Goal: Task Accomplishment & Management: Manage account settings

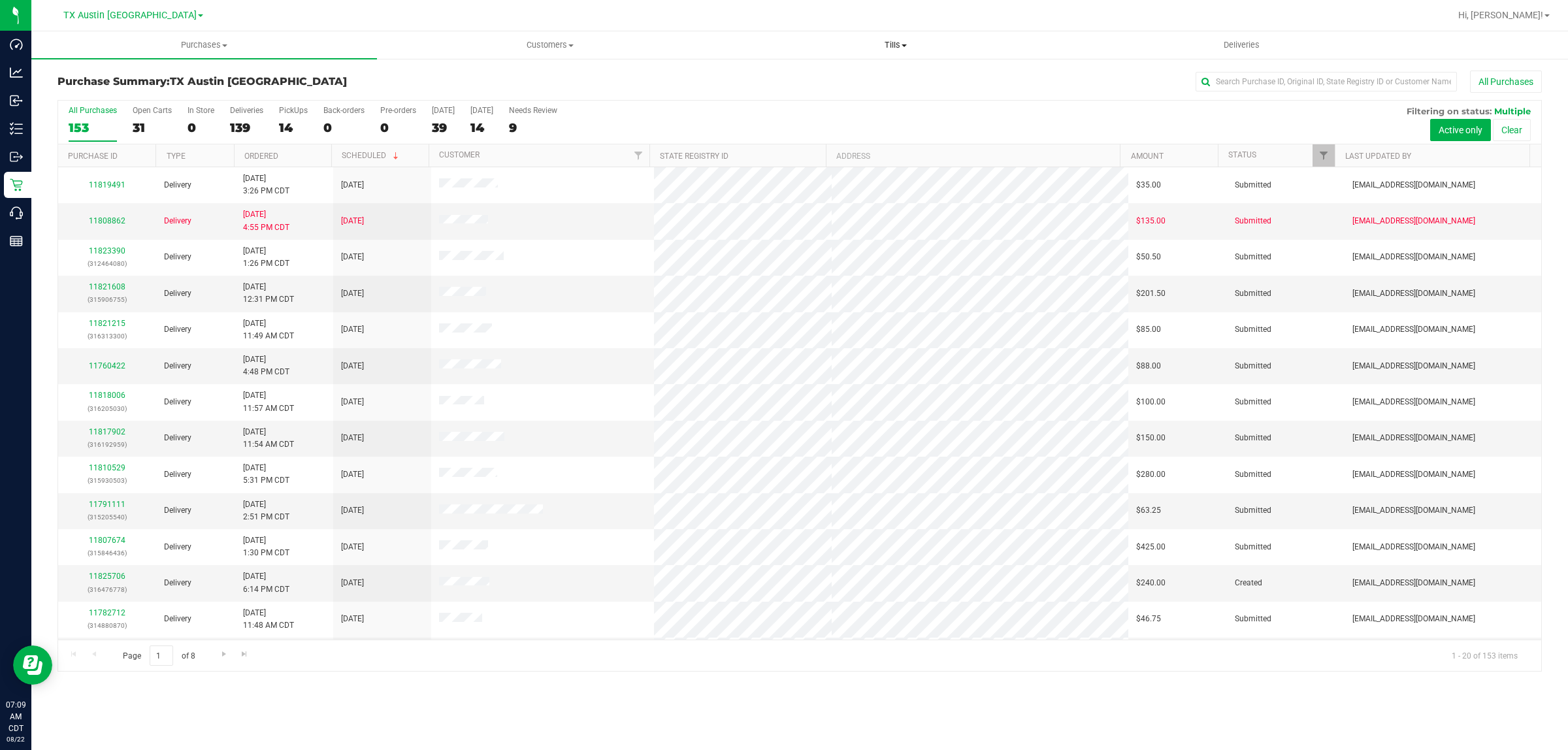
click at [890, 40] on span "Tills" at bounding box center [896, 45] width 344 height 12
click at [1229, 123] on div "All Purchases 153 Open Carts 31 In Store 0 Deliveries 139 PickUps 14 Back-order…" at bounding box center [800, 123] width 1483 height 44
click at [1323, 155] on span "Filter" at bounding box center [1323, 155] width 10 height 10
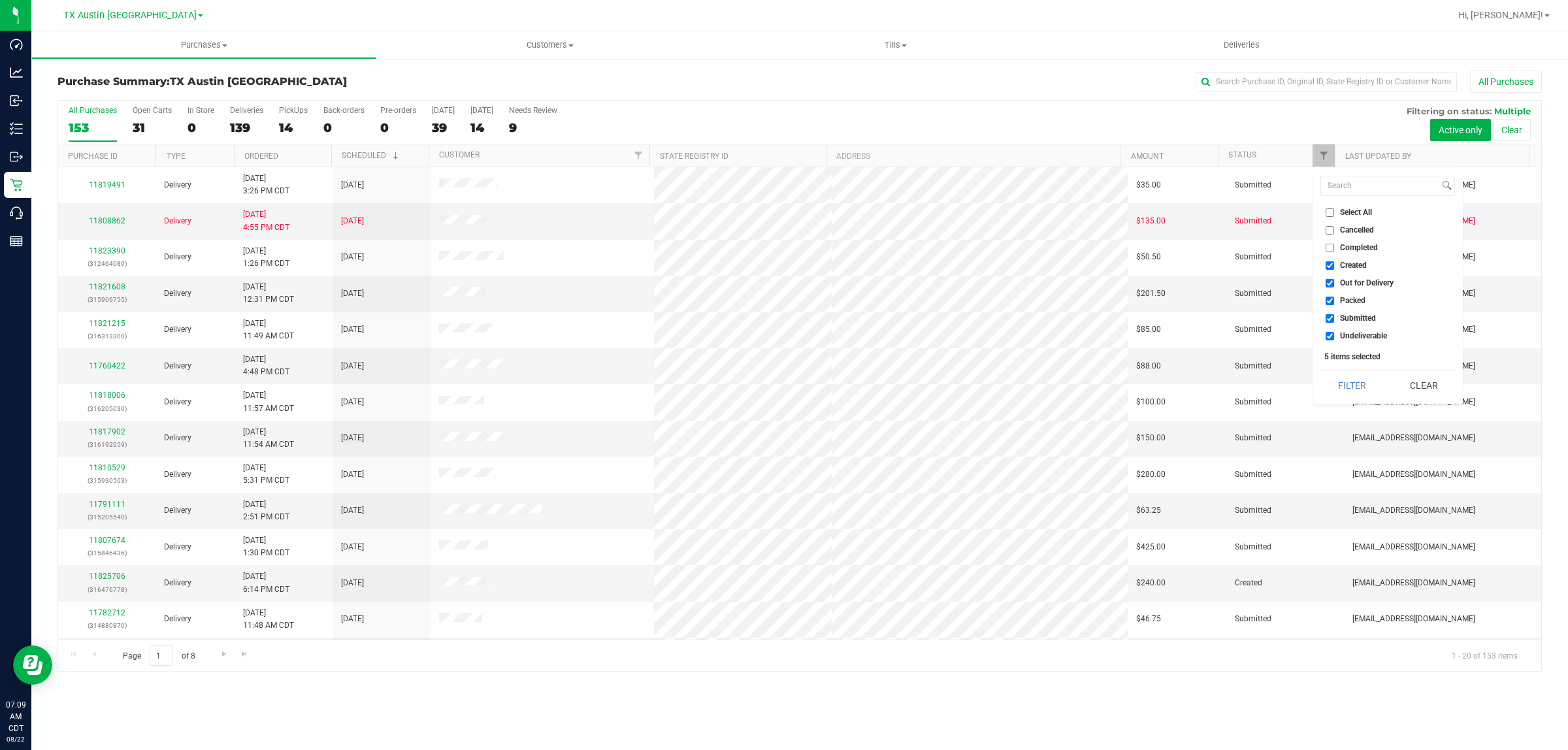
click at [1350, 263] on span "Created" at bounding box center [1354, 265] width 27 height 8
click at [1334, 263] on input "Created" at bounding box center [1329, 265] width 9 height 9
checkbox input "false"
drag, startPoint x: 1357, startPoint y: 298, endPoint x: 1363, endPoint y: 320, distance: 22.8
click at [1357, 301] on span "Packed" at bounding box center [1353, 301] width 25 height 8
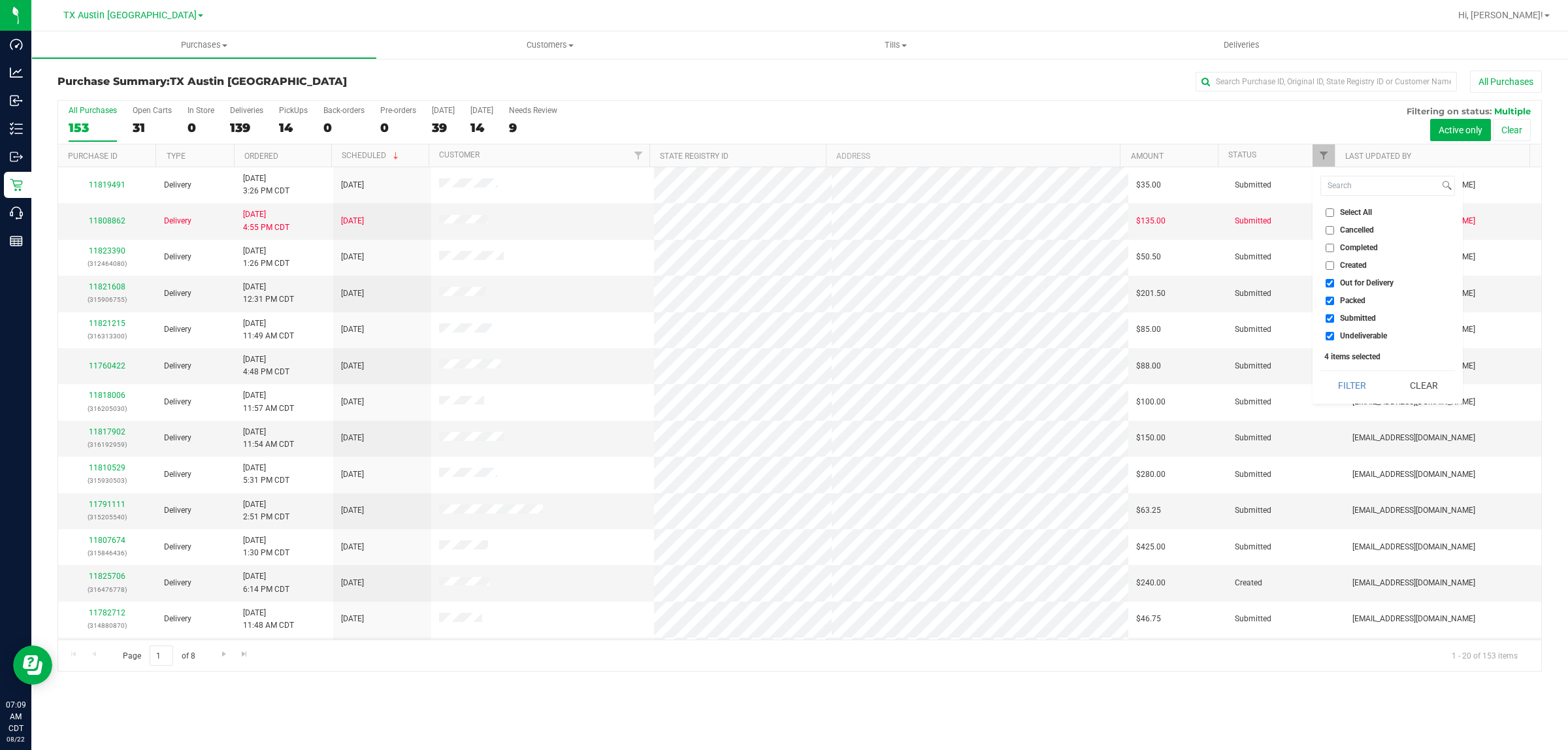
click at [1334, 301] on input "Packed" at bounding box center [1329, 301] width 9 height 9
checkbox input "false"
click at [1363, 321] on span "Submitted" at bounding box center [1358, 318] width 36 height 8
click at [1334, 321] on input "Submitted" at bounding box center [1329, 318] width 9 height 9
checkbox input "false"
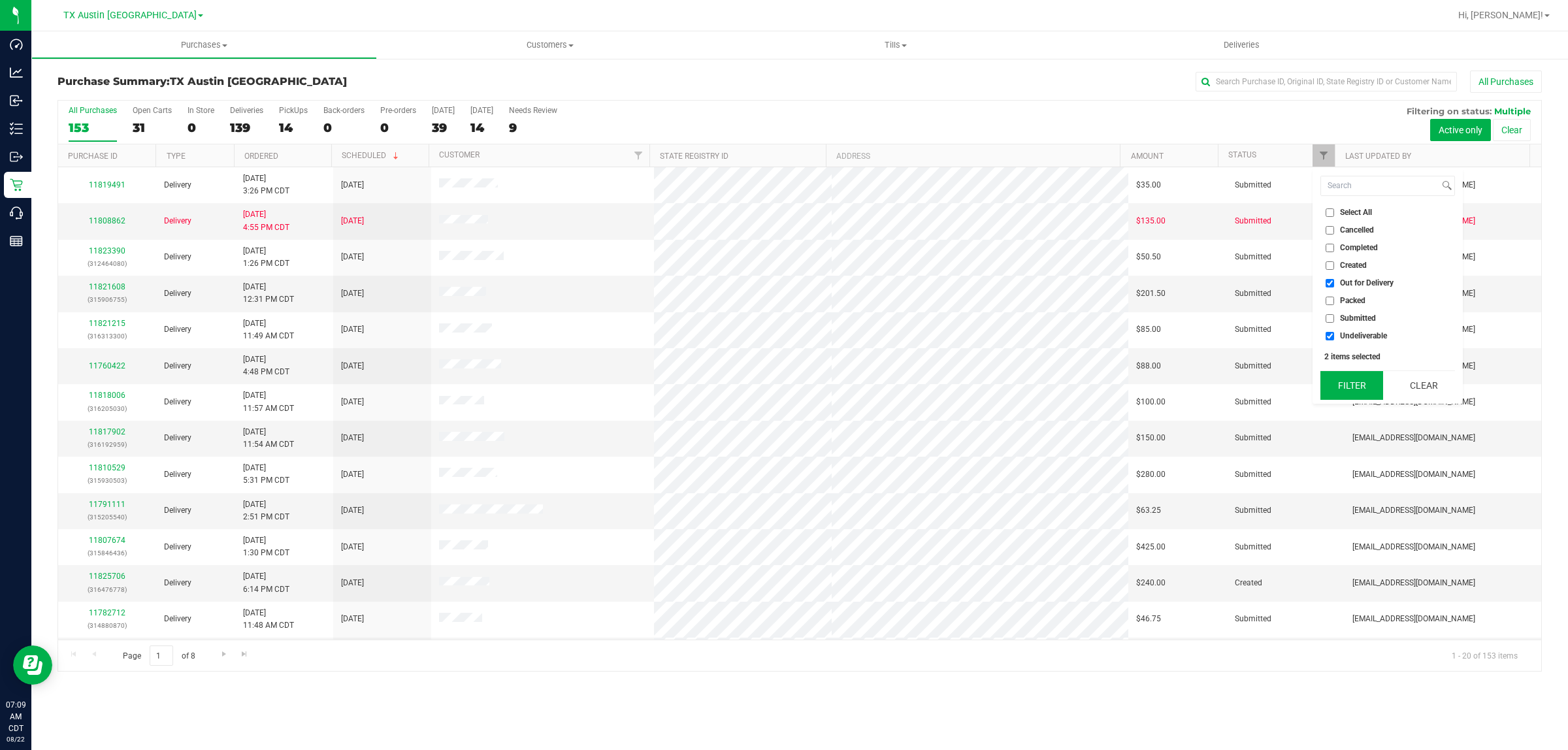
click at [1360, 386] on button "Filter" at bounding box center [1352, 385] width 63 height 29
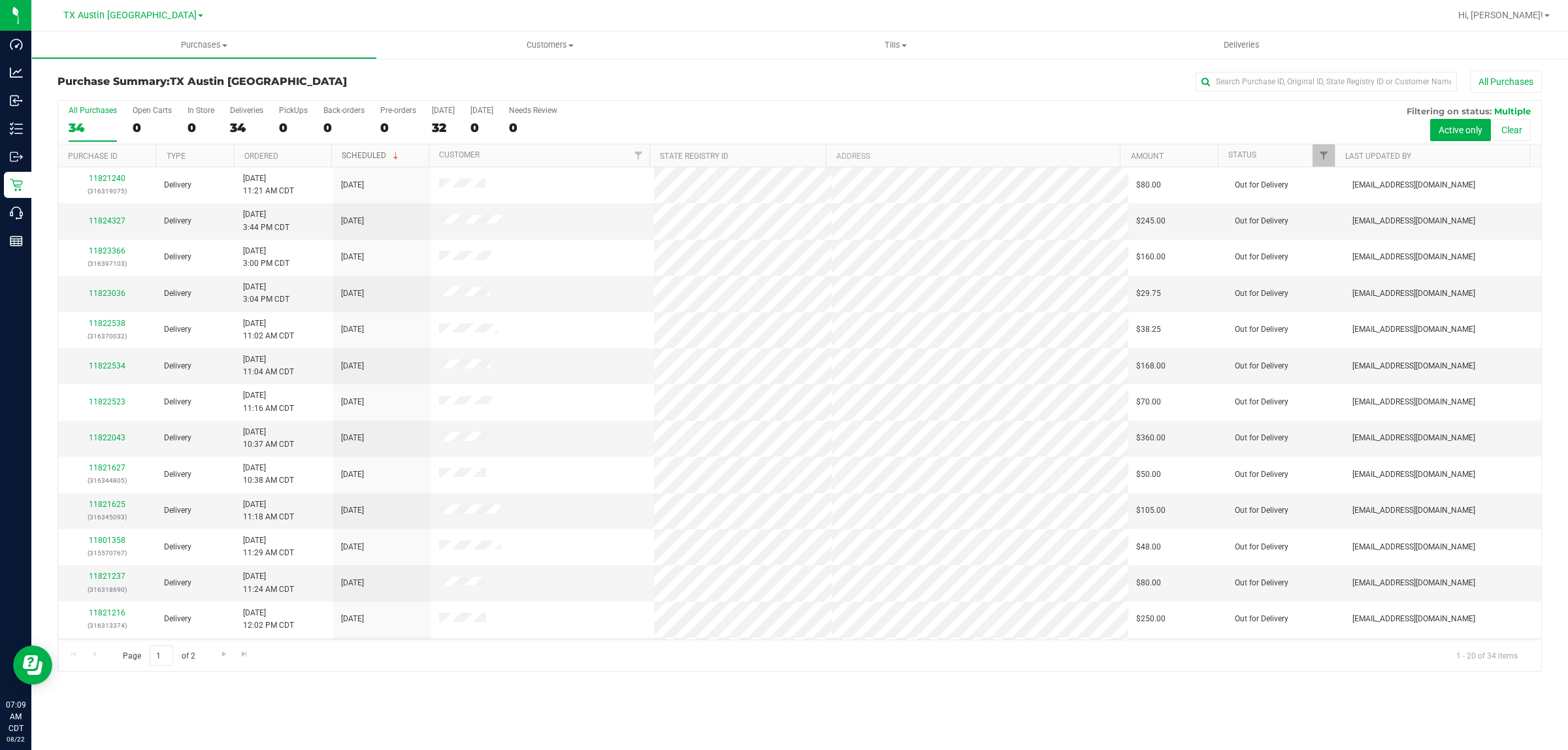
click at [361, 155] on link "Scheduled" at bounding box center [372, 155] width 60 height 9
click at [361, 155] on link "Scheduled" at bounding box center [364, 156] width 45 height 9
click at [896, 42] on span "Tills" at bounding box center [896, 45] width 346 height 12
click at [771, 73] on span "Manage tills" at bounding box center [767, 79] width 88 height 11
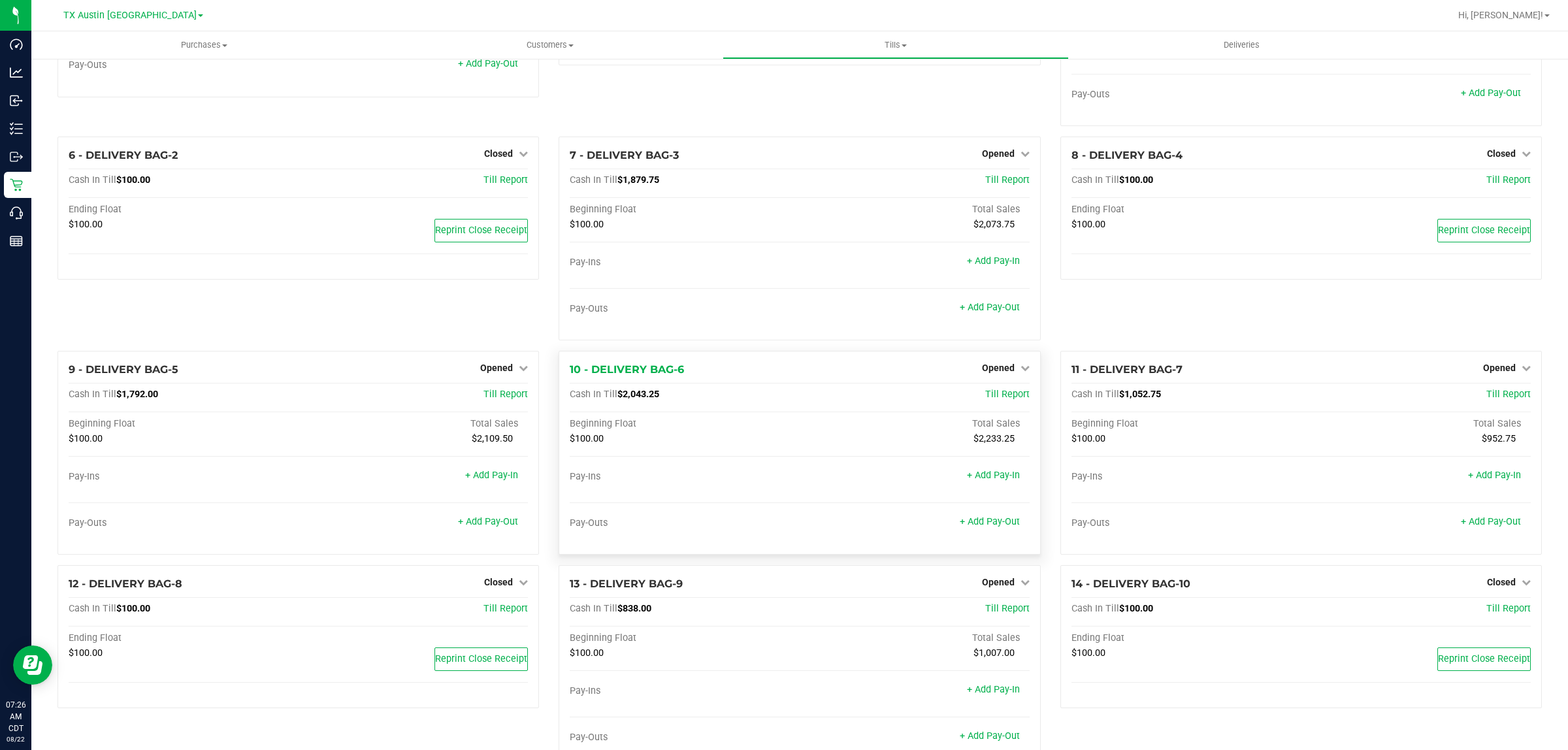
scroll to position [163, 0]
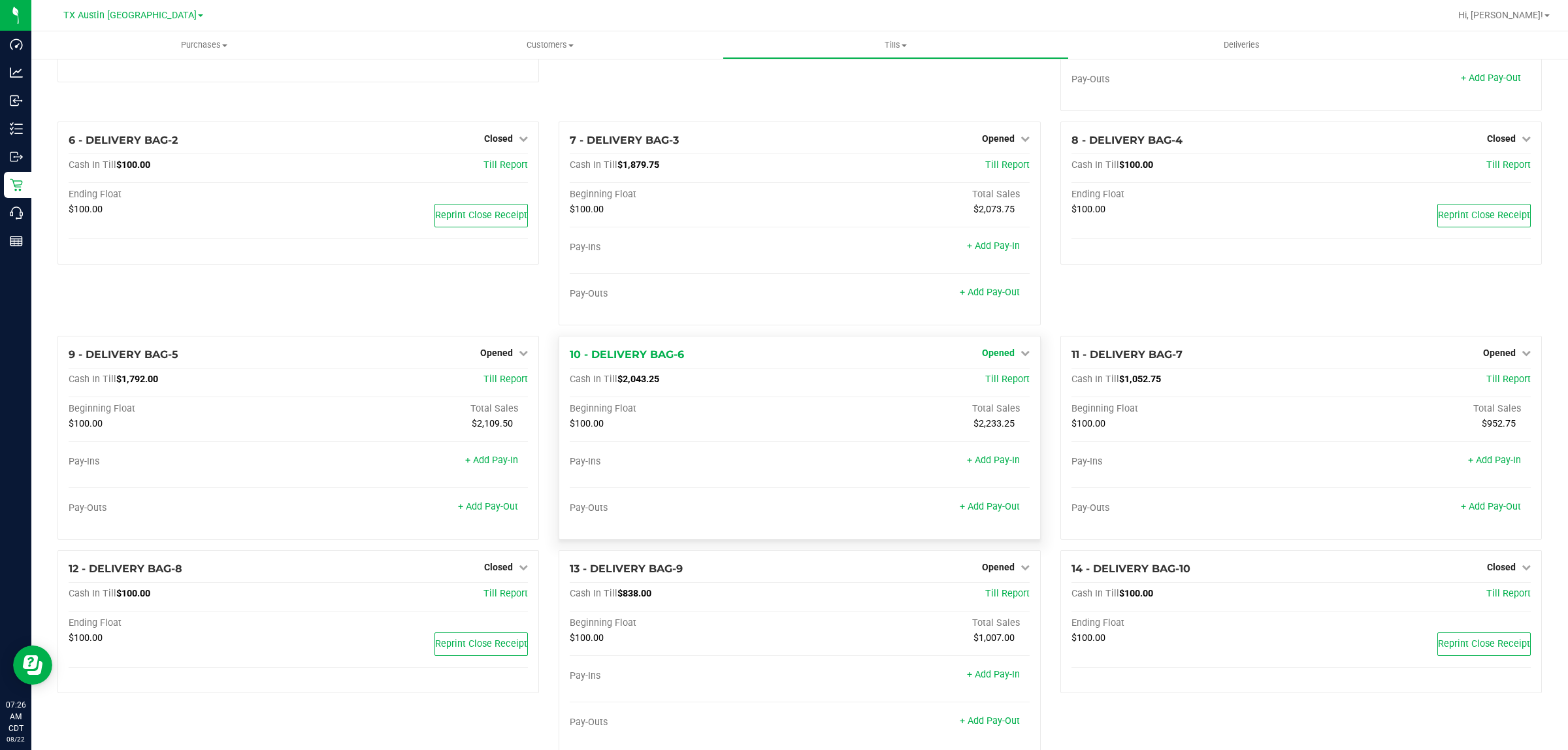
click at [998, 358] on span "Opened" at bounding box center [998, 352] width 33 height 10
click at [998, 384] on link "Close Till" at bounding box center [999, 379] width 35 height 10
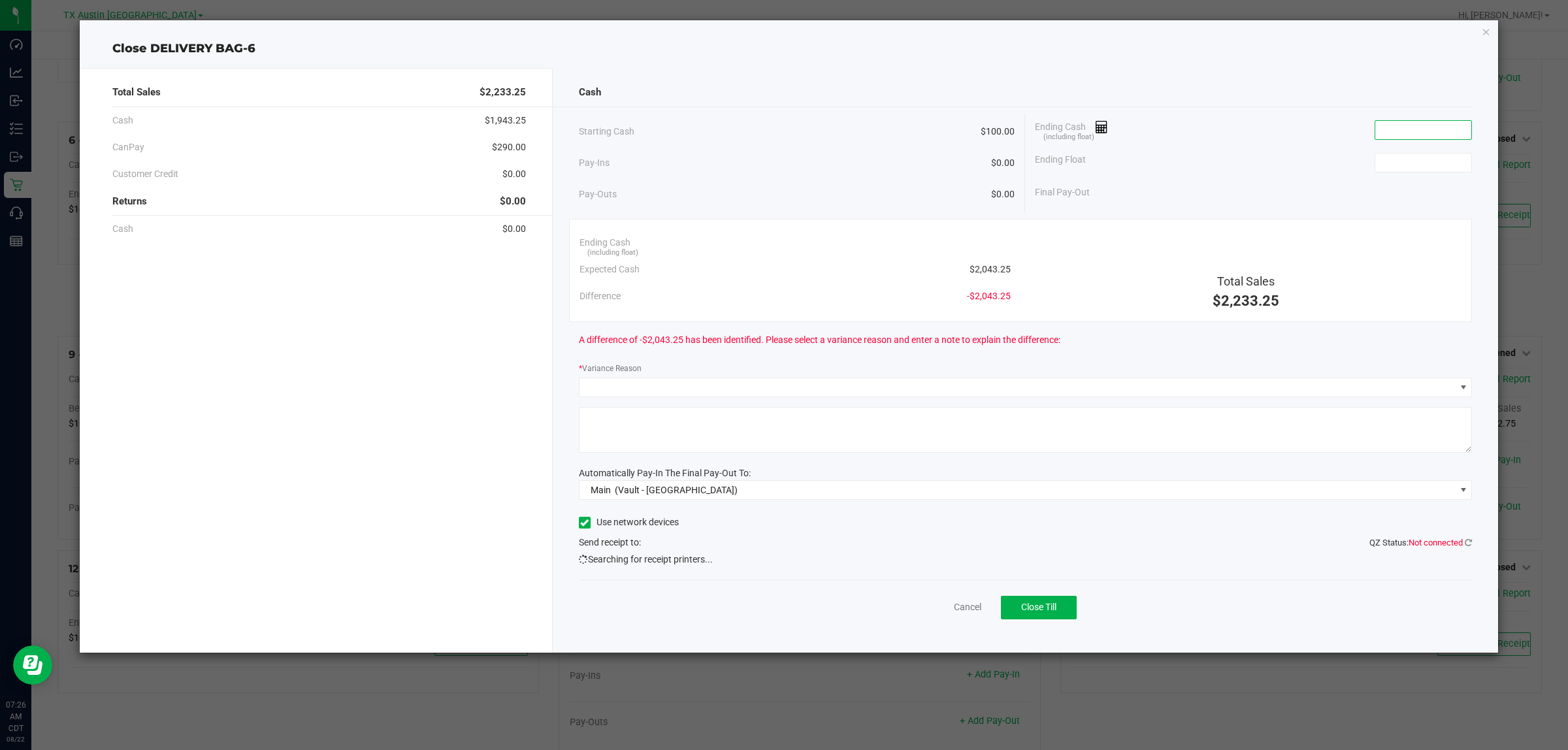
click at [1425, 129] on input at bounding box center [1423, 130] width 96 height 18
type input "$2,047.00"
click at [1458, 165] on input at bounding box center [1423, 162] width 96 height 18
type input "$100.00"
click at [1196, 147] on div "Ending Float $100.00" at bounding box center [1253, 163] width 437 height 33
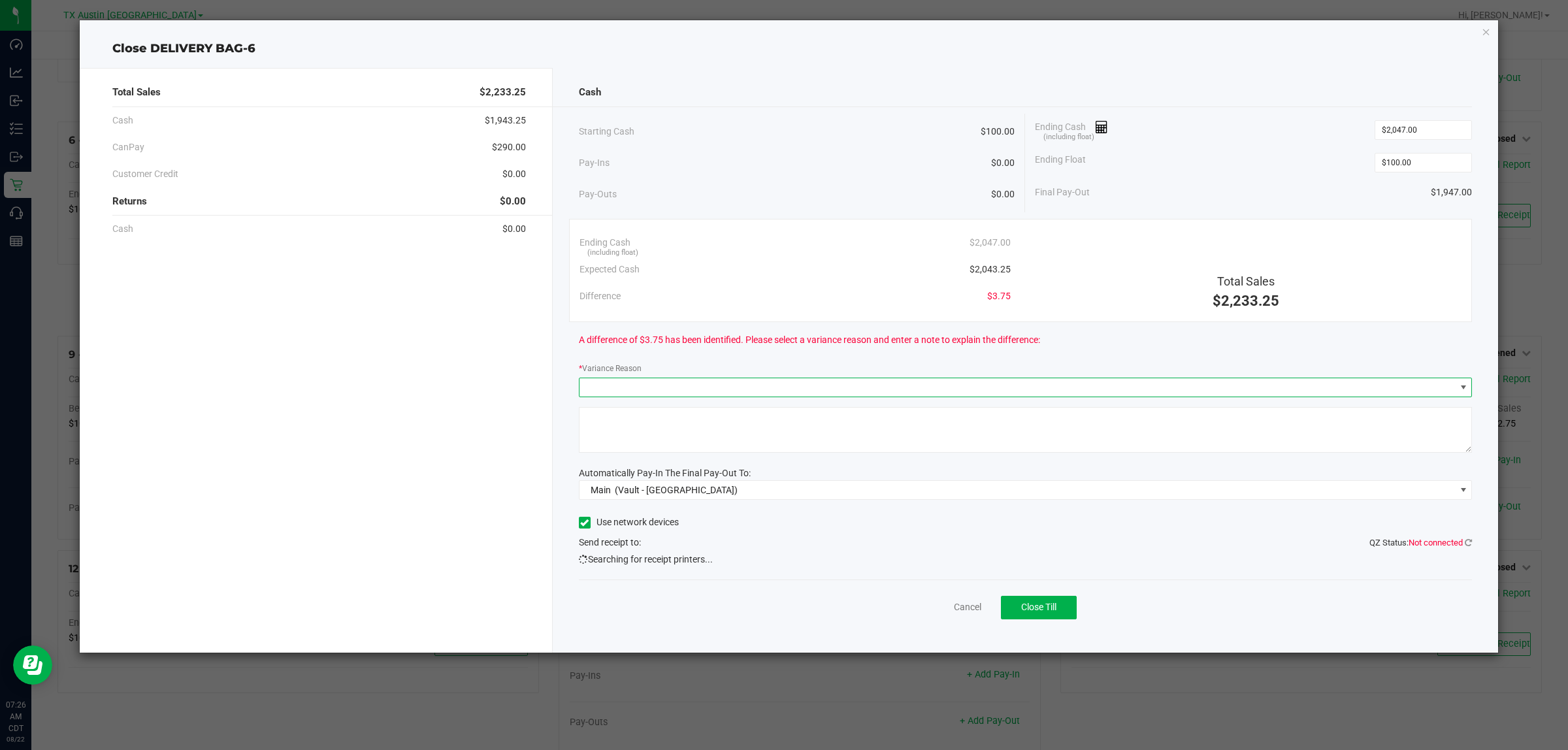
click at [692, 387] on span at bounding box center [1017, 386] width 876 height 18
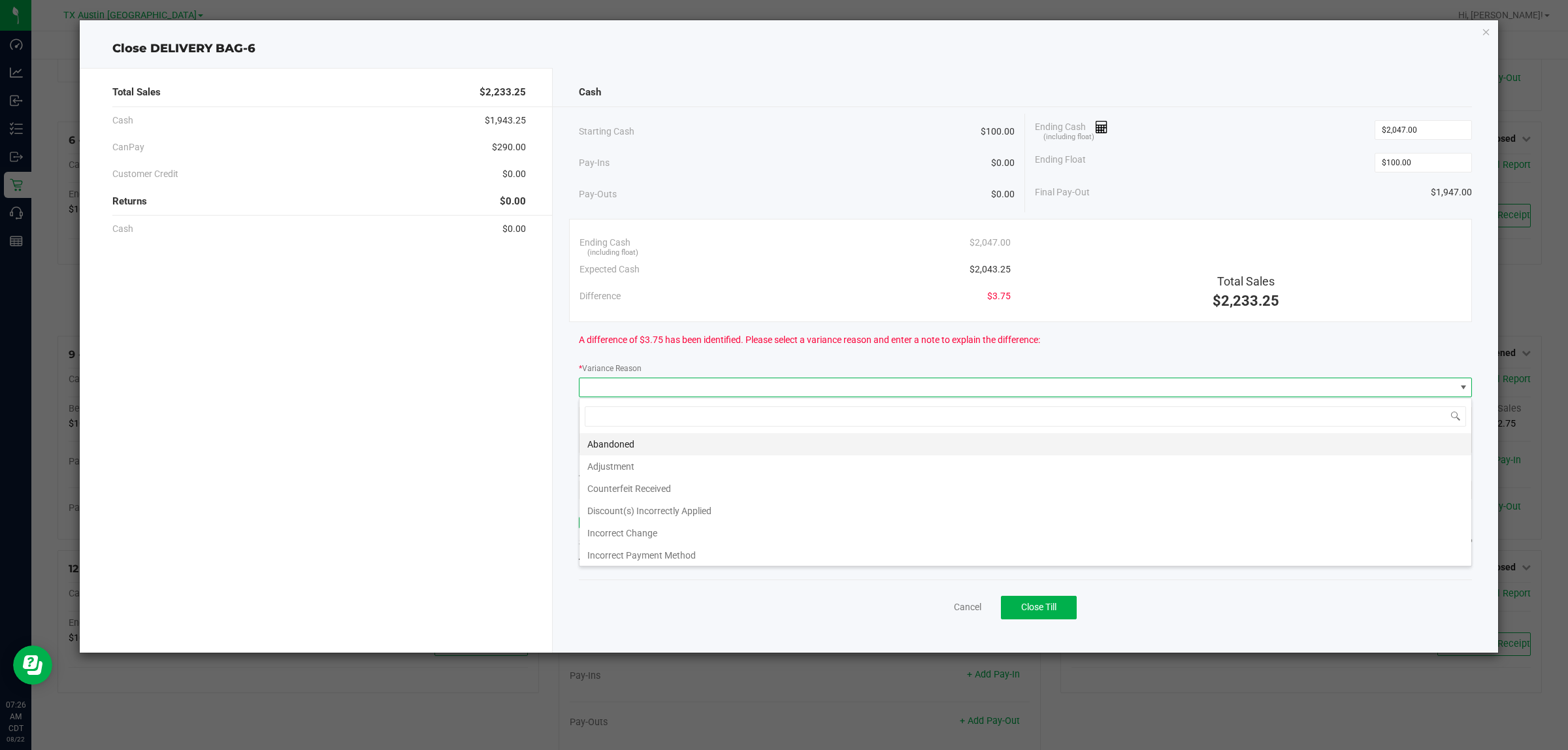
scroll to position [20, 893]
click at [625, 439] on li "Abandoned" at bounding box center [1025, 444] width 892 height 22
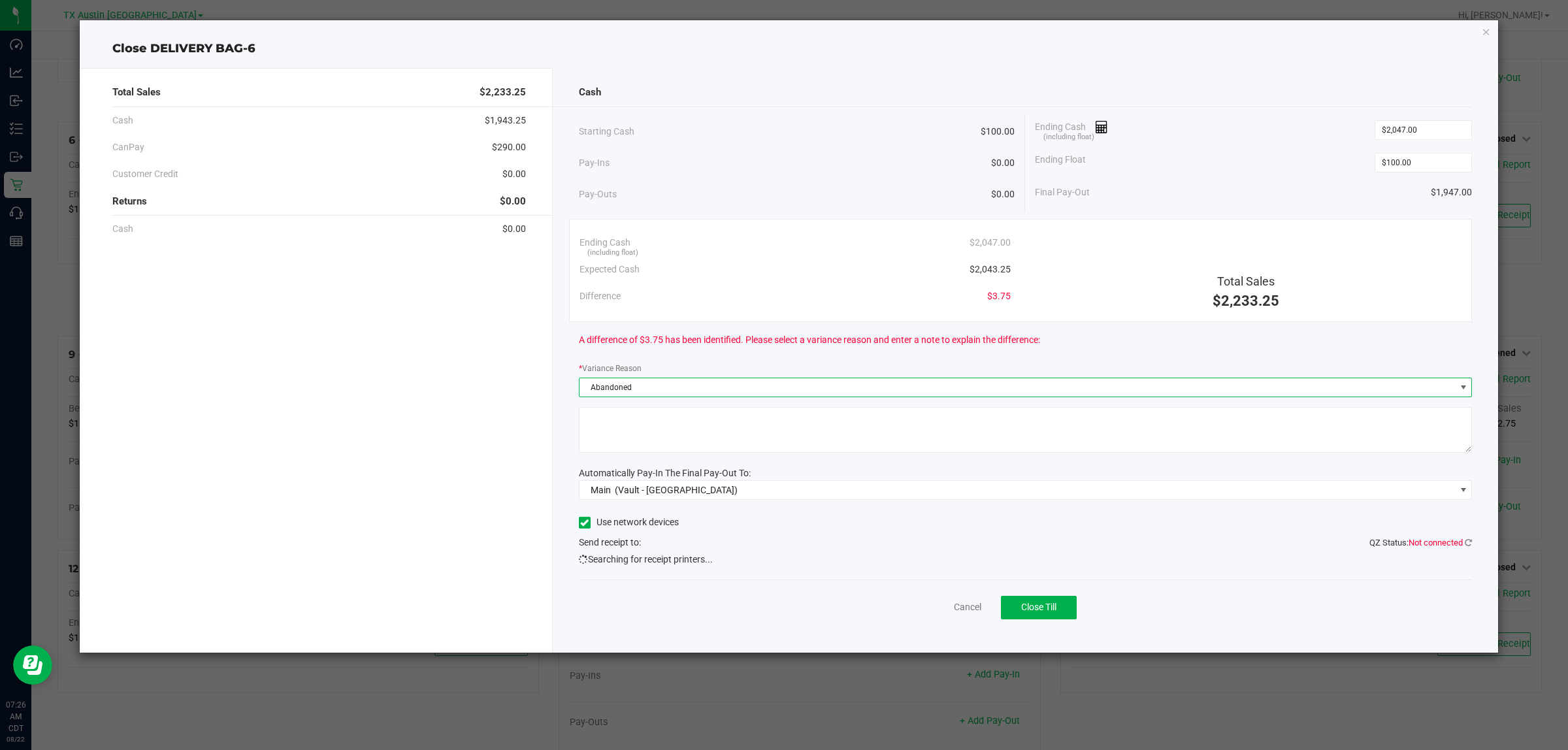
click at [650, 428] on textarea at bounding box center [1026, 430] width 894 height 46
type textarea "G"
type textarea "pt abandoned change"
click at [563, 433] on div "Cash Starting Cash $100.00 Pay-Ins $0.00 Pay-Outs $0.00 Ending Cash (including …" at bounding box center [1026, 360] width 946 height 584
click at [1042, 607] on span "Close Till" at bounding box center [1039, 606] width 35 height 10
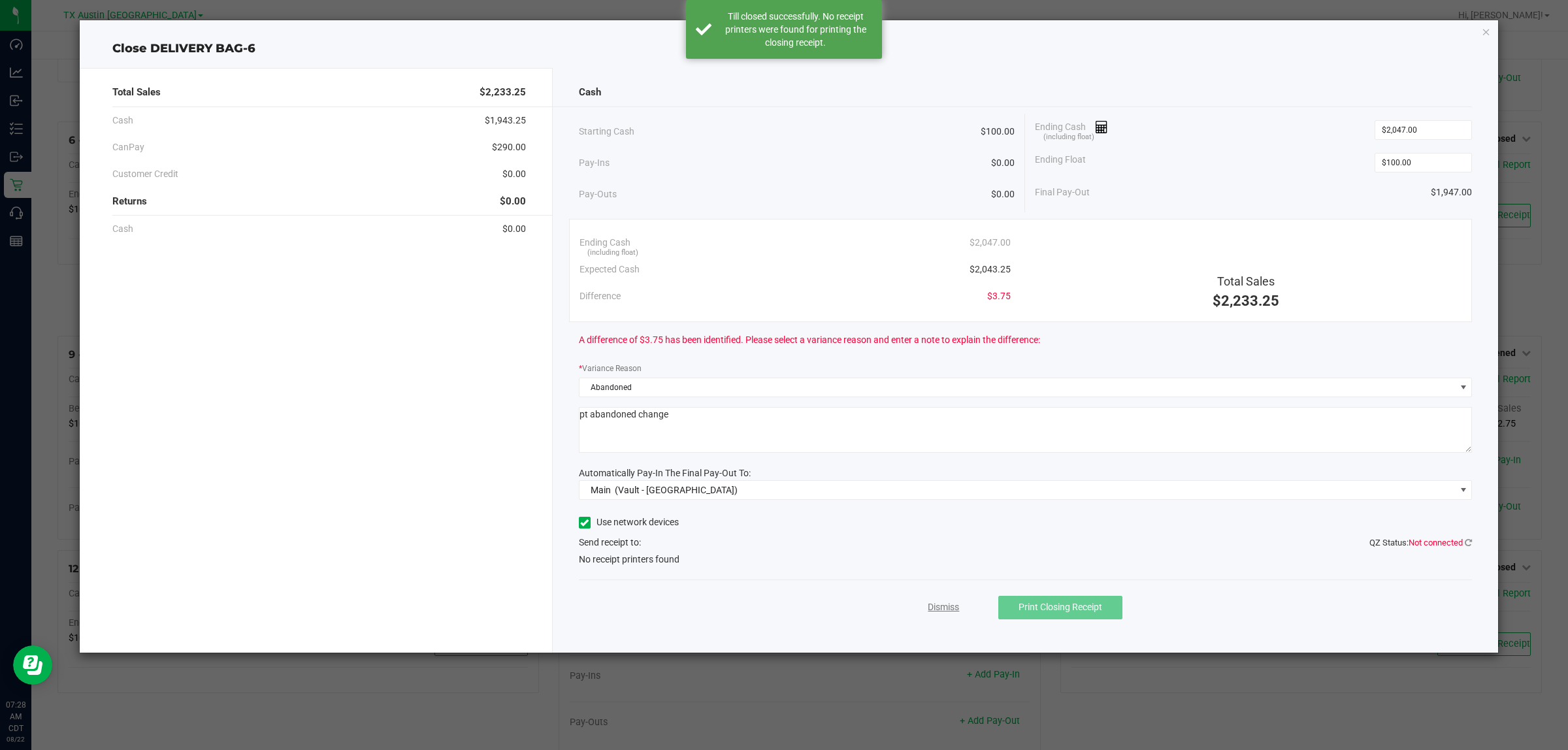
click at [948, 609] on link "Dismiss" at bounding box center [943, 606] width 31 height 13
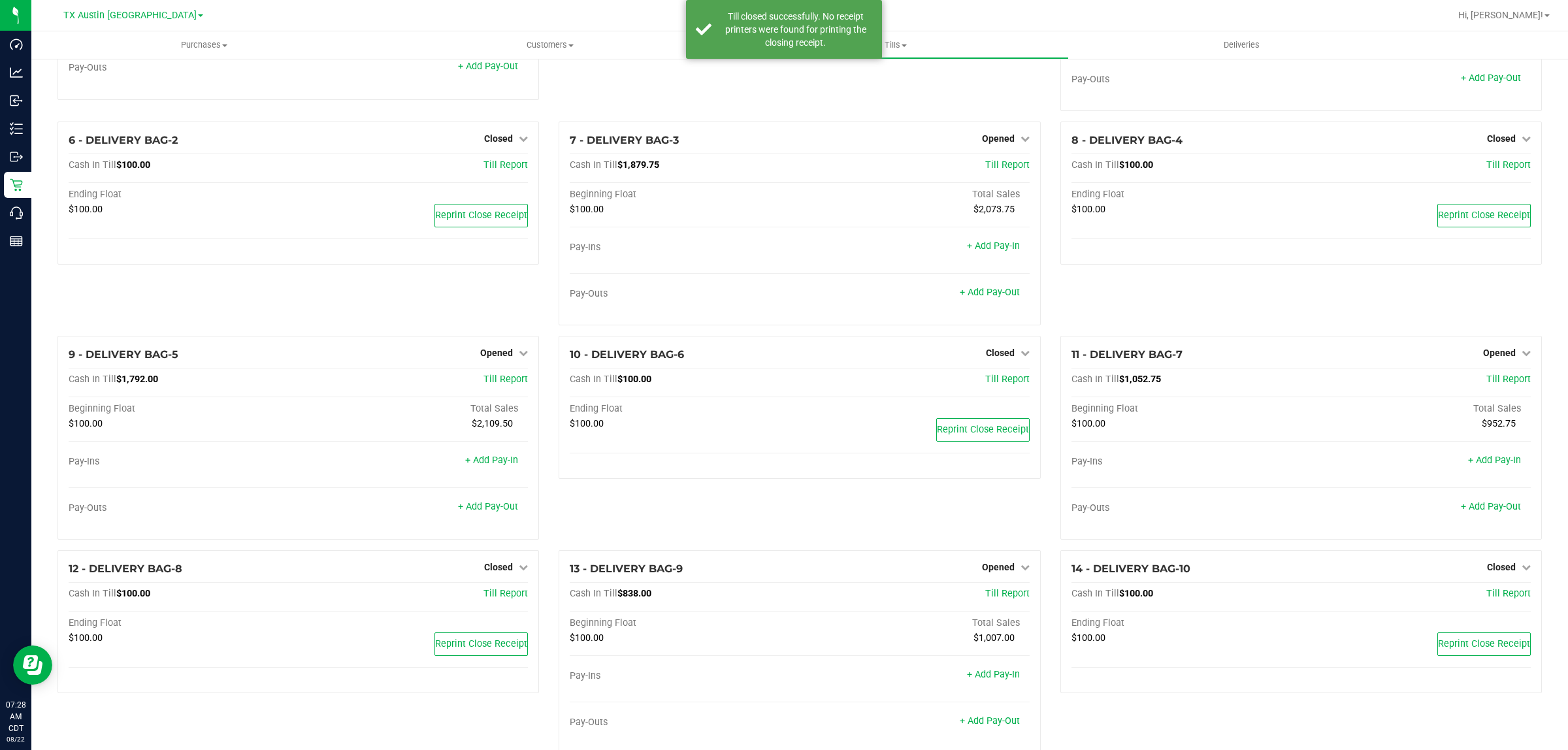
scroll to position [181, 0]
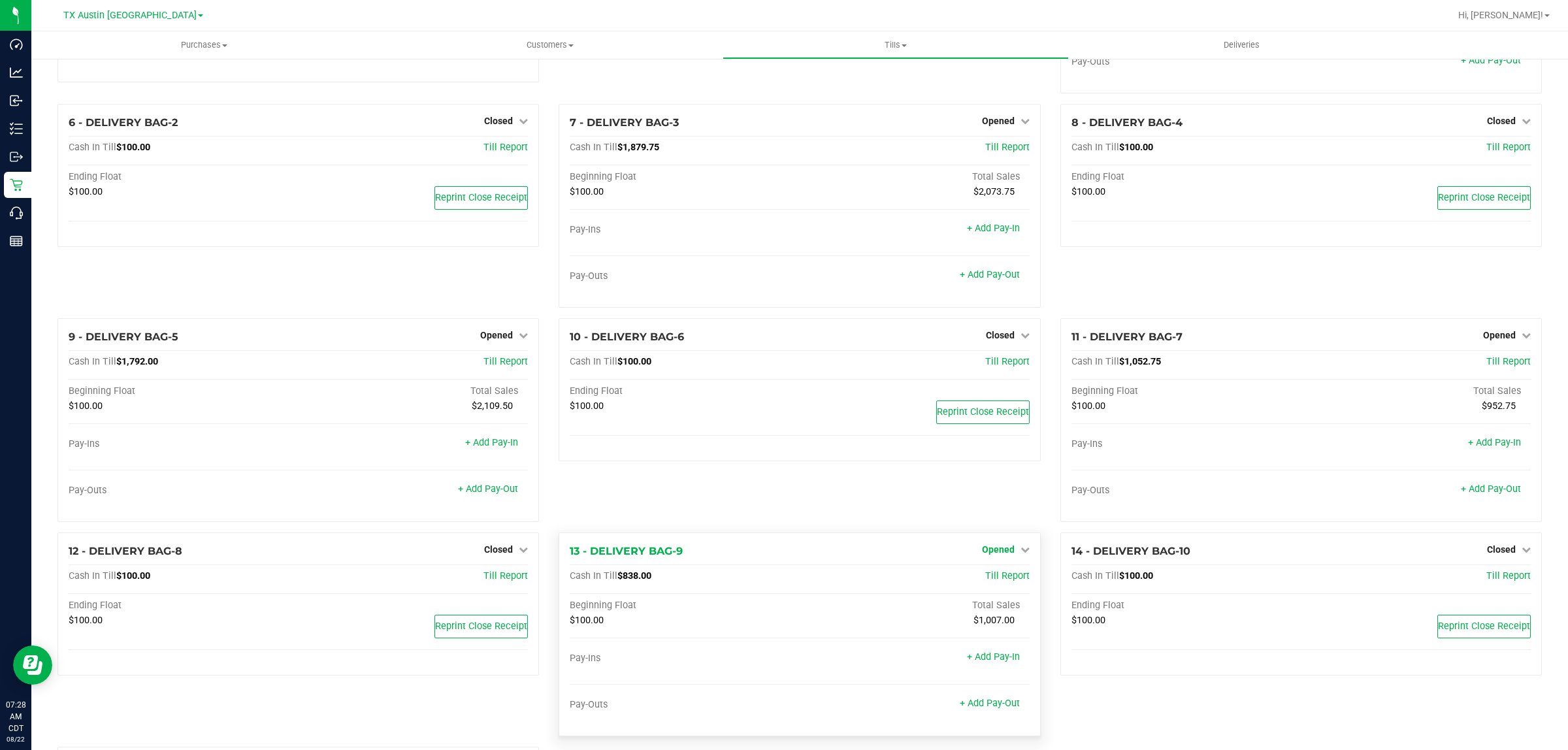
click at [1001, 551] on span "Opened" at bounding box center [998, 549] width 33 height 10
click at [1004, 579] on link "Close Till" at bounding box center [999, 576] width 35 height 10
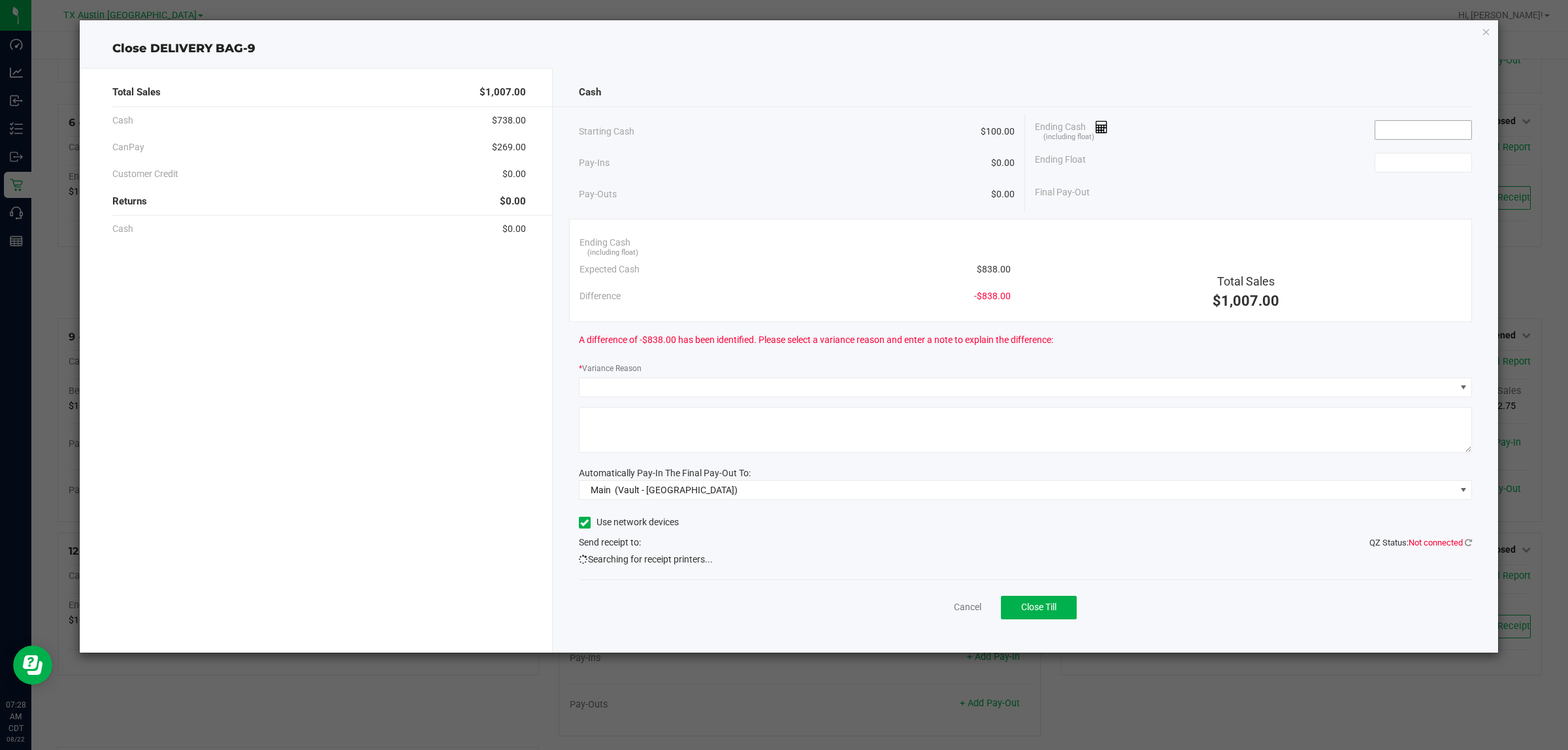
click at [1418, 125] on input at bounding box center [1423, 130] width 96 height 18
type input "$843.00"
click at [1411, 168] on input at bounding box center [1423, 162] width 96 height 18
type input "$100.00"
click at [1337, 175] on div "Ending Float $100.00" at bounding box center [1253, 163] width 437 height 33
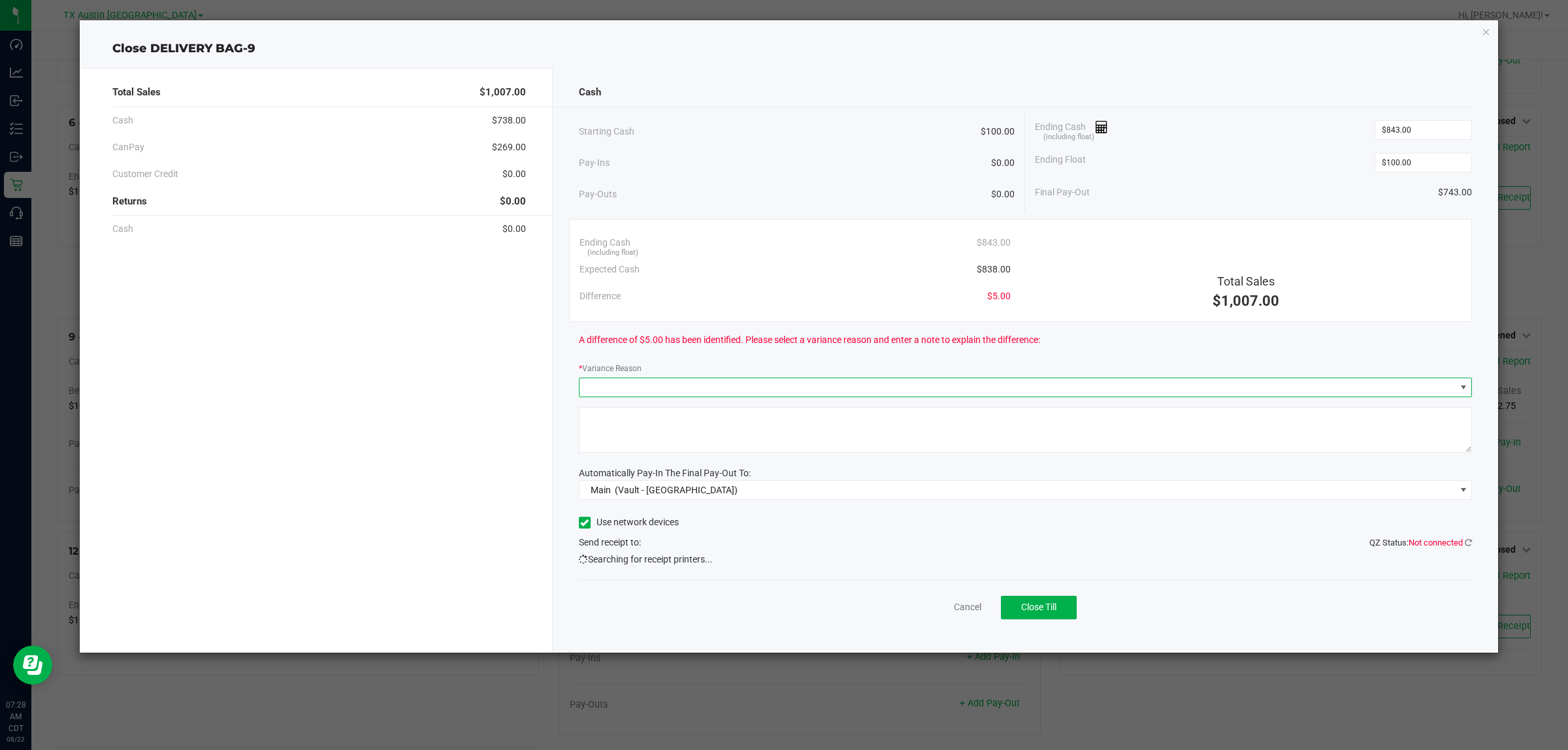
click at [670, 381] on span at bounding box center [1017, 386] width 876 height 18
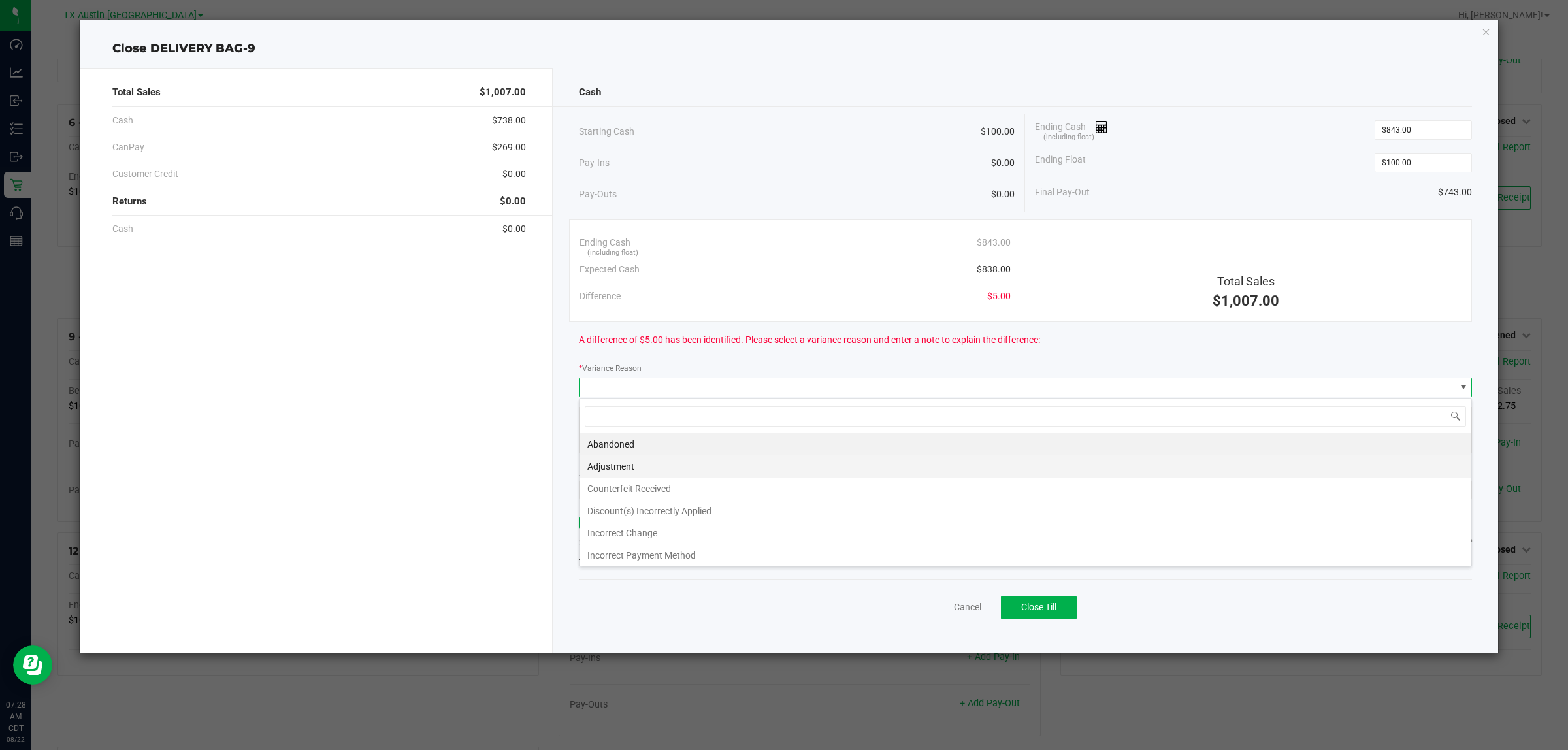
scroll to position [20, 893]
click at [611, 436] on li "Abandoned" at bounding box center [1025, 444] width 892 height 22
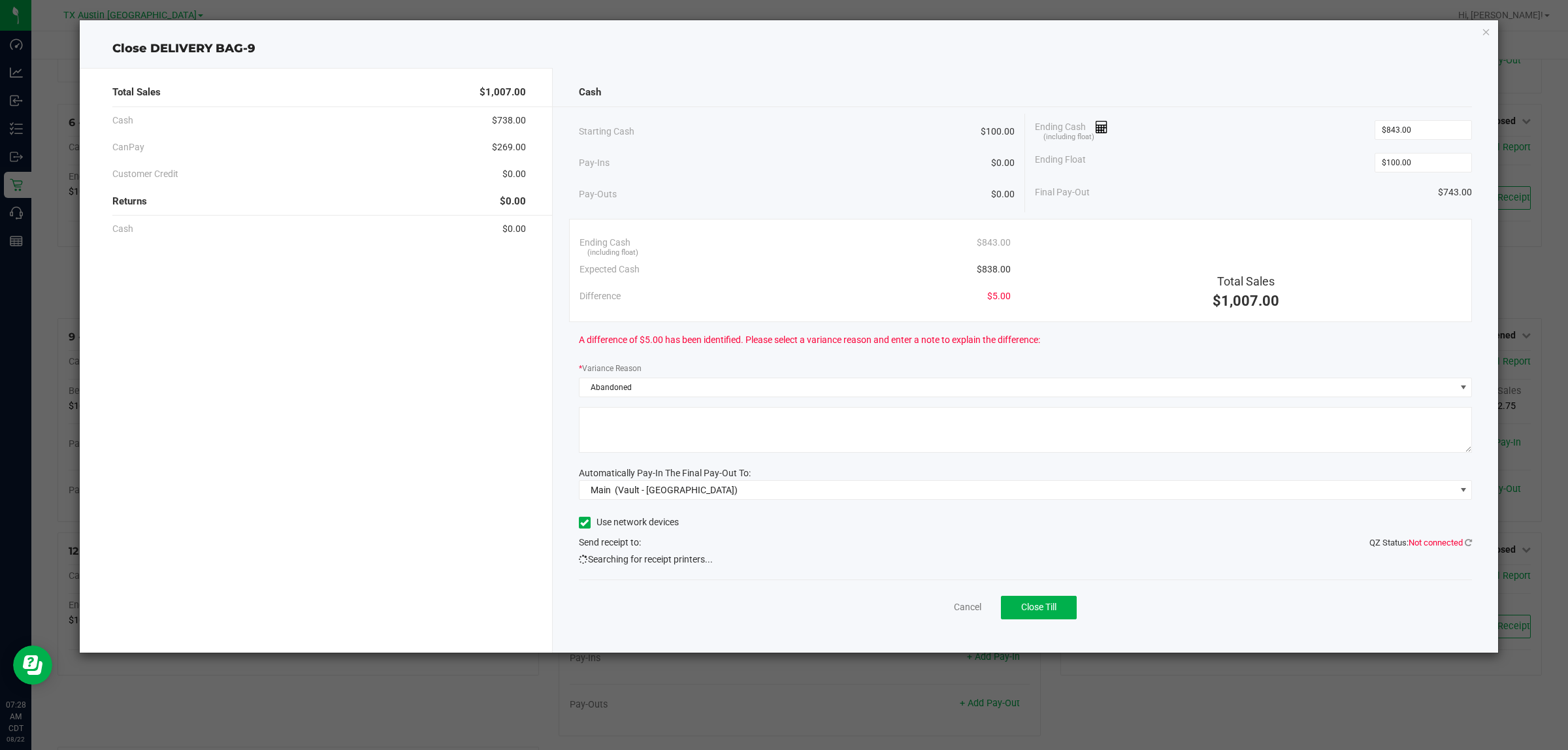
drag, startPoint x: 634, startPoint y: 428, endPoint x: 645, endPoint y: 422, distance: 12.5
click at [634, 429] on textarea at bounding box center [1026, 430] width 894 height 46
type textarea "pt abandoned change"
click at [565, 448] on div "Cash Starting Cash $100.00 Pay-Ins $0.00 Pay-Outs $0.00 Ending Cash (including …" at bounding box center [1026, 360] width 946 height 584
click at [1053, 606] on span "Close Till" at bounding box center [1039, 606] width 35 height 10
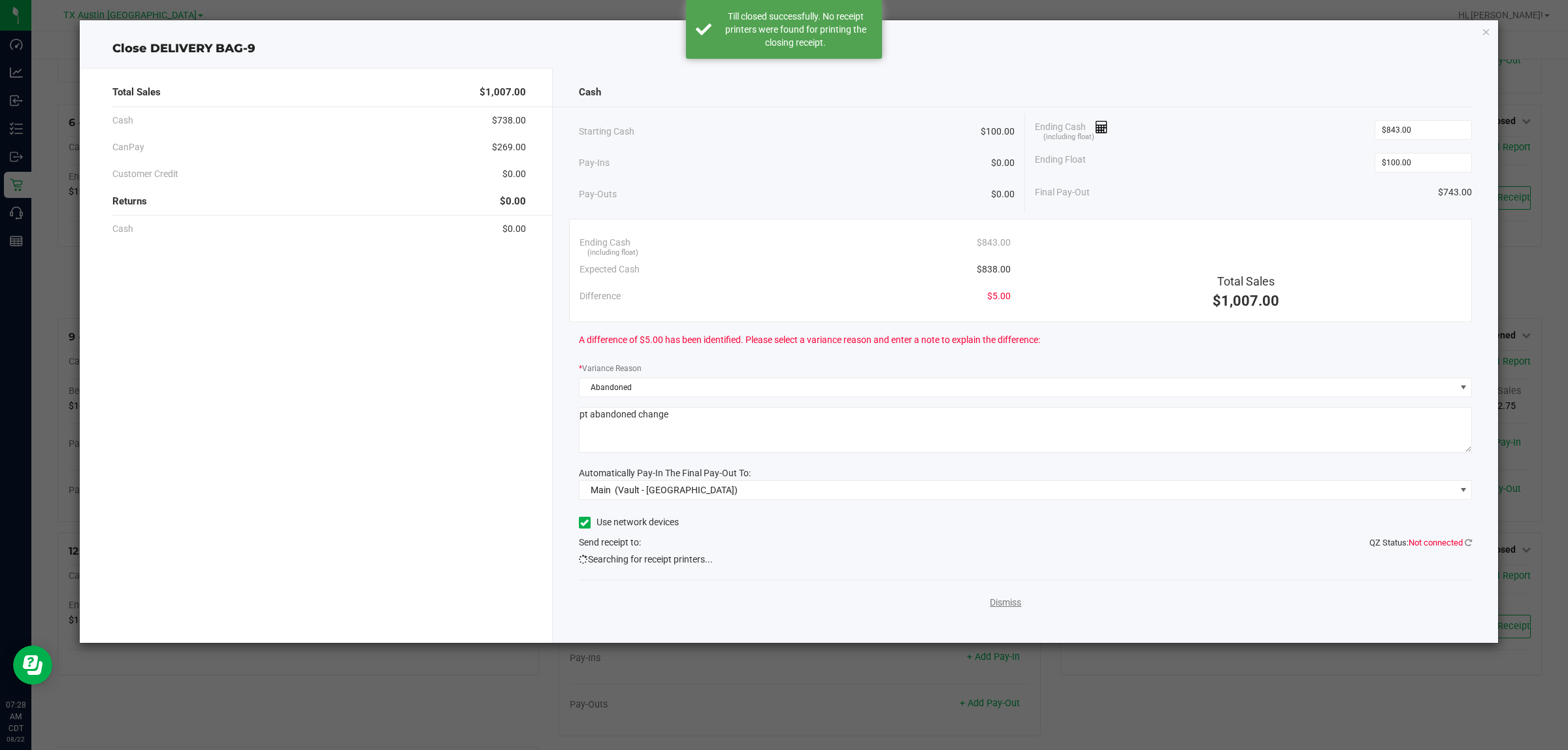
click at [1013, 606] on link "Dismiss" at bounding box center [1006, 602] width 31 height 13
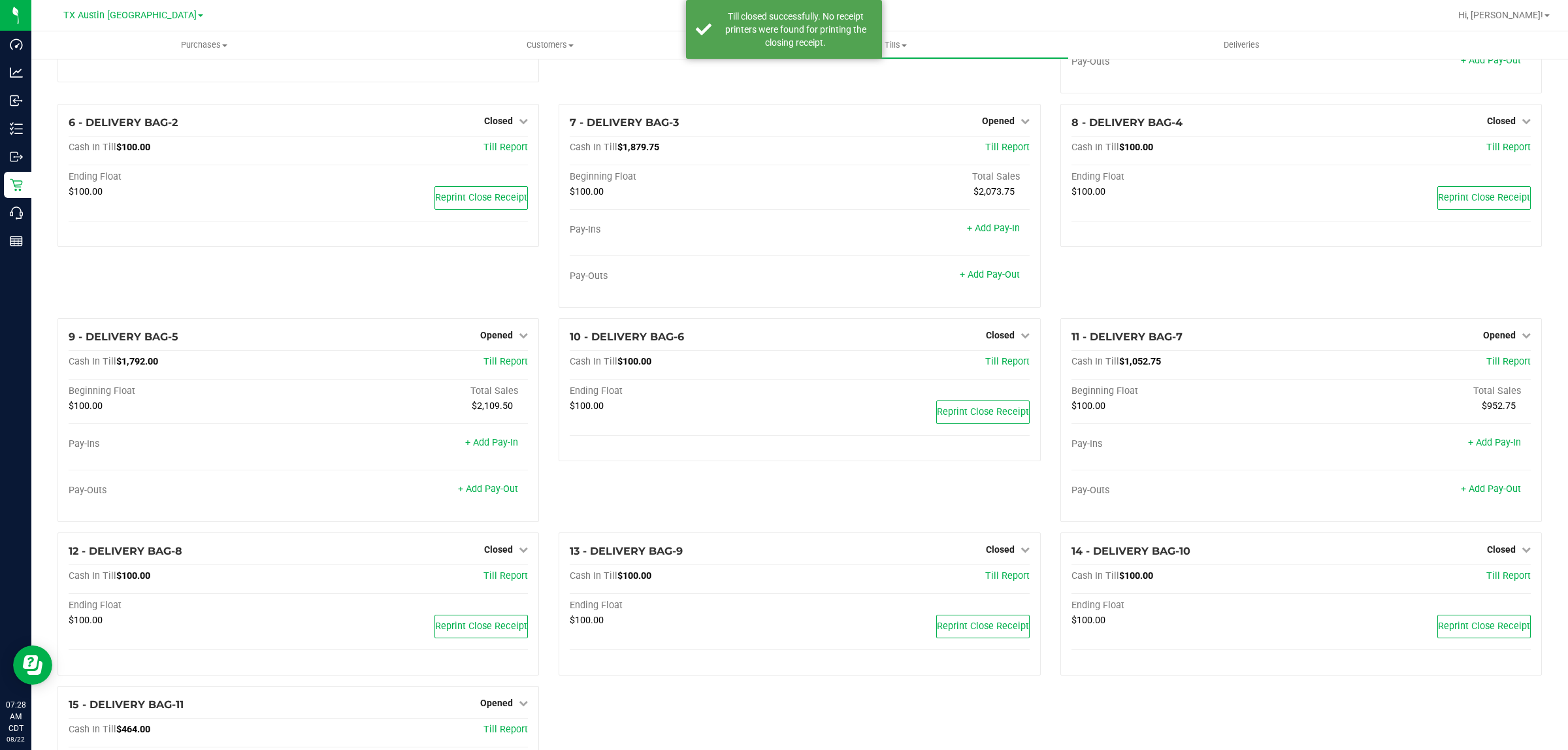
scroll to position [199, 0]
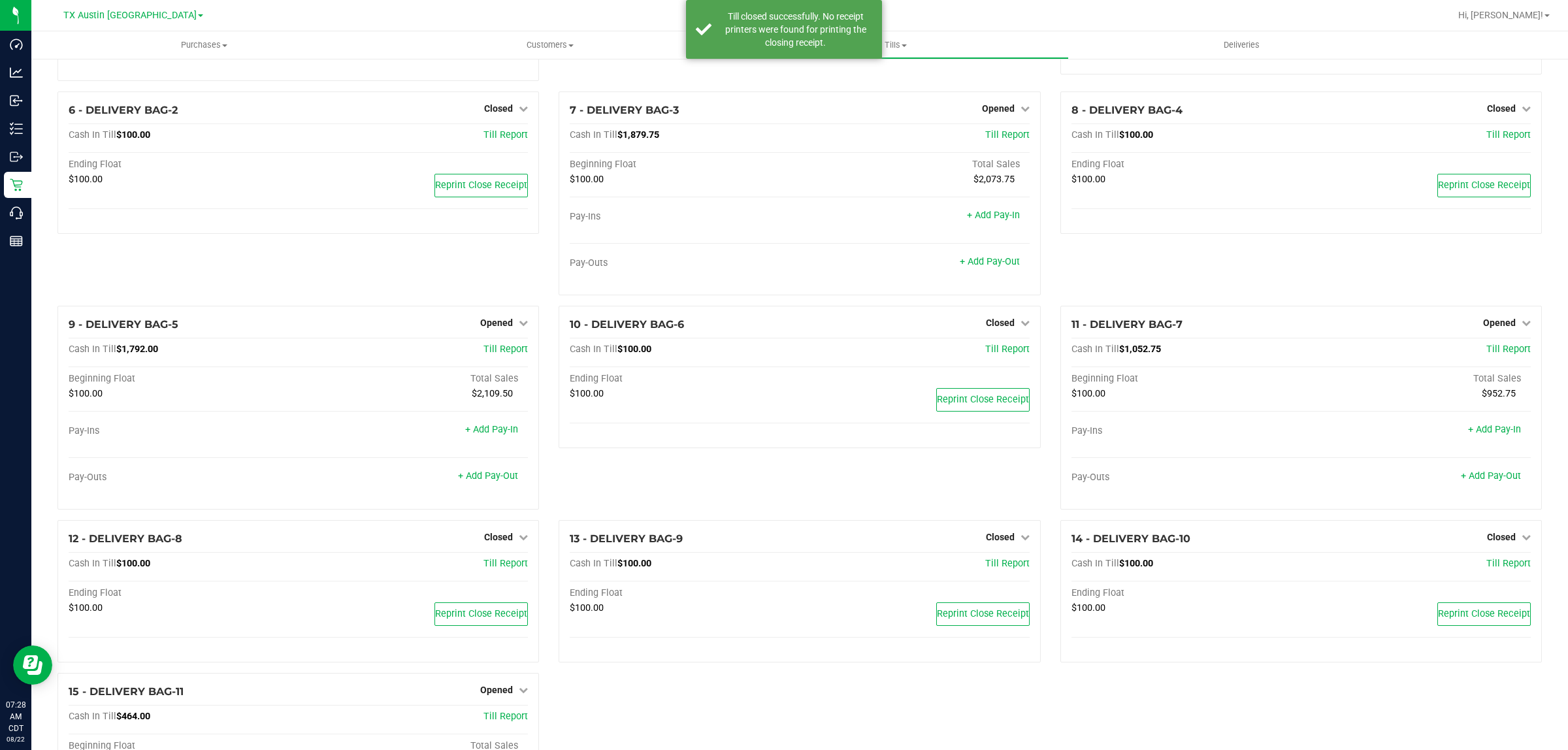
click at [549, 472] on div "10 - DELIVERY BAG-6 Closed Open Till Cash In Till $100.00 Till Report Ending Fl…" at bounding box center [800, 412] width 501 height 214
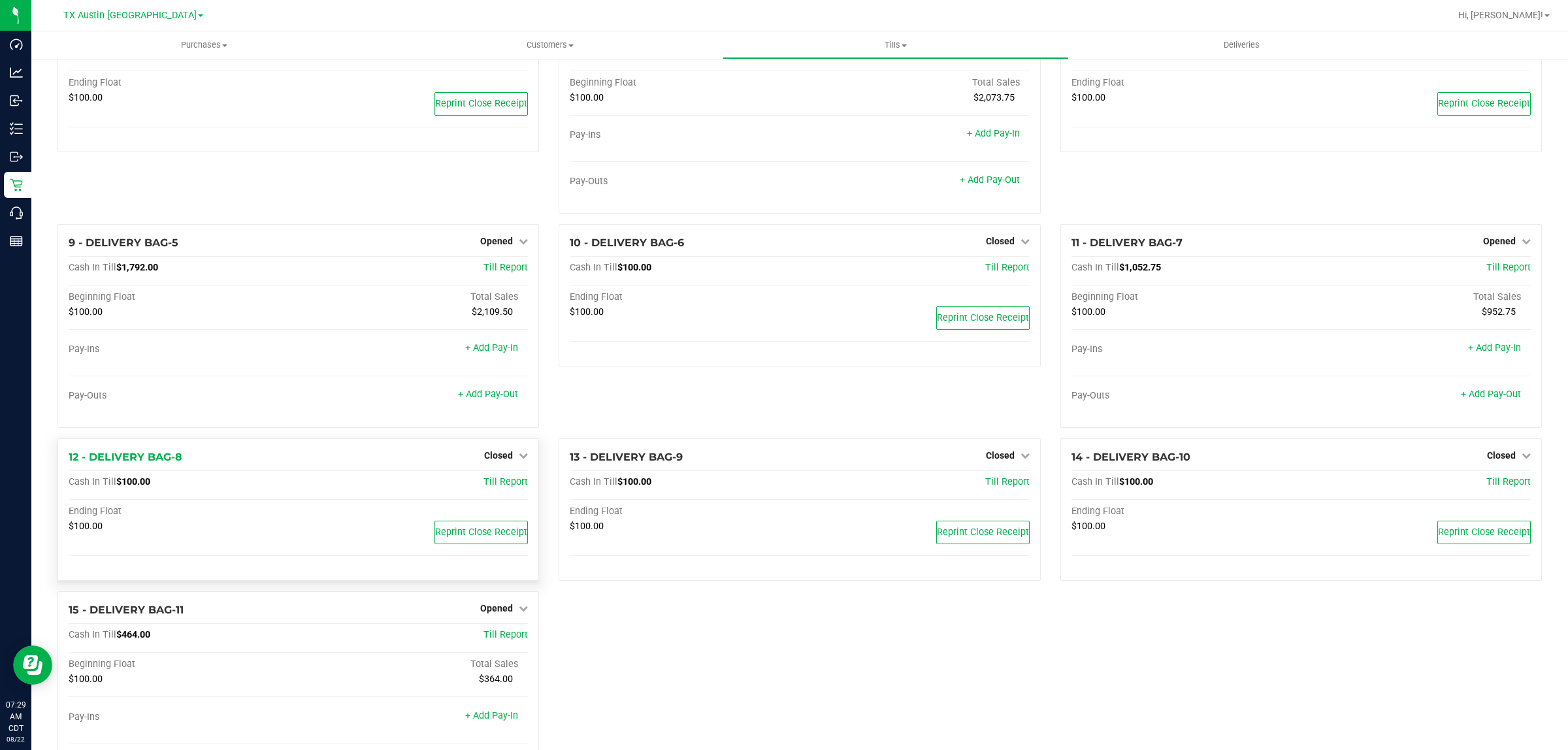
scroll to position [357, 0]
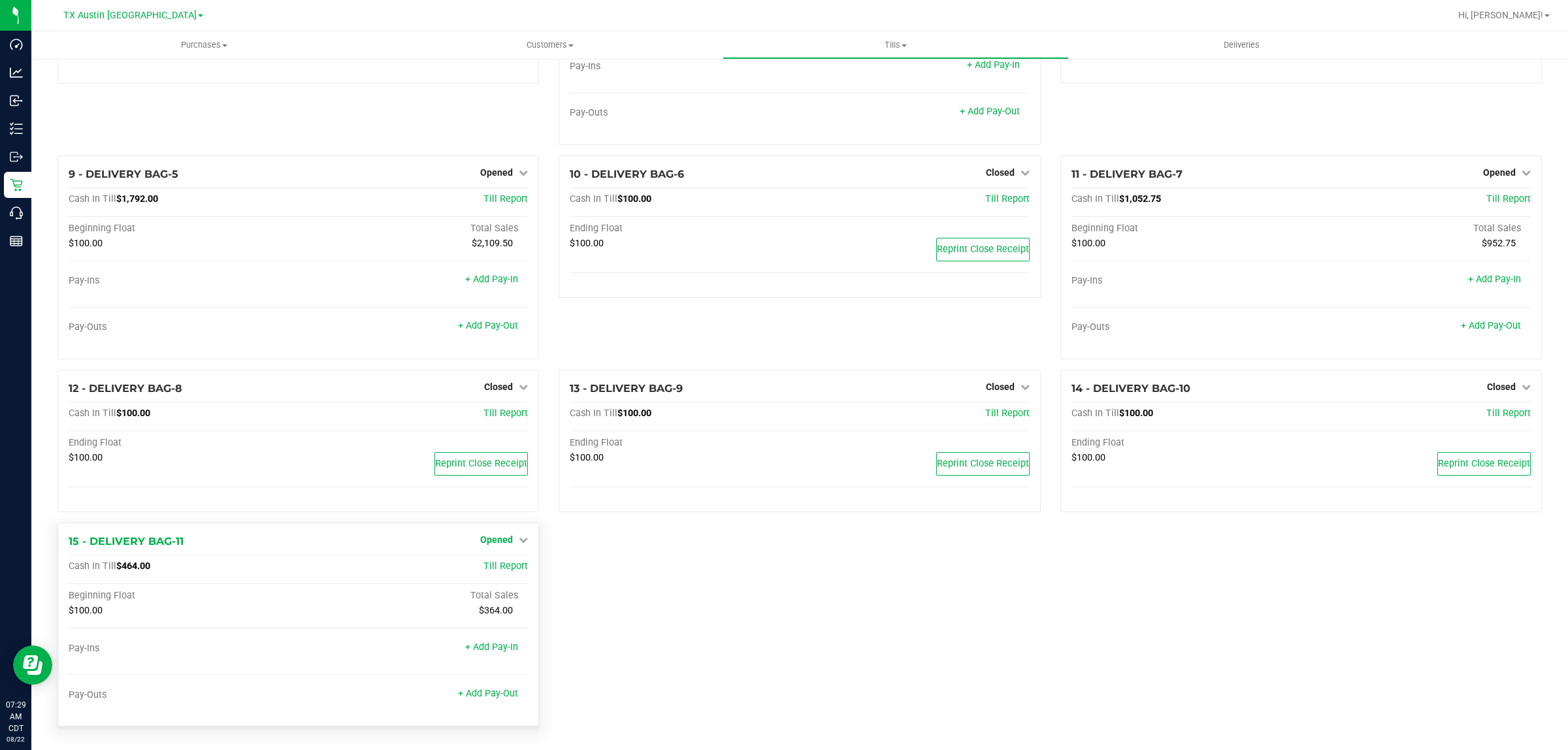
click at [503, 537] on span "Opened" at bounding box center [496, 539] width 33 height 10
click at [506, 565] on link "Close Till" at bounding box center [498, 566] width 35 height 10
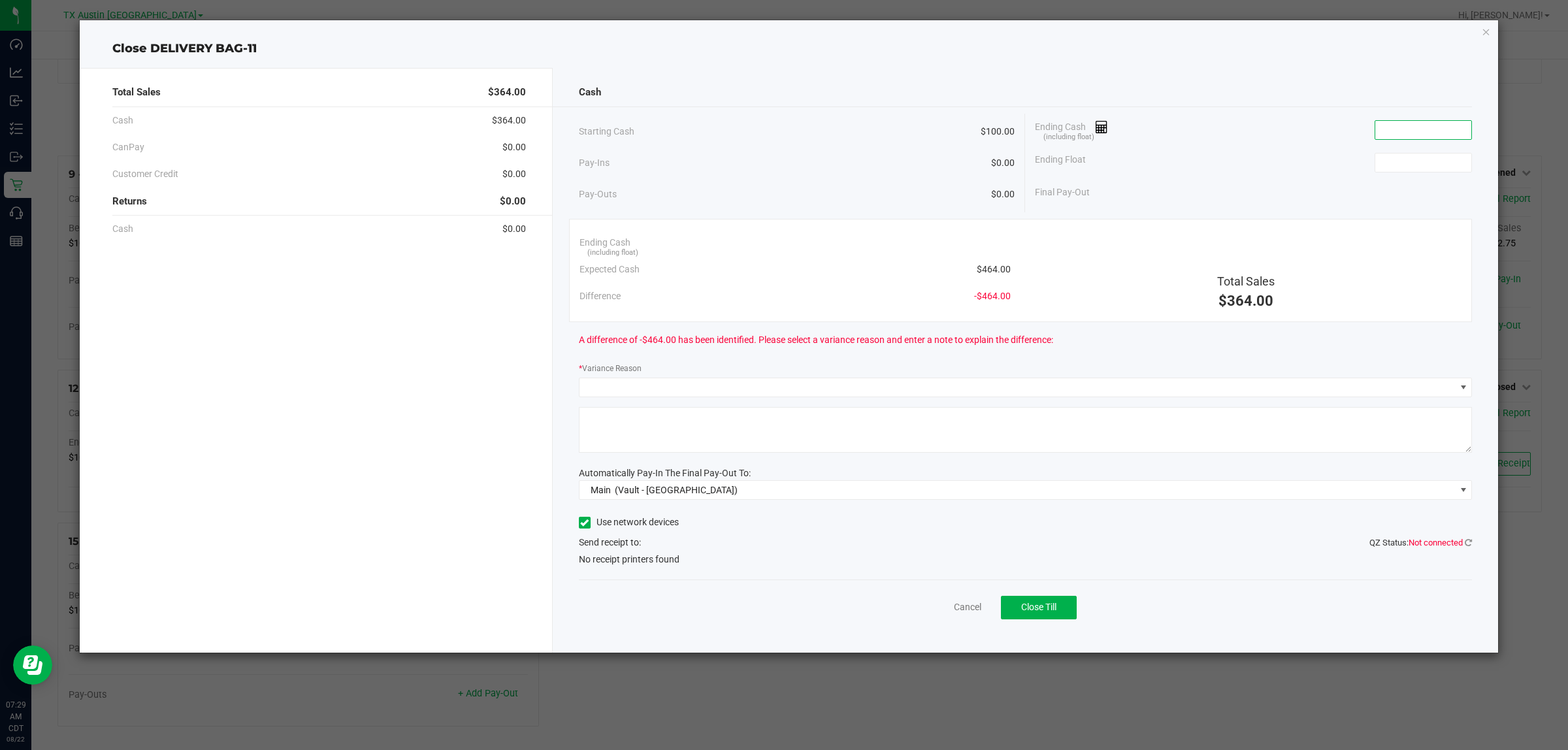
click at [1445, 130] on input at bounding box center [1423, 130] width 96 height 18
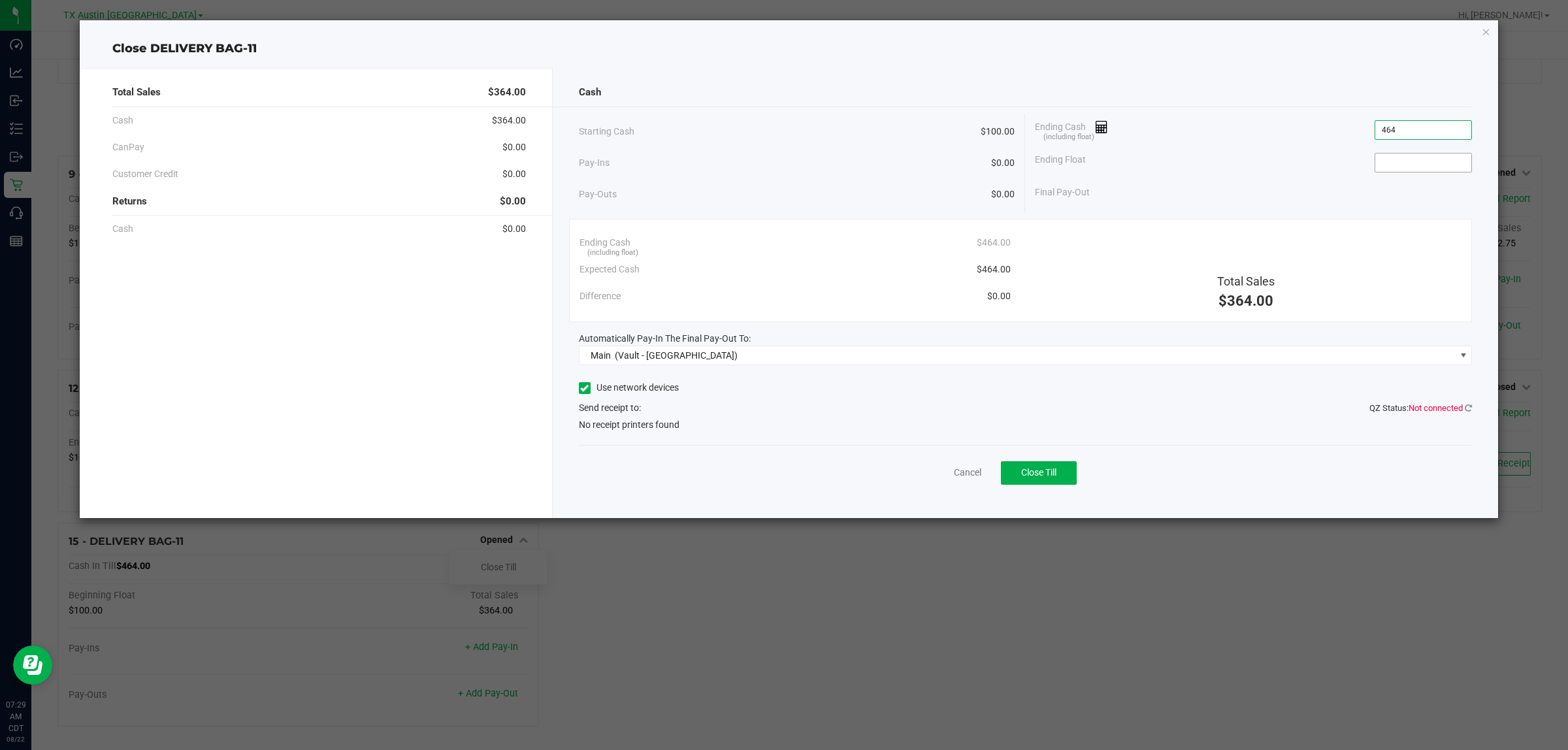
type input "$464.00"
click at [1419, 168] on input at bounding box center [1423, 162] width 96 height 18
type input "$100.00"
click at [1252, 150] on div "Ending Float $100.00" at bounding box center [1253, 163] width 437 height 33
click at [1050, 481] on button "Close Till" at bounding box center [1039, 473] width 75 height 24
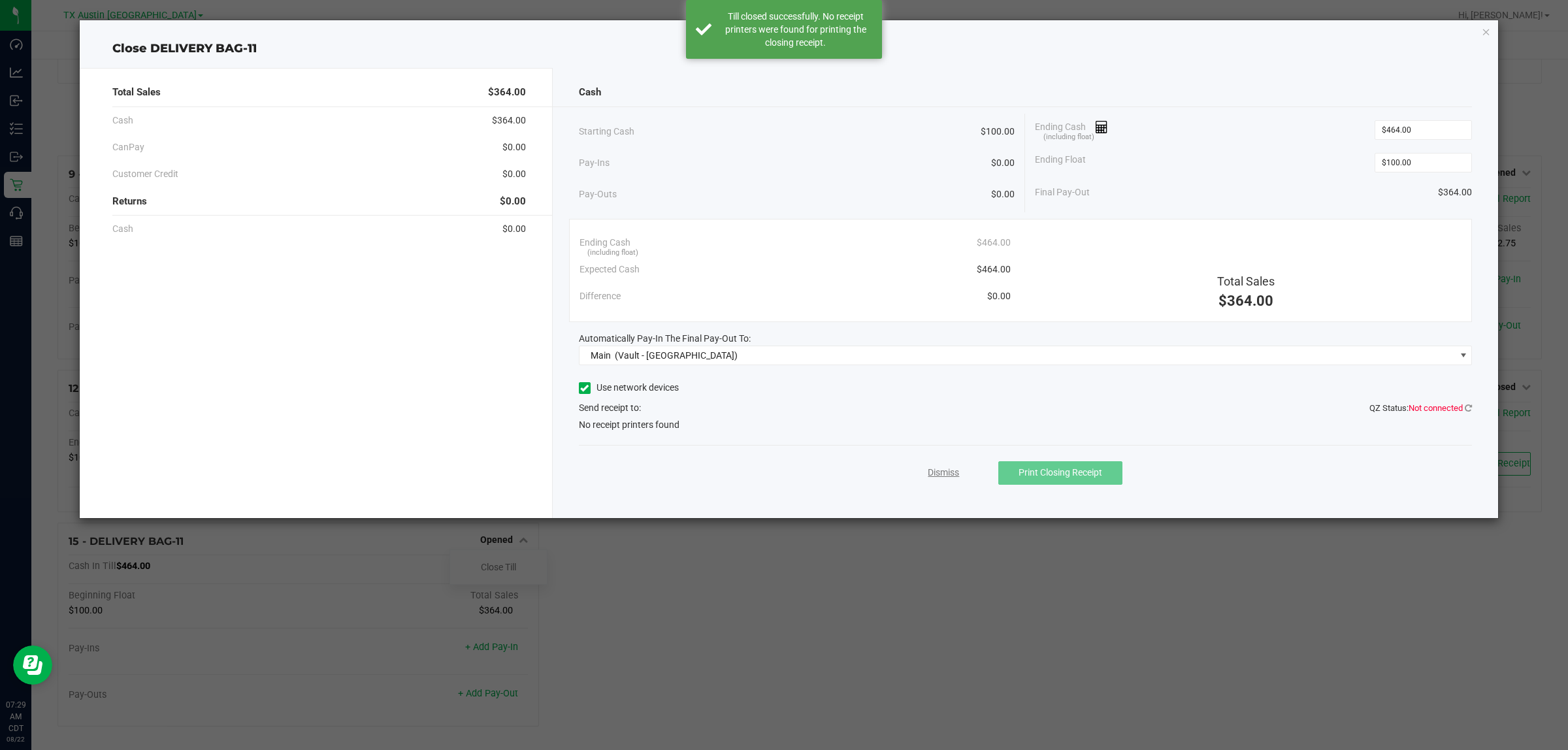
click at [948, 475] on link "Dismiss" at bounding box center [943, 472] width 31 height 13
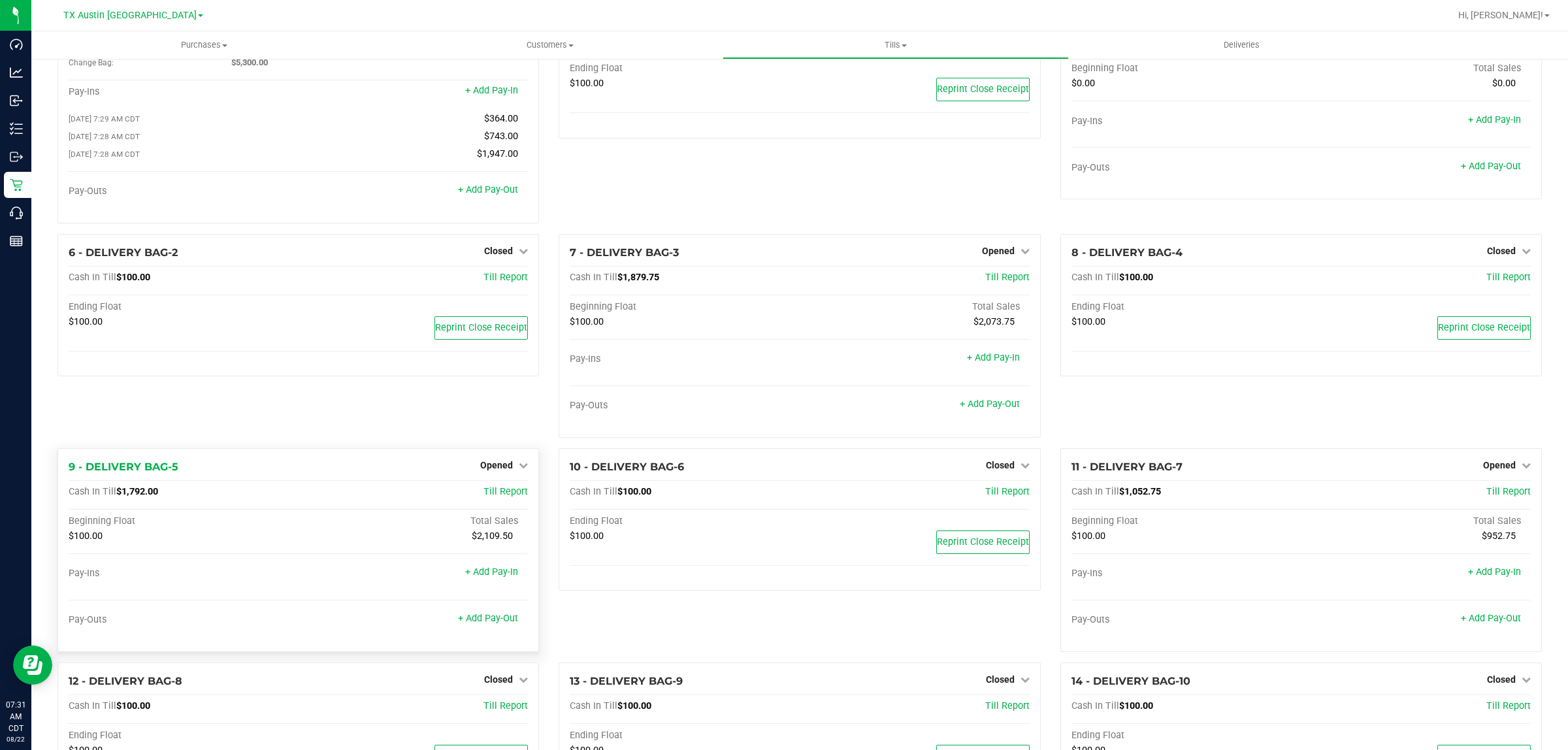
scroll to position [68, 0]
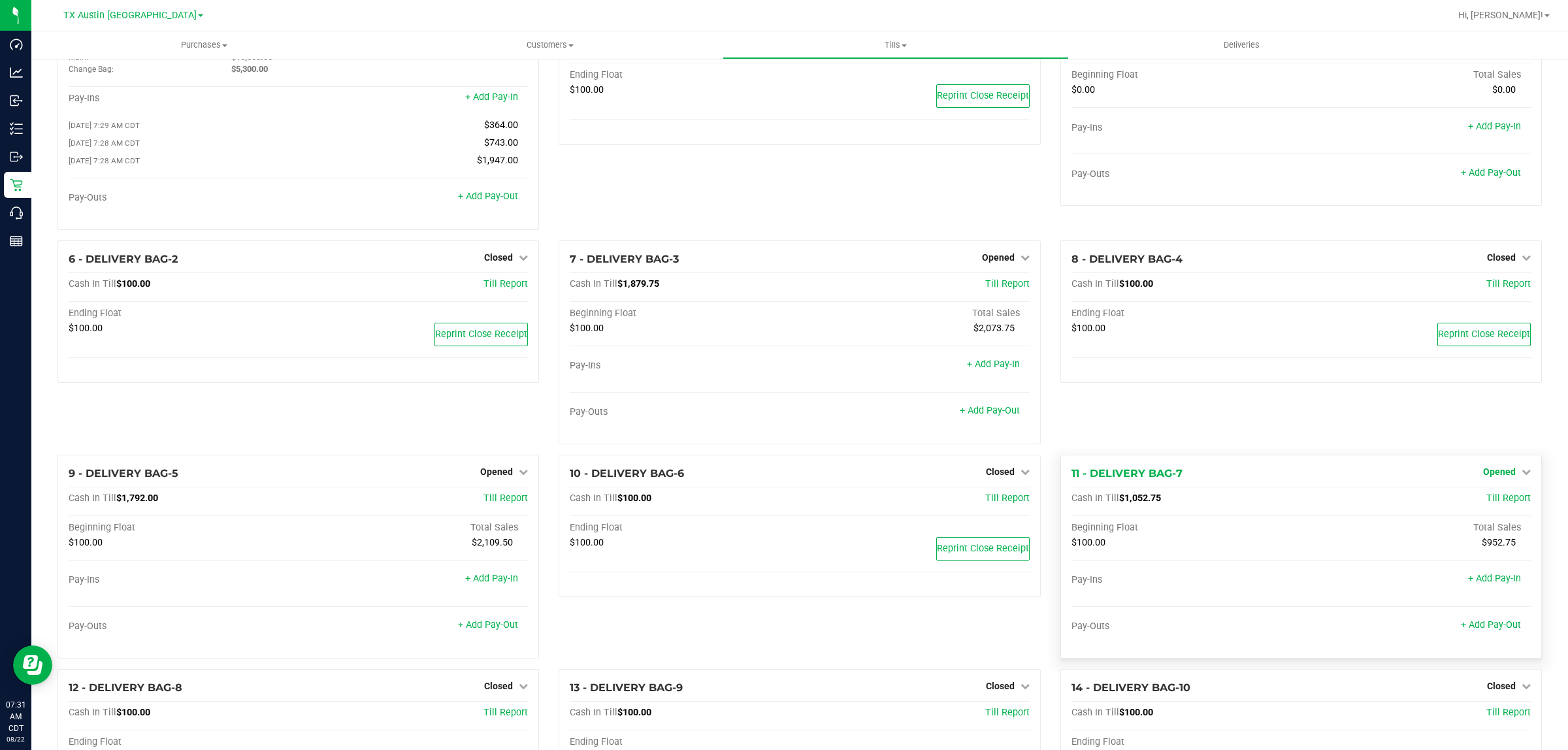
click at [1499, 477] on span "Opened" at bounding box center [1500, 471] width 33 height 10
click at [1495, 503] on link "Close Till" at bounding box center [1500, 498] width 35 height 10
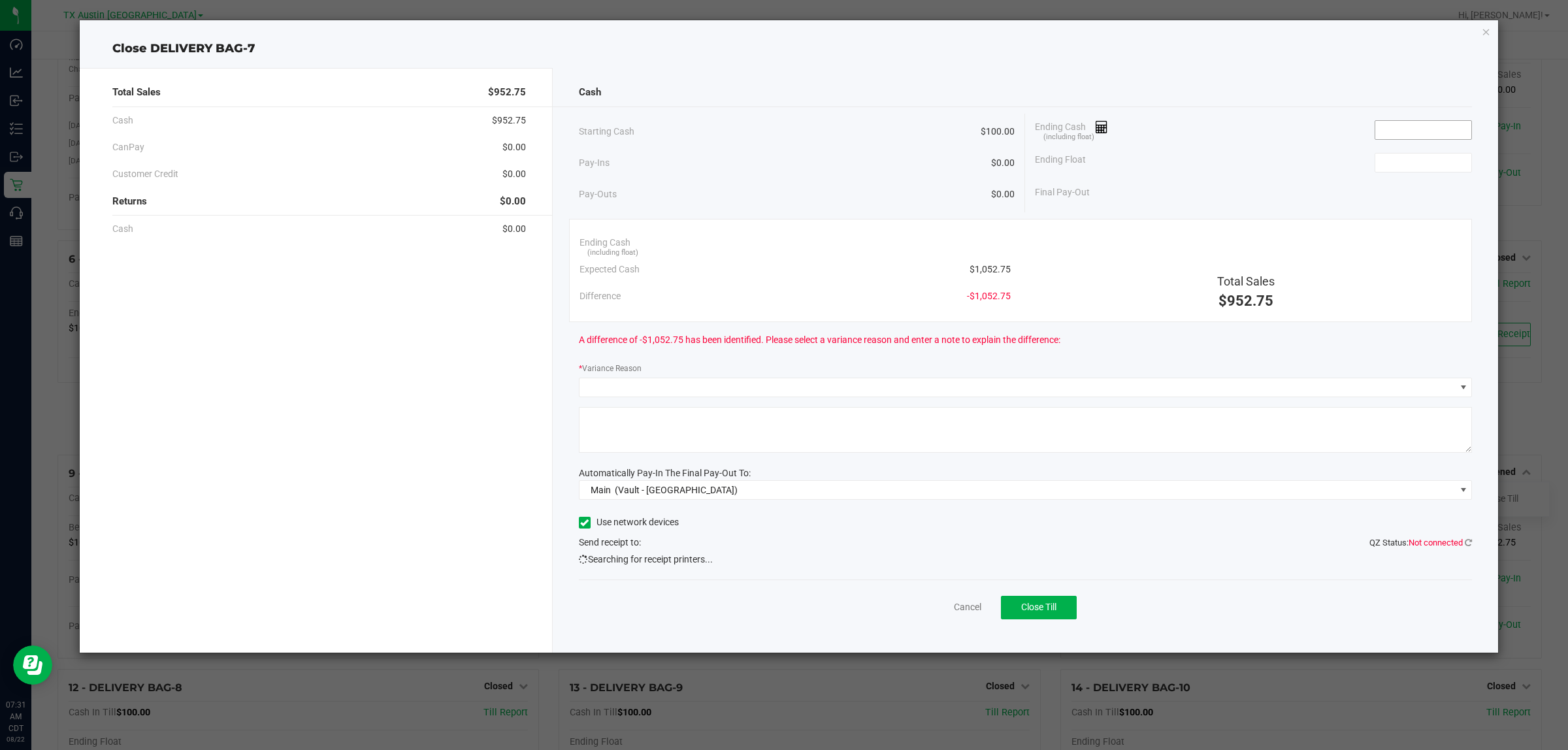
click at [1408, 127] on input at bounding box center [1423, 130] width 96 height 18
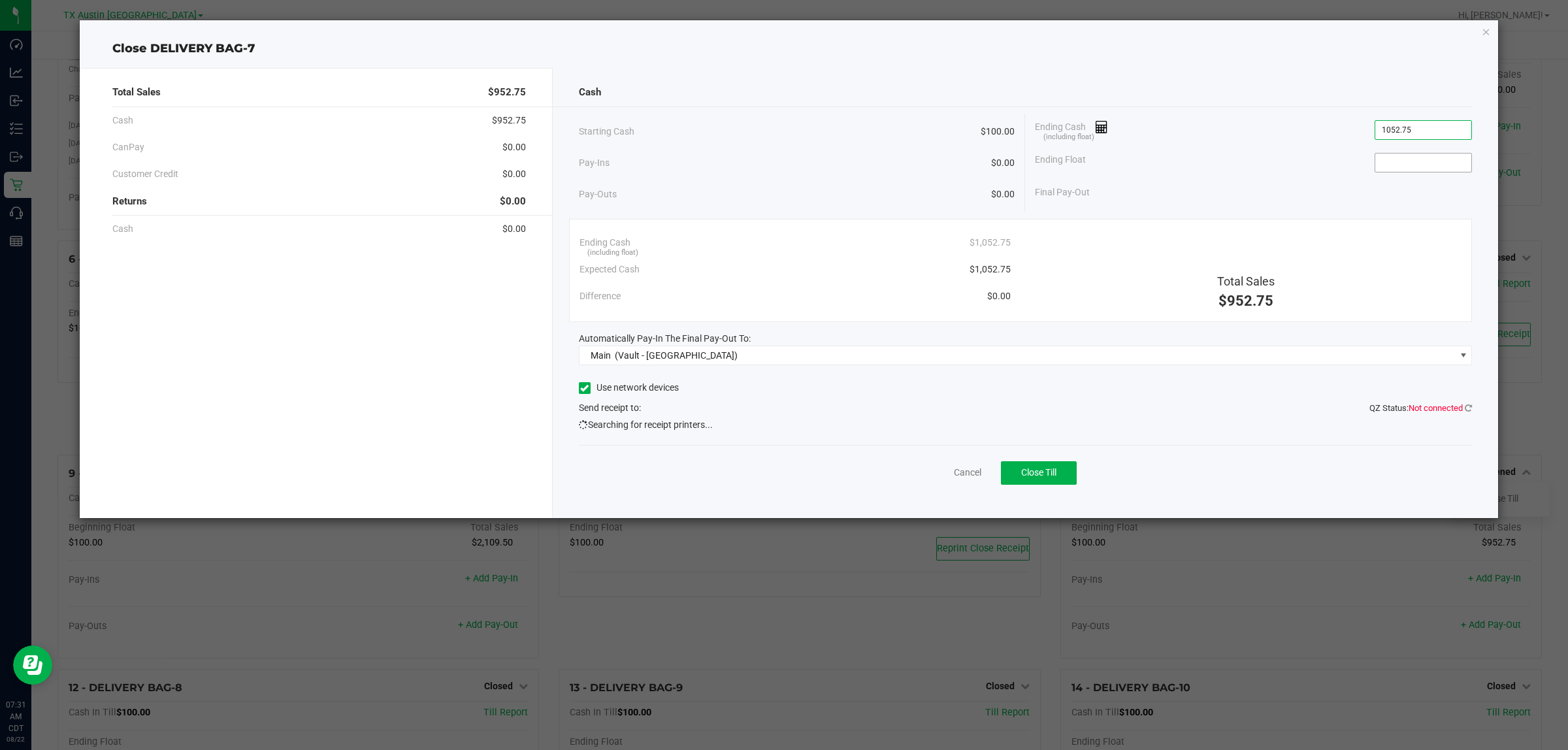
type input "$1,052.75"
click at [1438, 162] on input at bounding box center [1423, 162] width 96 height 18
type input "$100.00"
click at [1253, 189] on div "Final Pay-Out $952.75" at bounding box center [1253, 192] width 437 height 27
click at [1049, 472] on span "Close Till" at bounding box center [1039, 472] width 35 height 10
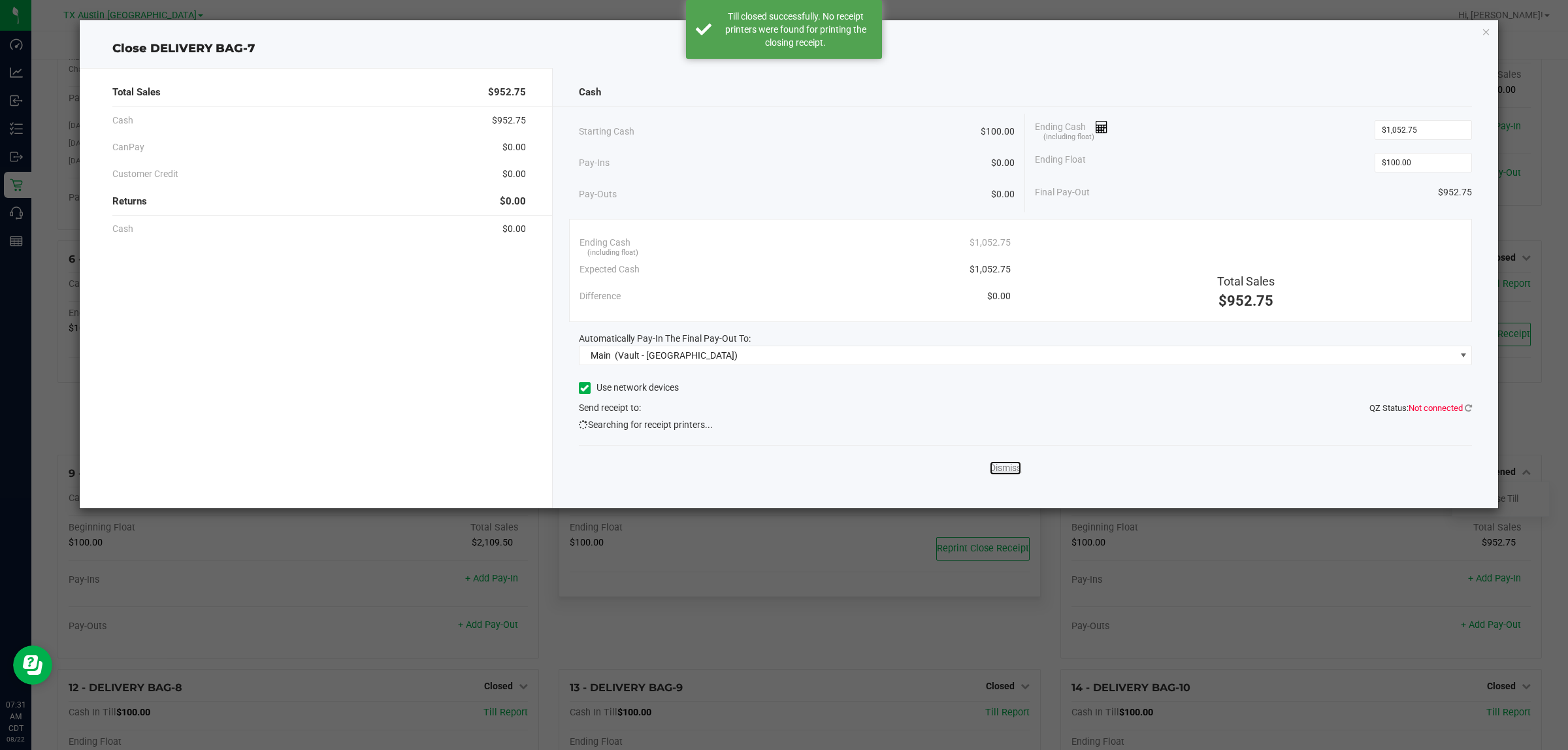
click at [998, 470] on link "Dismiss" at bounding box center [1006, 467] width 31 height 13
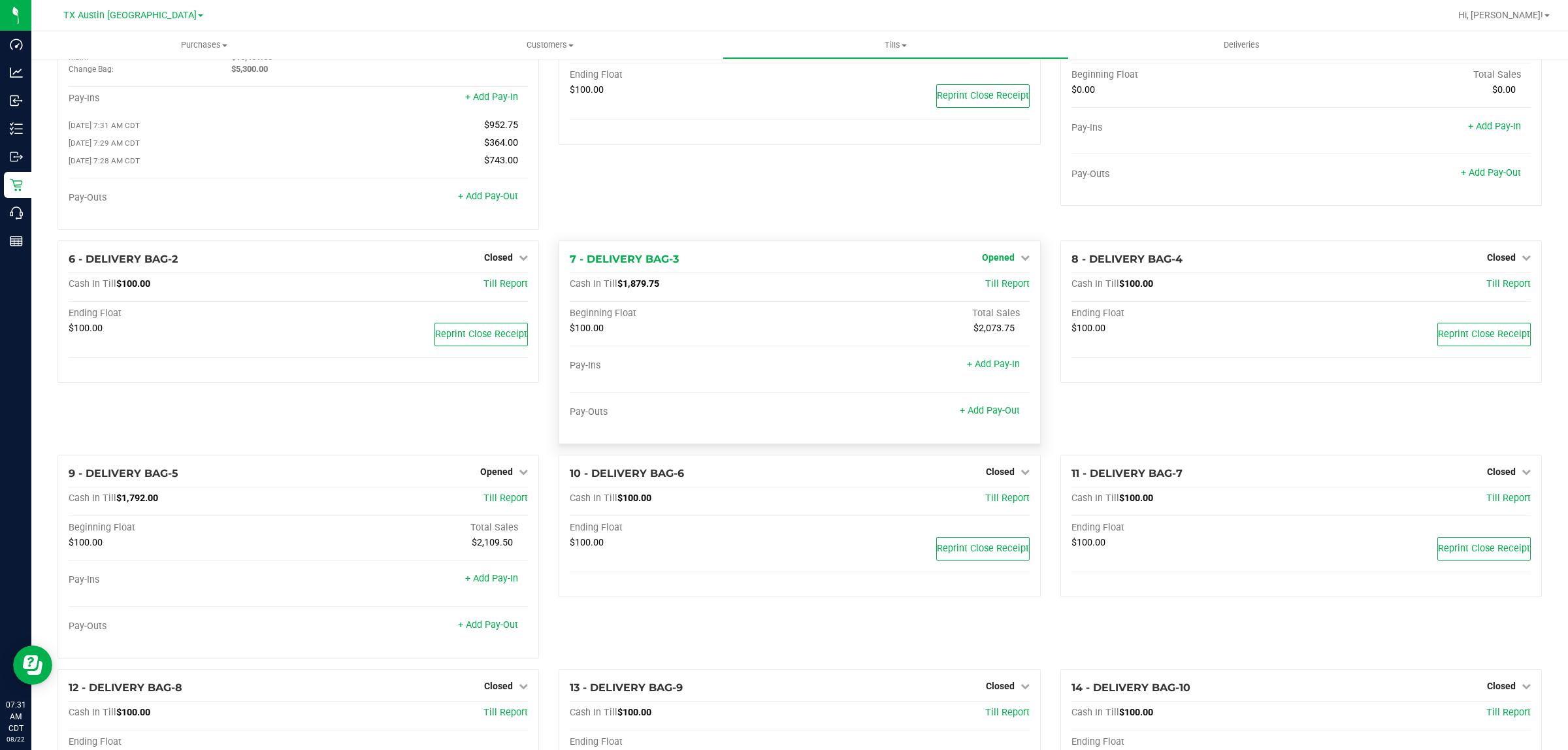
click at [1001, 259] on span "Opened" at bounding box center [998, 257] width 33 height 10
click at [991, 289] on link "Close Till" at bounding box center [999, 284] width 35 height 10
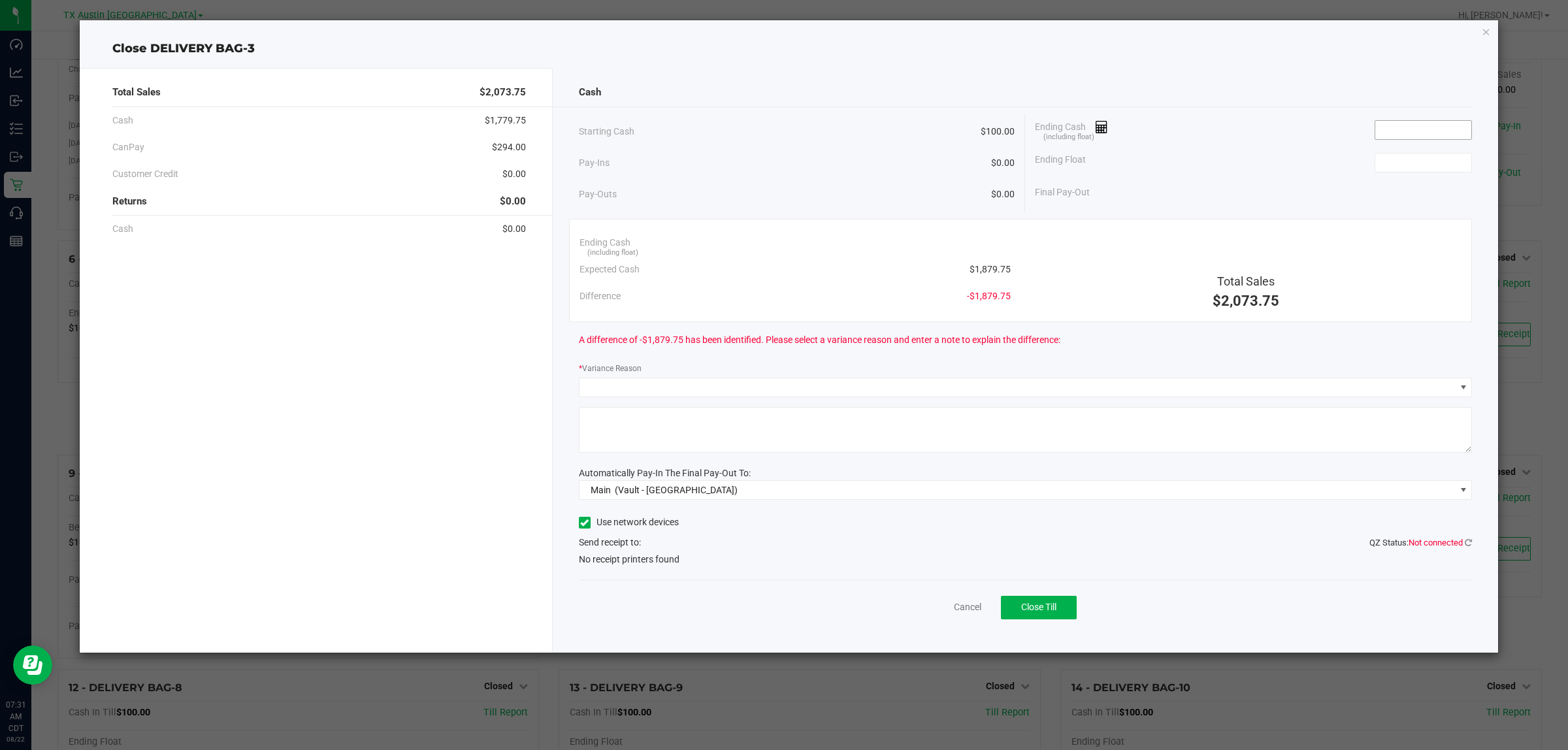
click at [1418, 128] on input at bounding box center [1423, 130] width 96 height 18
type input "$1,880.00"
click at [1394, 163] on input at bounding box center [1423, 162] width 96 height 18
type input "$100.00"
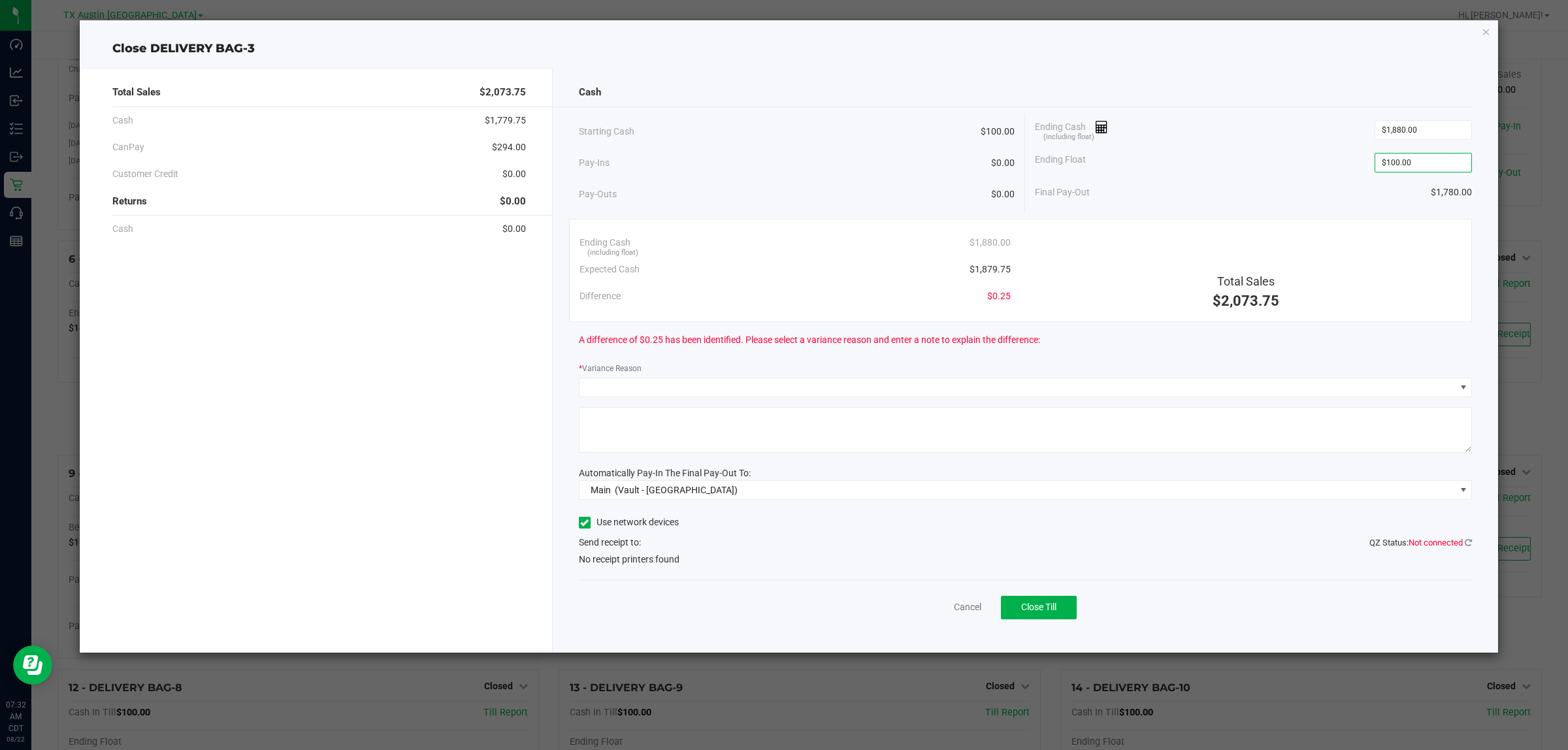
click at [1339, 169] on div "Ending Float $100.00" at bounding box center [1253, 163] width 437 height 33
click at [1304, 177] on div "Ending Float $100.00" at bounding box center [1253, 163] width 437 height 33
click at [789, 381] on span at bounding box center [1017, 386] width 876 height 18
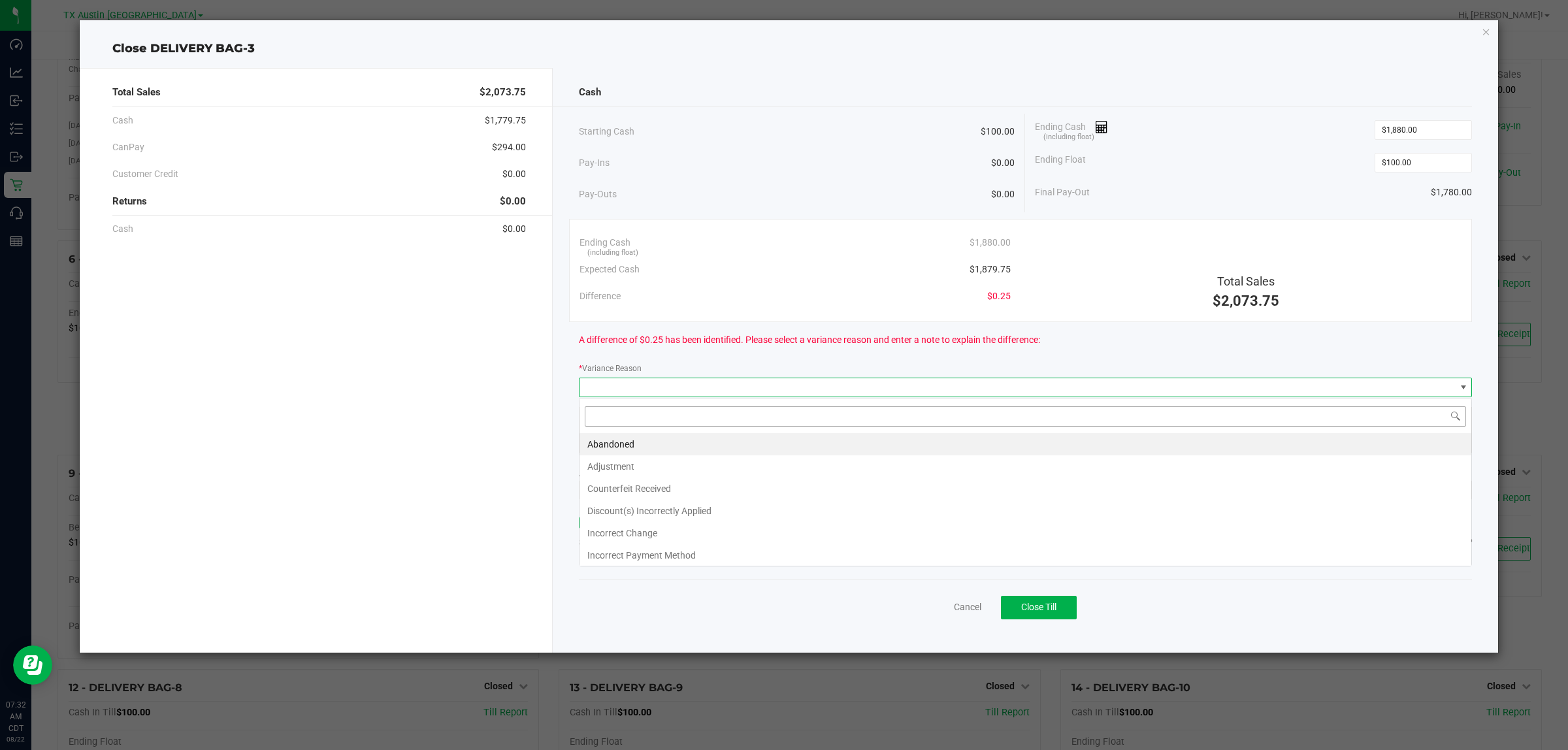
scroll to position [20, 893]
click at [669, 445] on li "Abandoned" at bounding box center [1025, 444] width 892 height 22
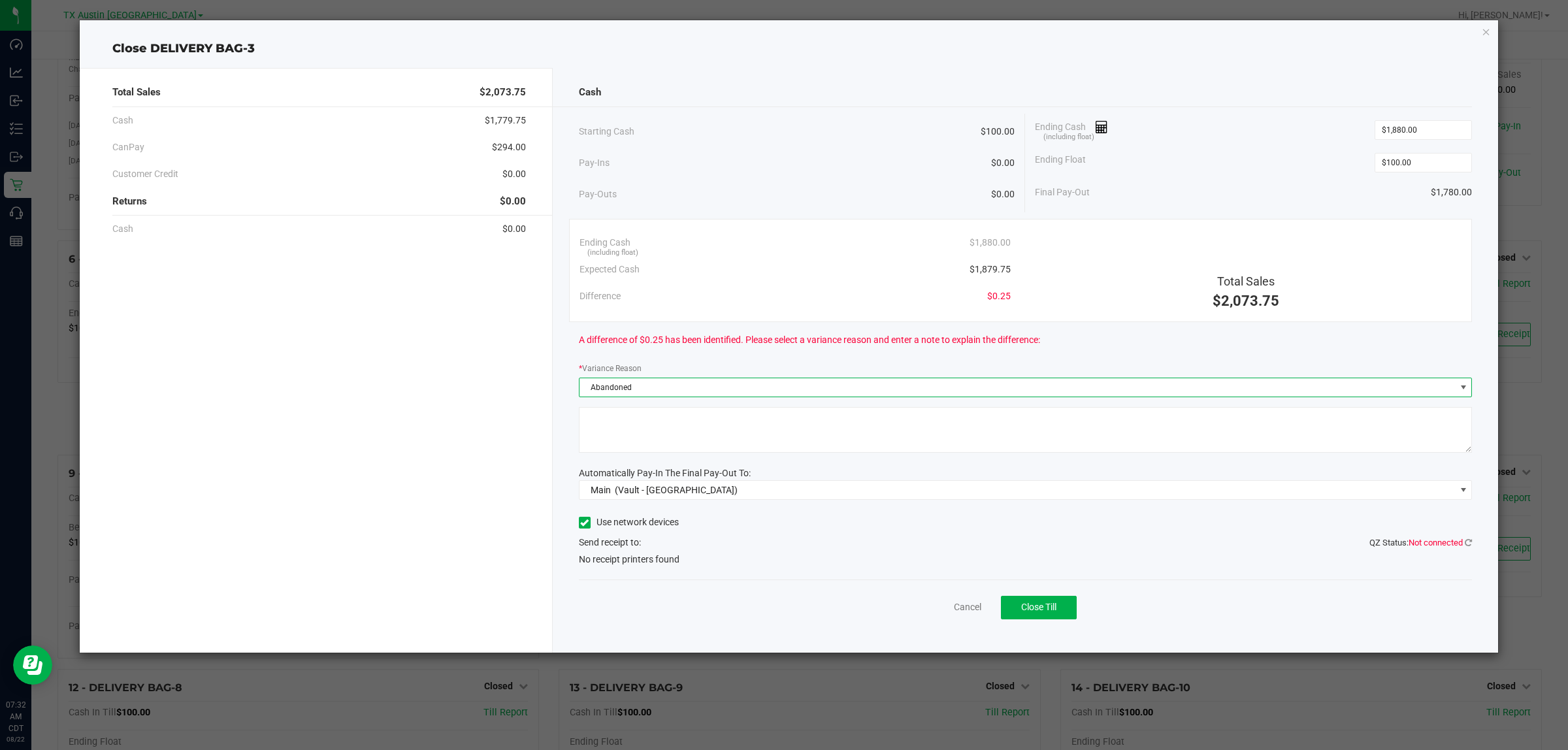
click at [673, 432] on textarea at bounding box center [1026, 430] width 894 height 46
type textarea "pt abandoned change"
click at [771, 595] on div "Cancel Close Till" at bounding box center [1026, 605] width 894 height 50
click at [1061, 604] on button "Close Till" at bounding box center [1039, 607] width 75 height 24
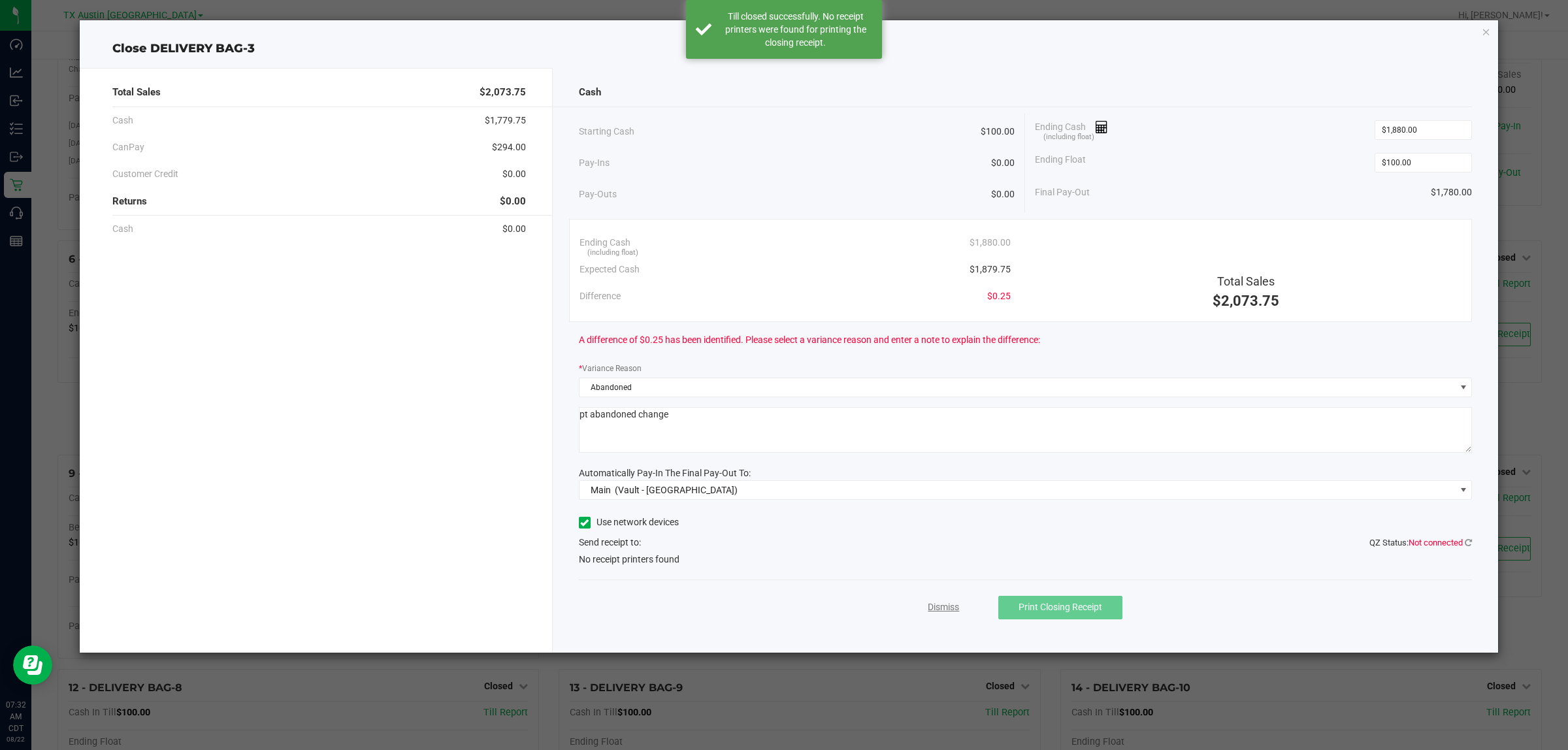
click at [943, 609] on link "Dismiss" at bounding box center [943, 606] width 31 height 13
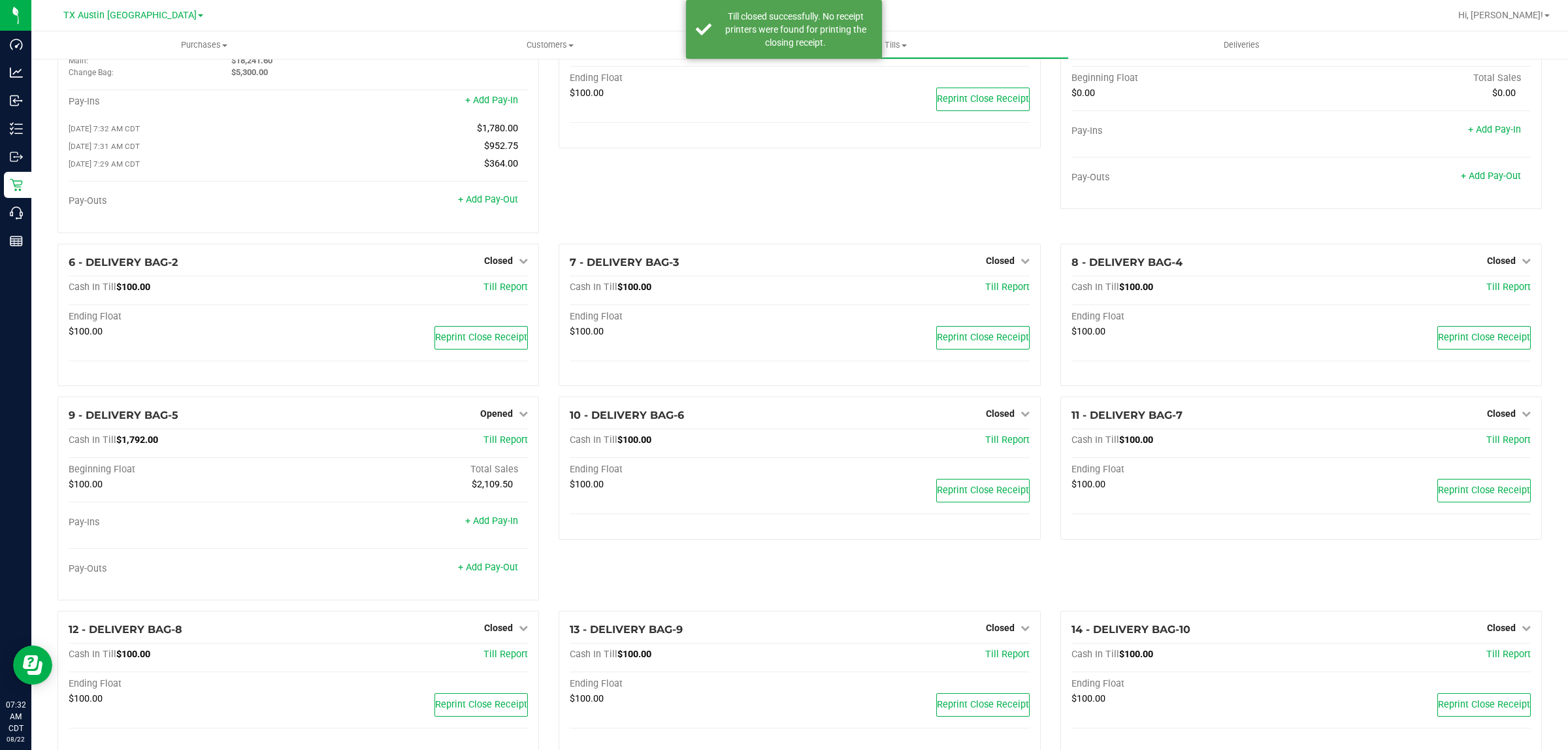
scroll to position [245, 0]
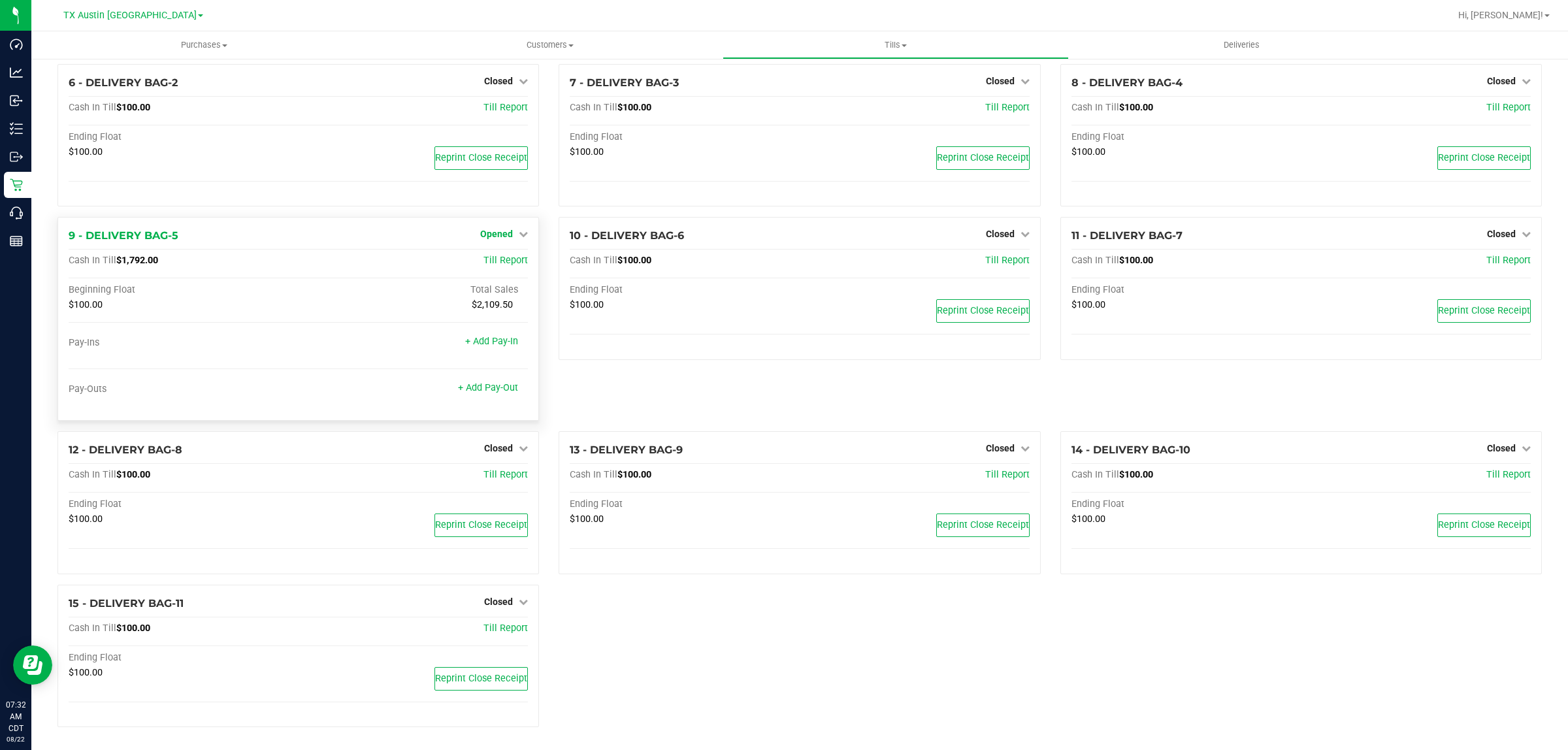
click at [498, 239] on span "Opened" at bounding box center [496, 233] width 33 height 10
click at [497, 266] on link "Close Till" at bounding box center [498, 261] width 35 height 10
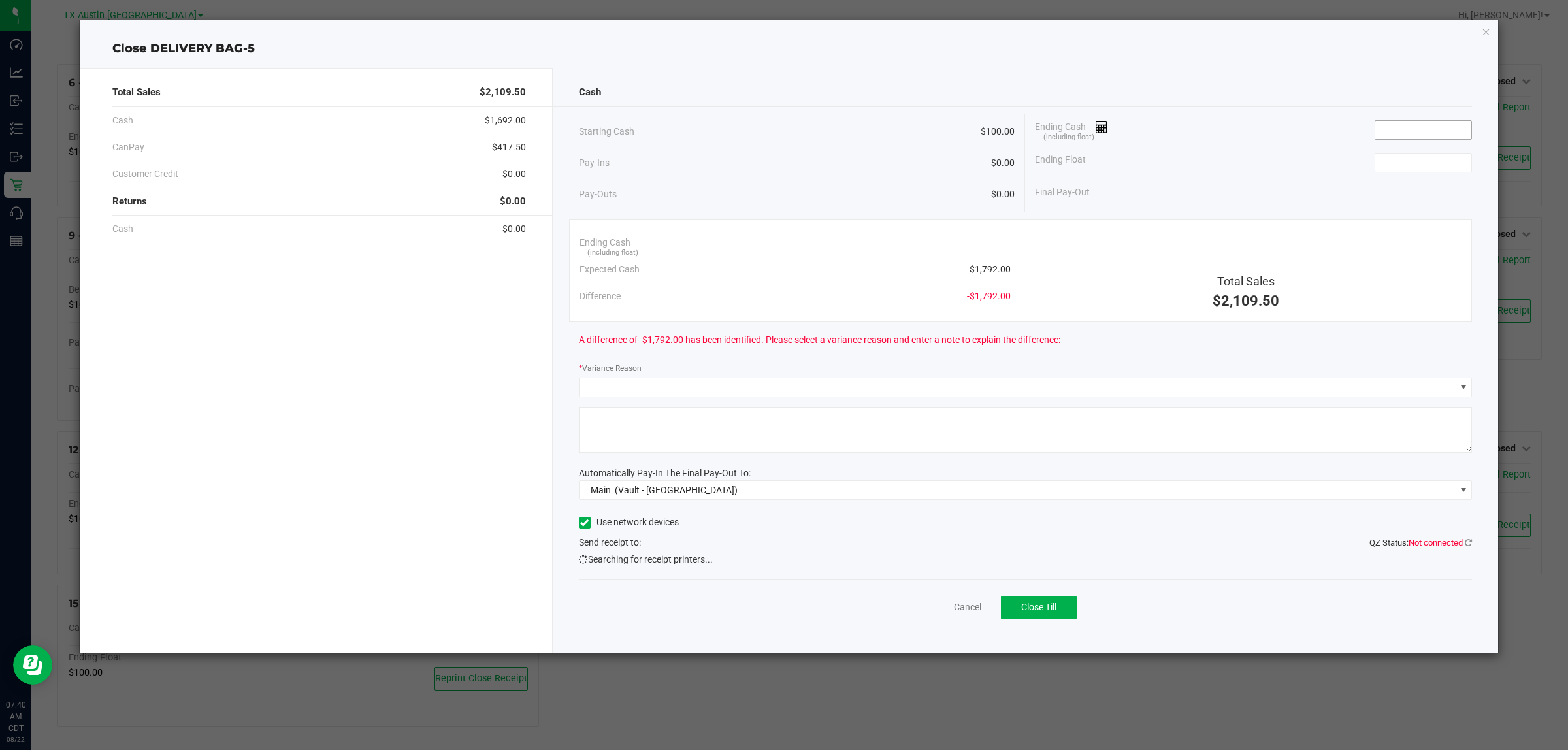
click at [1412, 131] on input at bounding box center [1423, 130] width 96 height 18
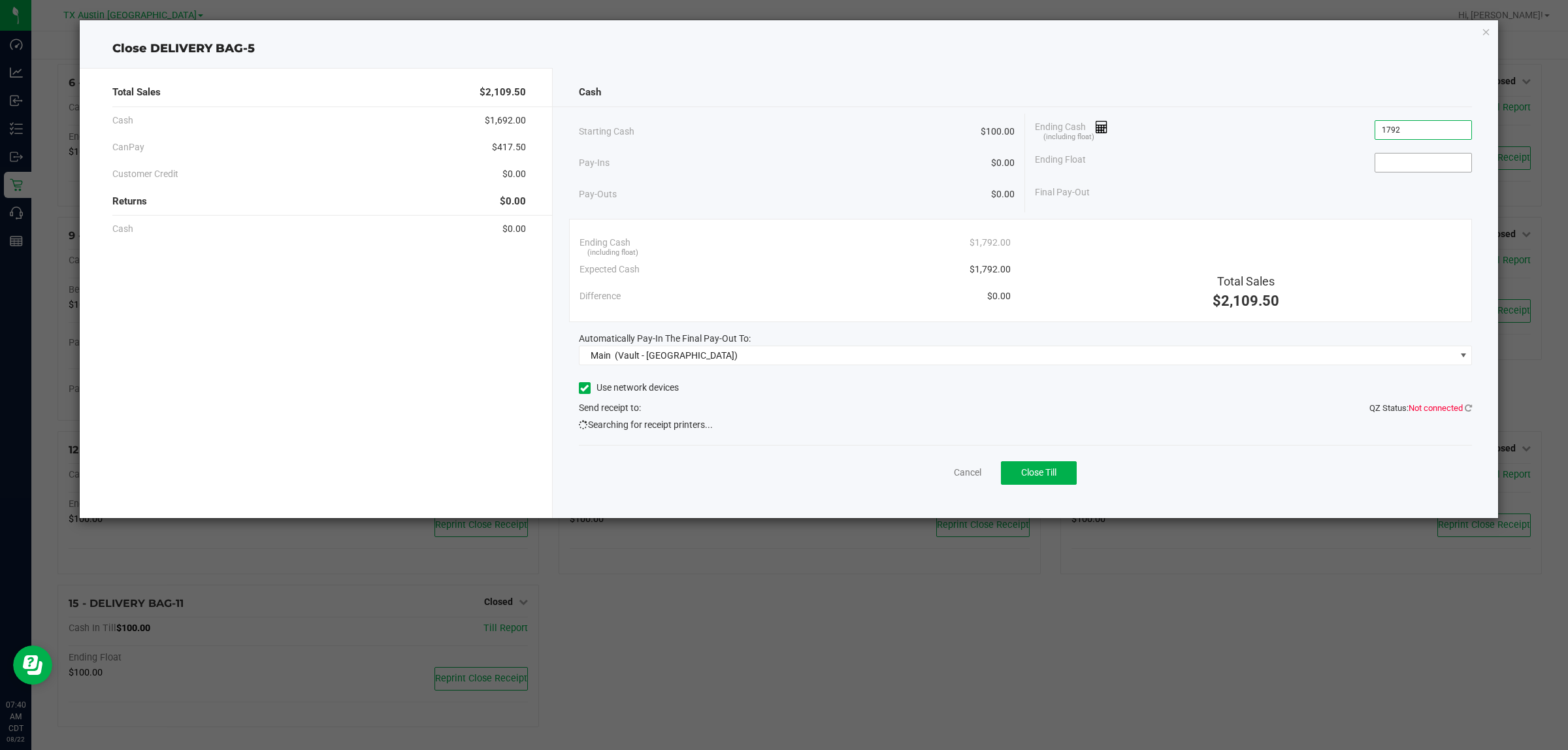
type input "$1,792.00"
click at [1433, 158] on input at bounding box center [1423, 162] width 96 height 18
type input "$100.00"
click at [1243, 152] on div "Ending Float $100.00" at bounding box center [1253, 163] width 437 height 33
click at [1028, 474] on span "Close Till" at bounding box center [1039, 472] width 35 height 10
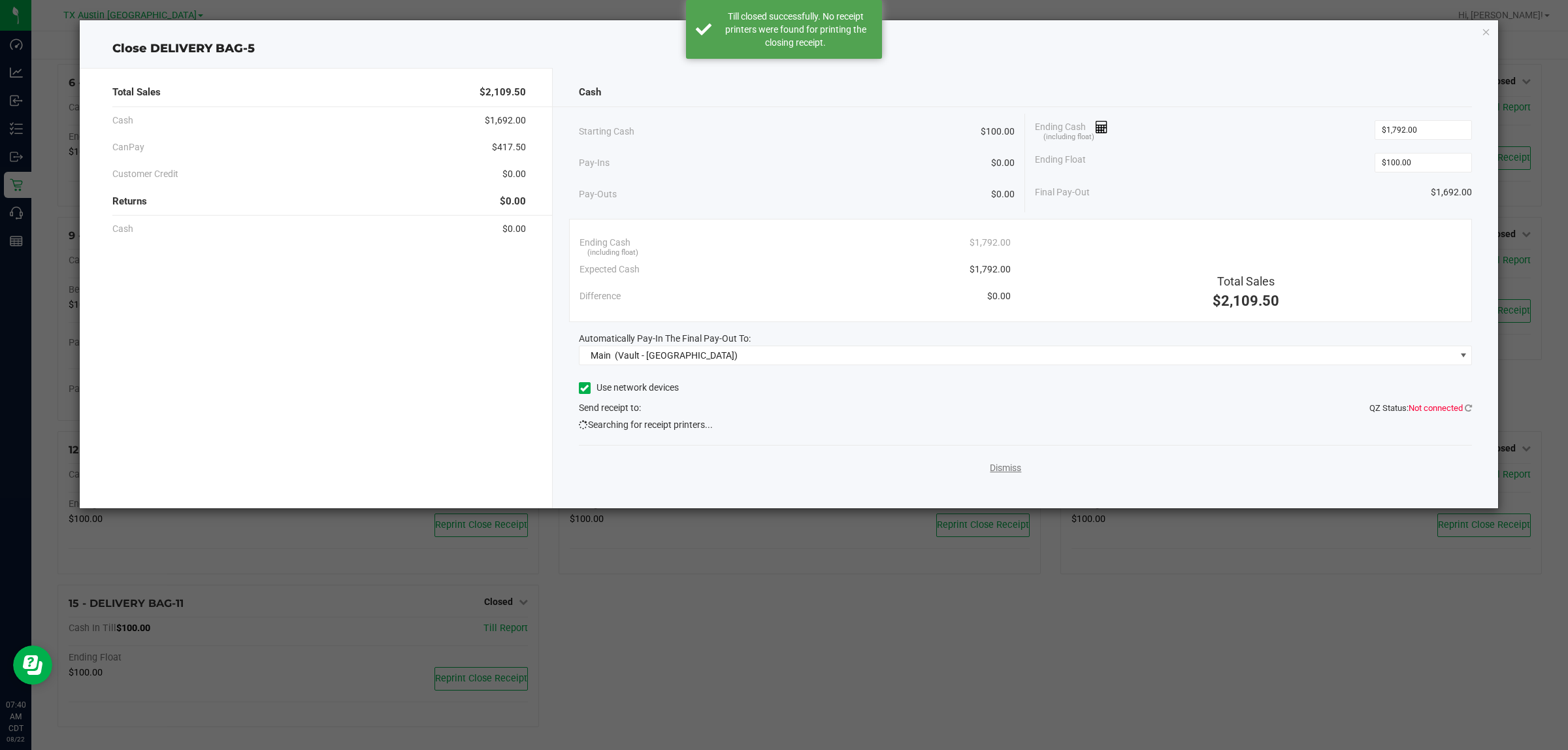
click at [1005, 467] on link "Dismiss" at bounding box center [1006, 467] width 31 height 13
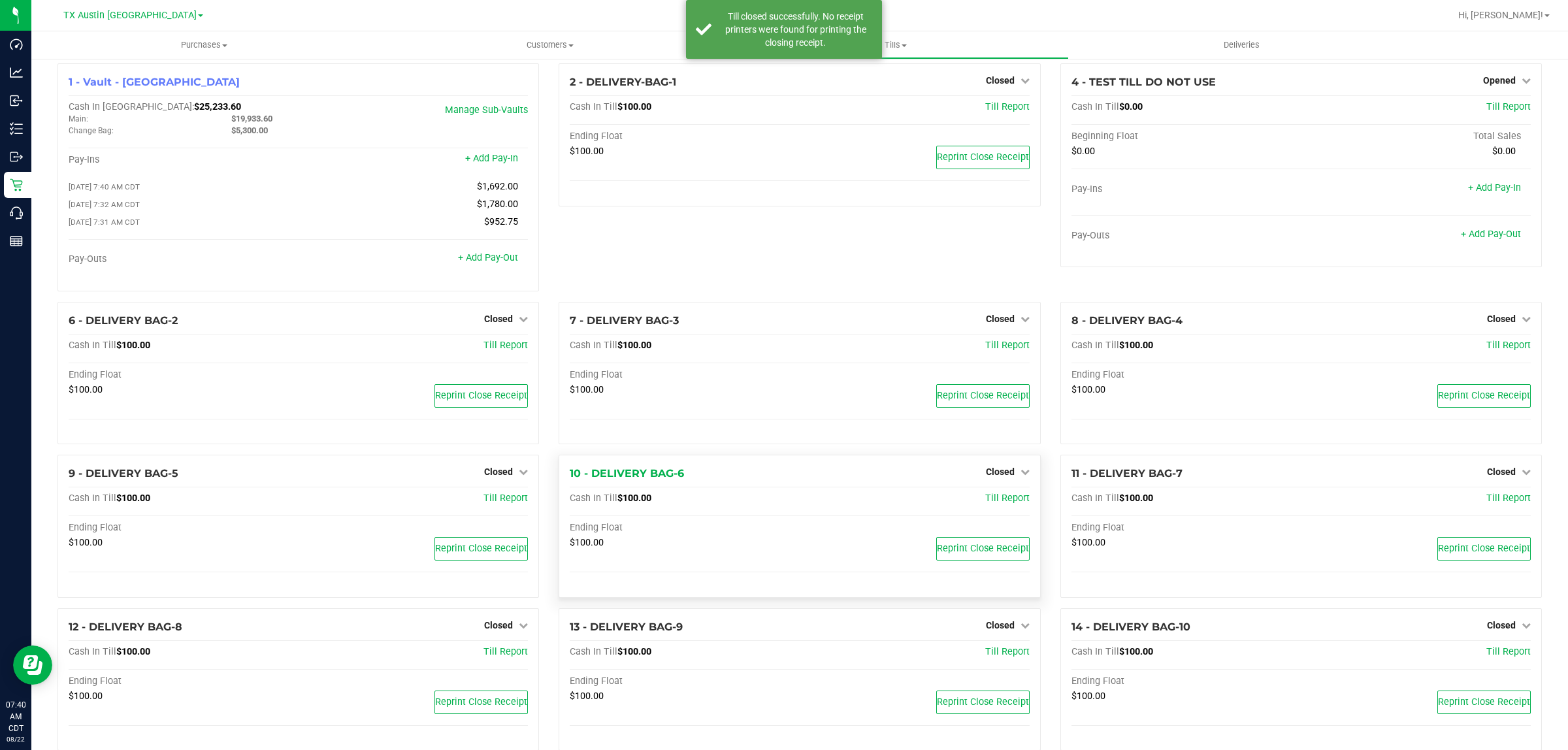
scroll to position [0, 0]
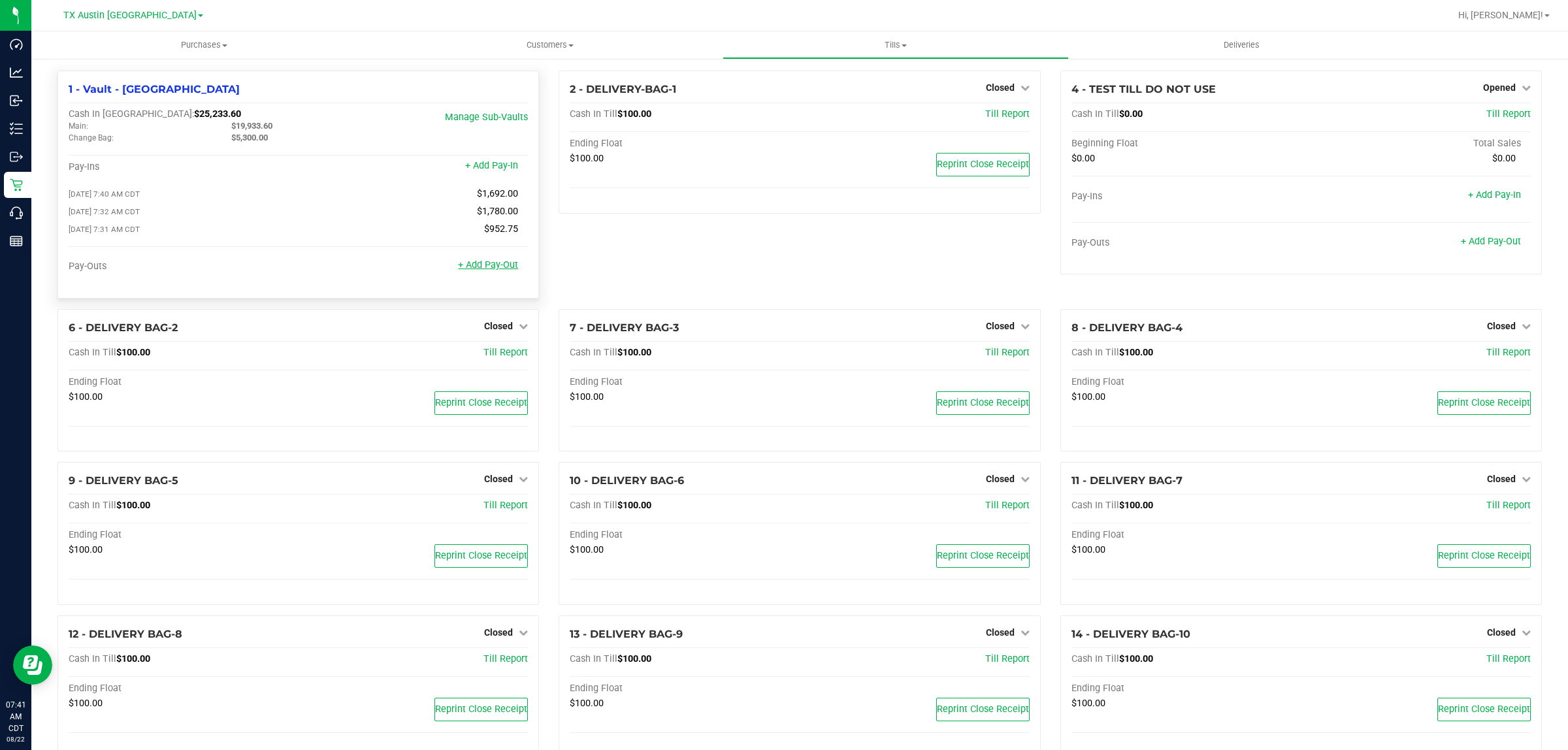
click at [475, 270] on link "+ Add Pay-Out" at bounding box center [488, 265] width 60 height 11
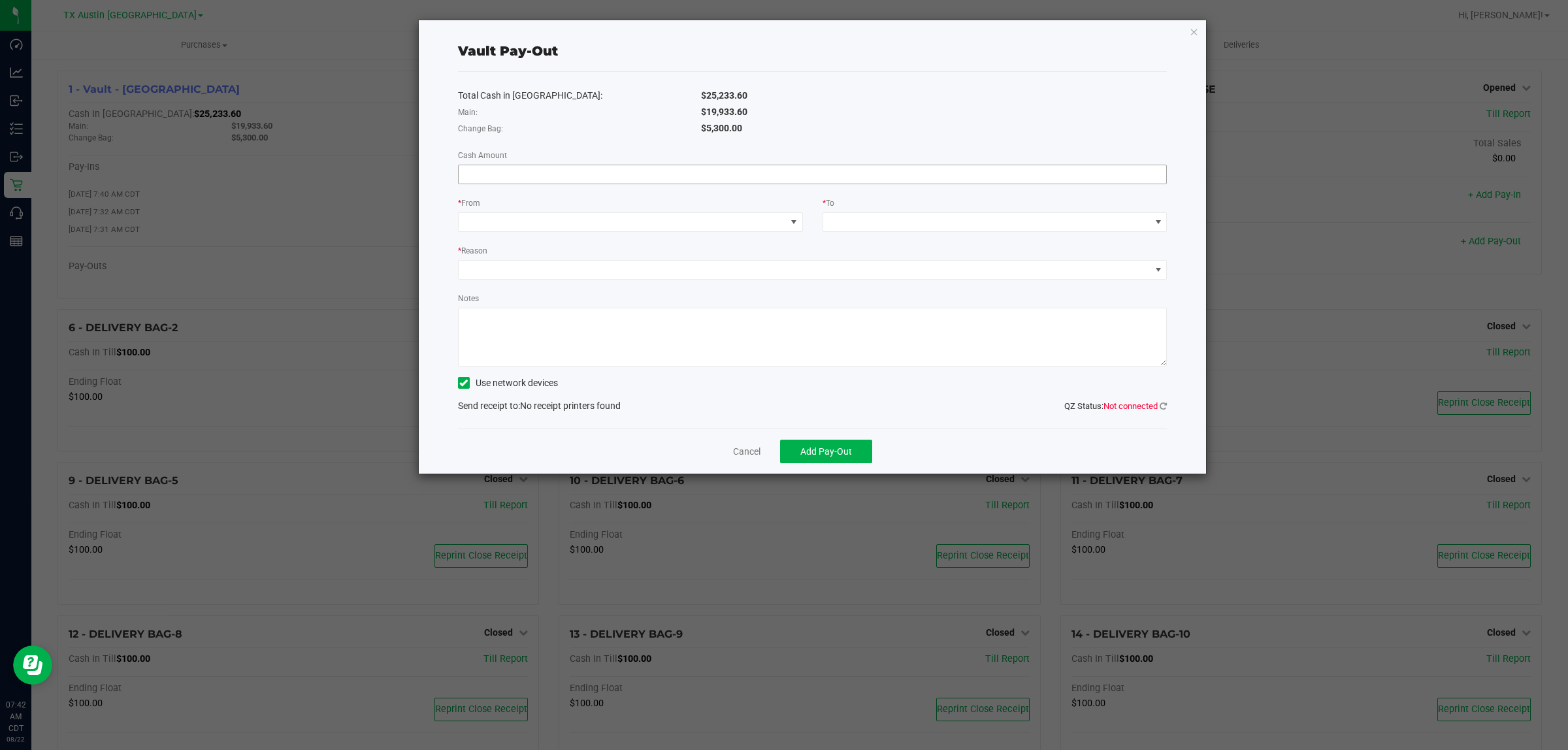
click at [751, 168] on input at bounding box center [812, 174] width 708 height 18
click at [500, 174] on input "10561" at bounding box center [812, 174] width 708 height 18
type input "$10,561.25"
drag, startPoint x: 763, startPoint y: 223, endPoint x: 739, endPoint y: 229, distance: 24.7
click at [763, 223] on span at bounding box center [622, 221] width 328 height 18
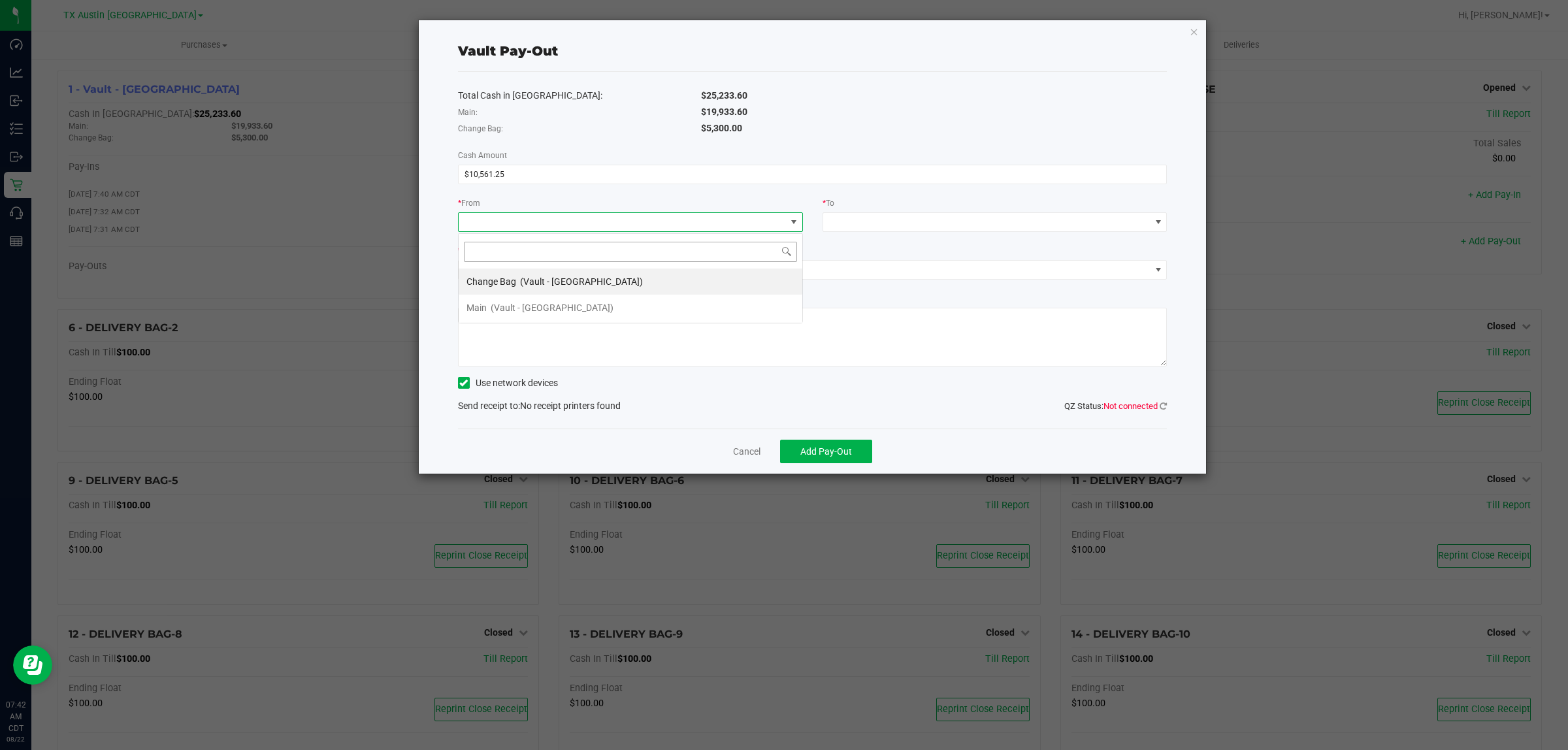
scroll to position [20, 344]
click at [556, 310] on span "(Vault - [GEOGRAPHIC_DATA])" at bounding box center [552, 307] width 123 height 10
click at [890, 232] on span at bounding box center [995, 221] width 345 height 20
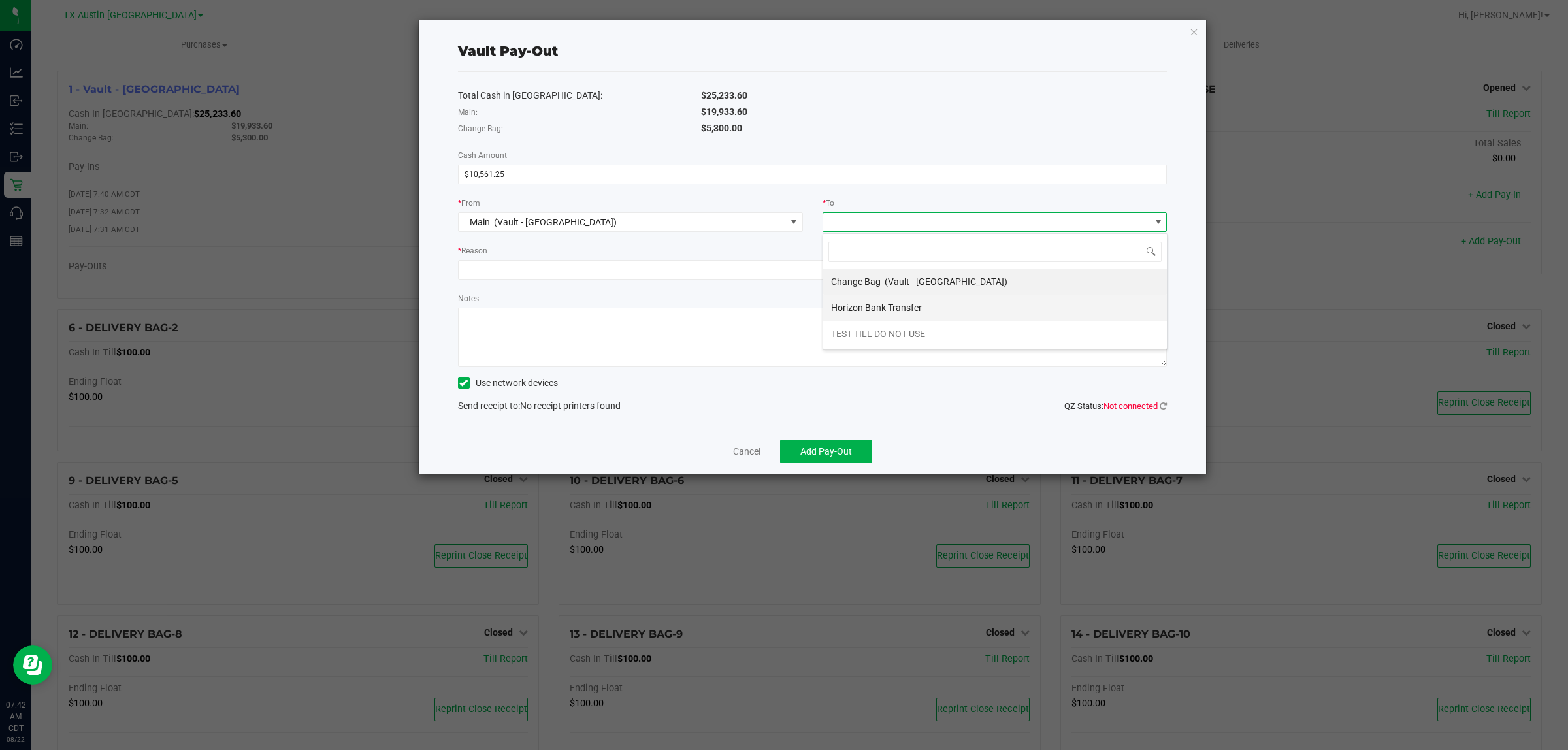
click at [905, 309] on span "Horizon Bank Transfer" at bounding box center [877, 307] width 91 height 10
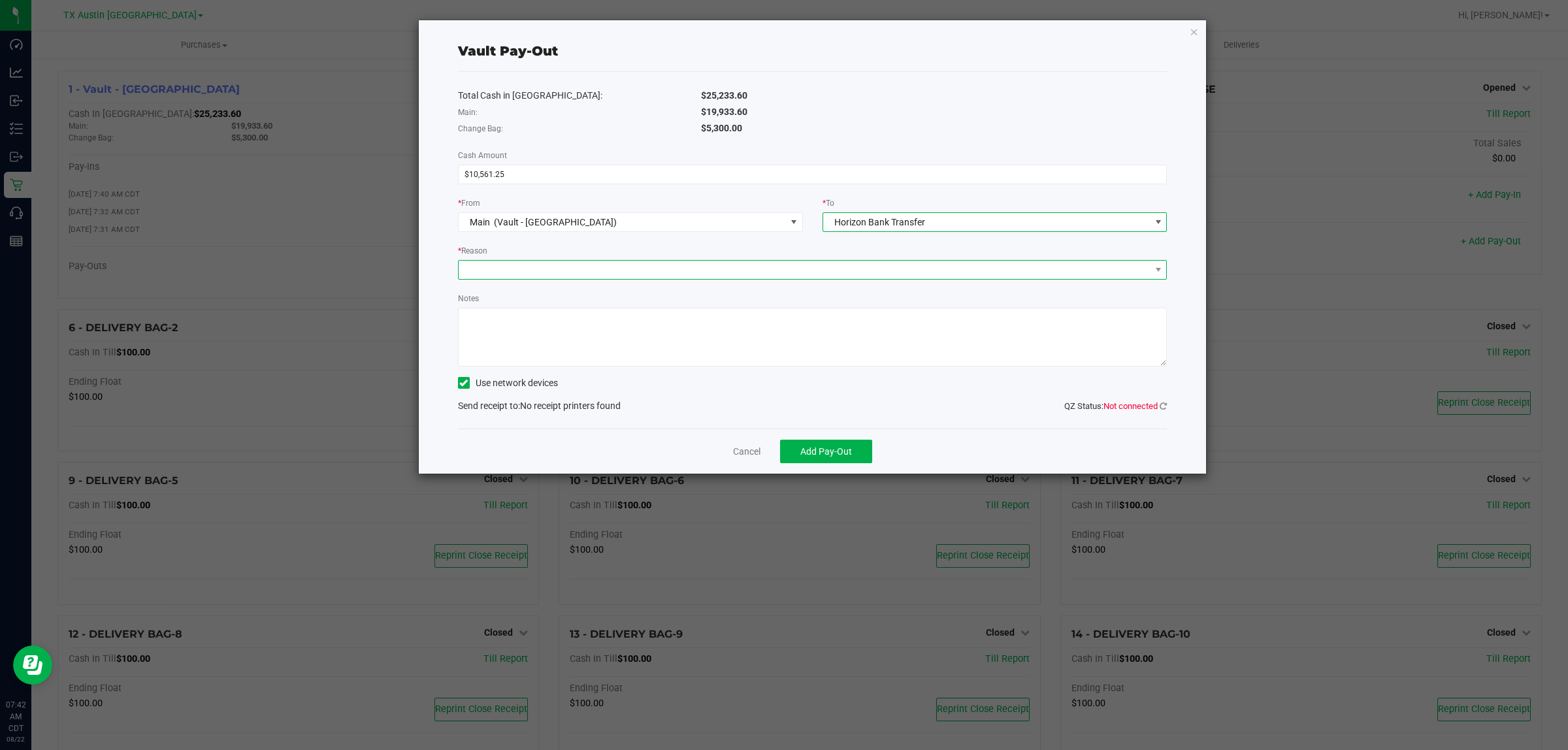
click at [748, 269] on span at bounding box center [804, 269] width 692 height 18
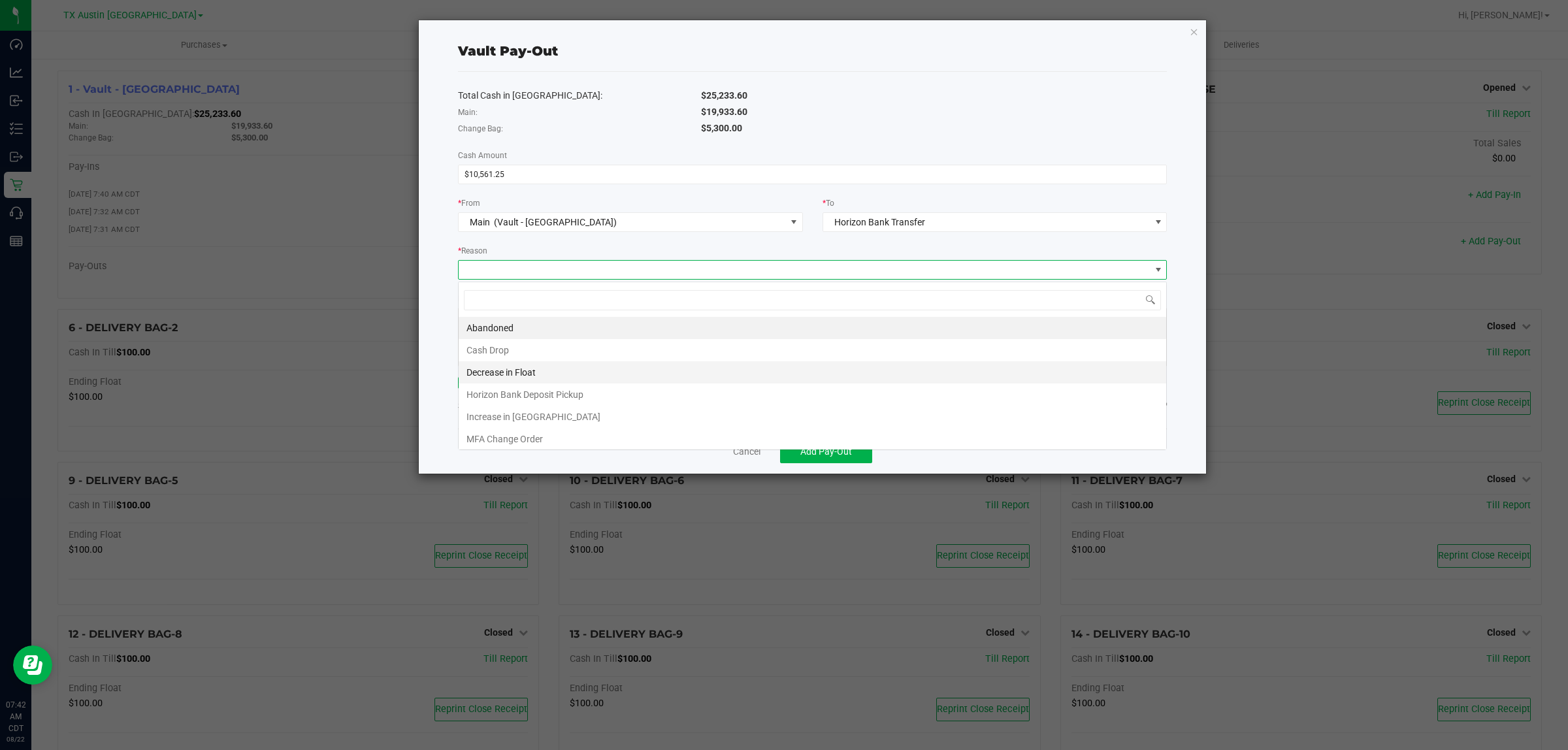
scroll to position [20, 709]
click at [566, 398] on li "Horizon Bank Deposit Pickup" at bounding box center [812, 394] width 708 height 22
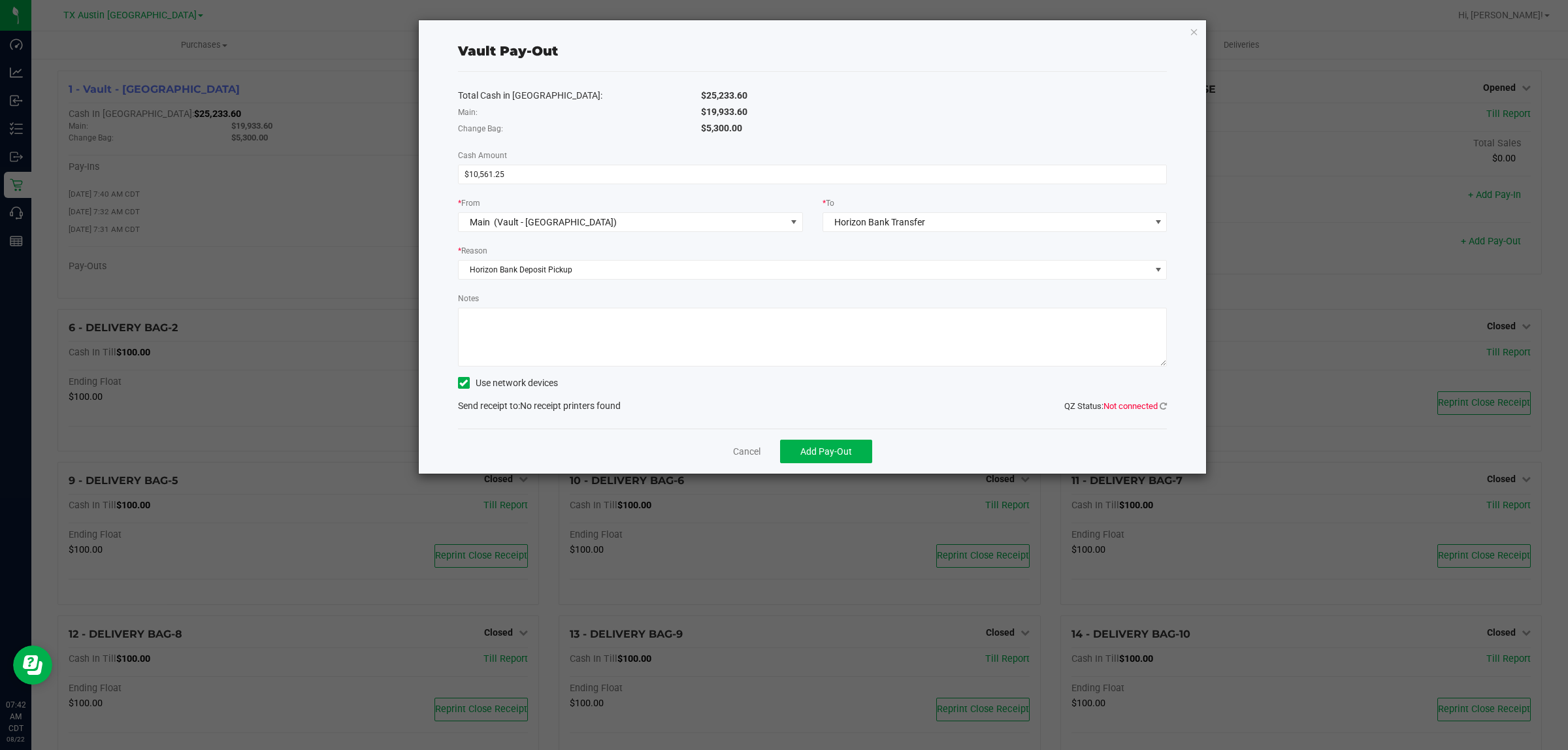
click at [603, 321] on textarea "Notes" at bounding box center [812, 337] width 709 height 59
type textarea "Given to Horizon"
click at [822, 455] on span "Add Pay-Out" at bounding box center [826, 451] width 52 height 10
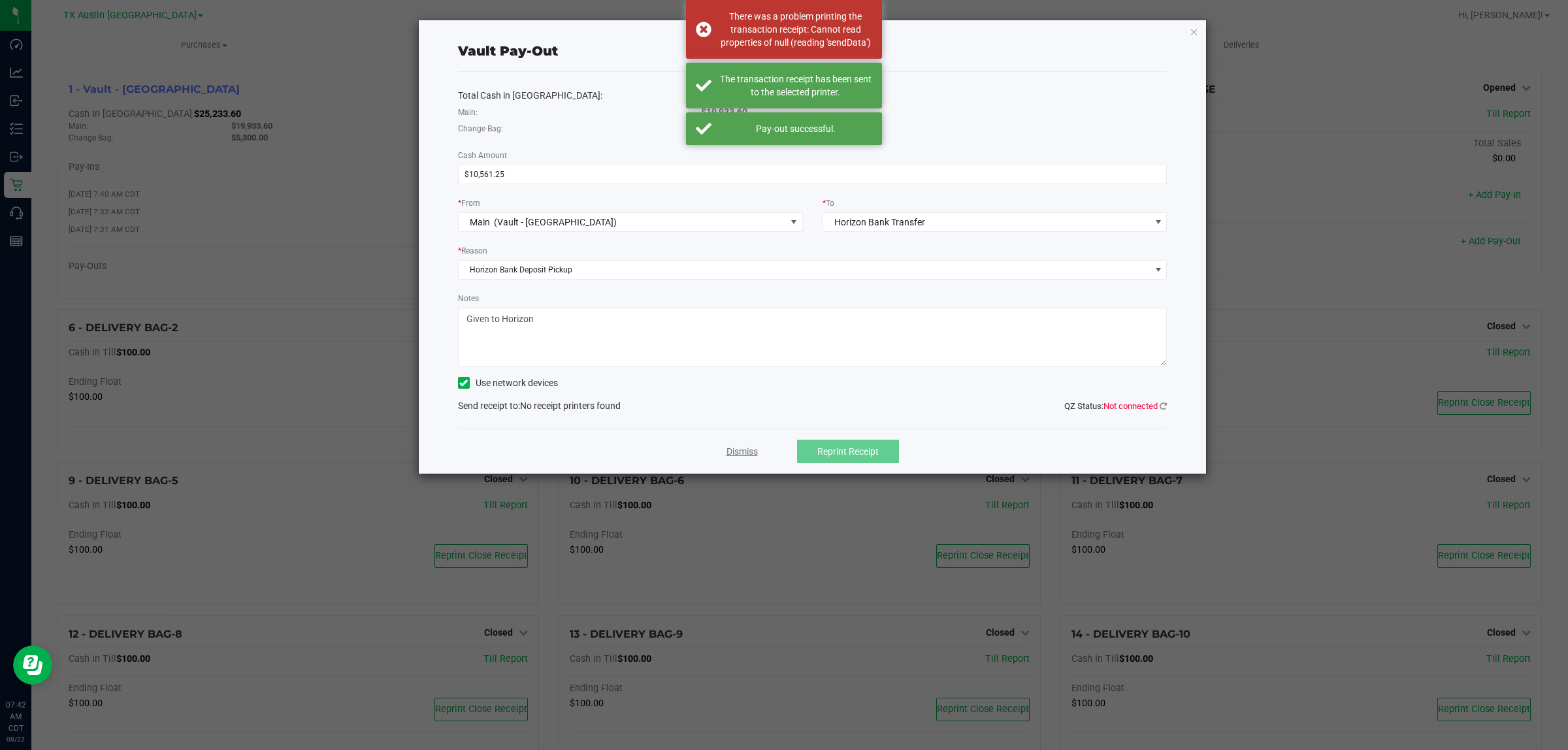
click at [750, 455] on link "Dismiss" at bounding box center [742, 451] width 31 height 13
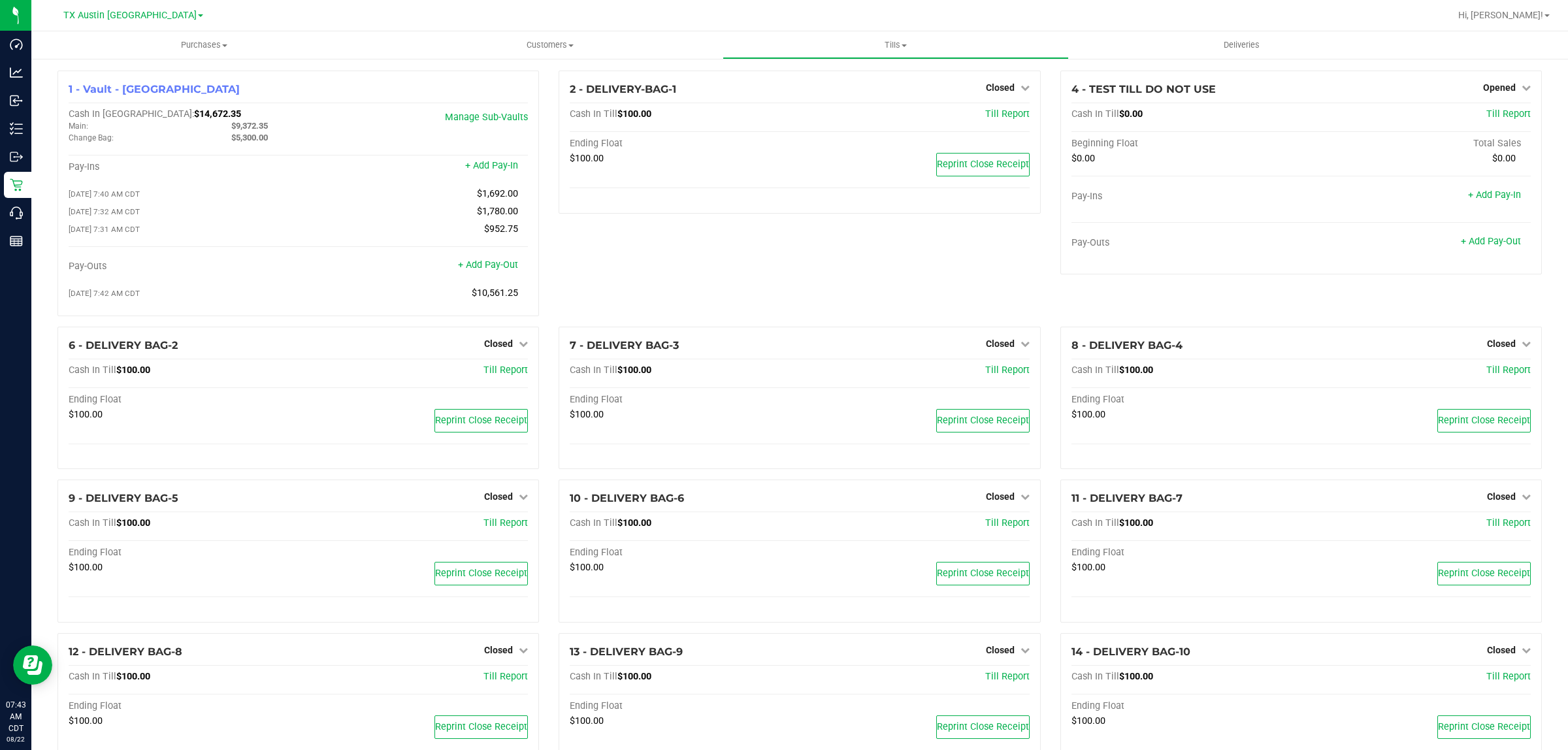
scroll to position [82, 0]
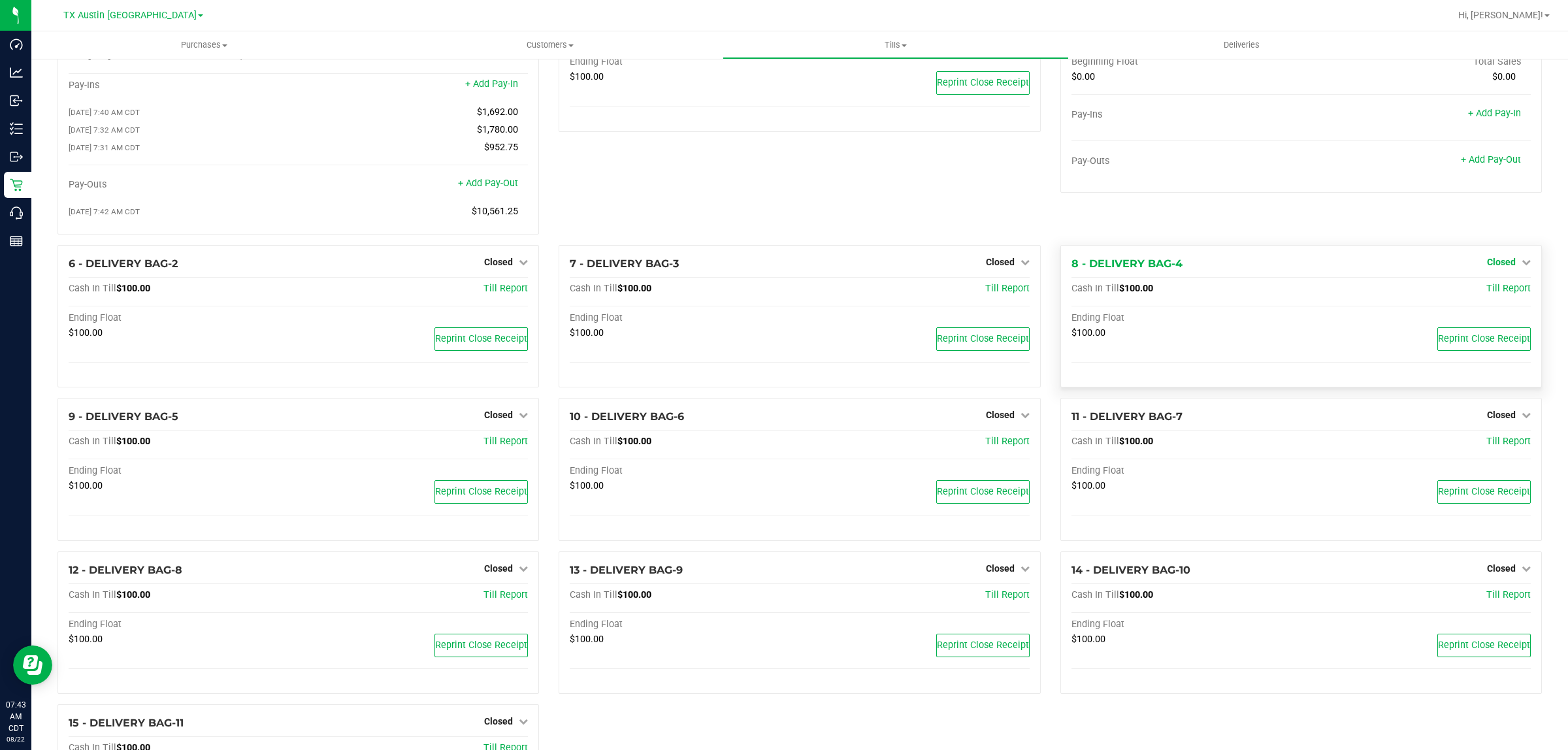
click at [1500, 265] on span "Closed" at bounding box center [1501, 262] width 29 height 10
click at [1484, 294] on link "Open Till" at bounding box center [1500, 288] width 35 height 10
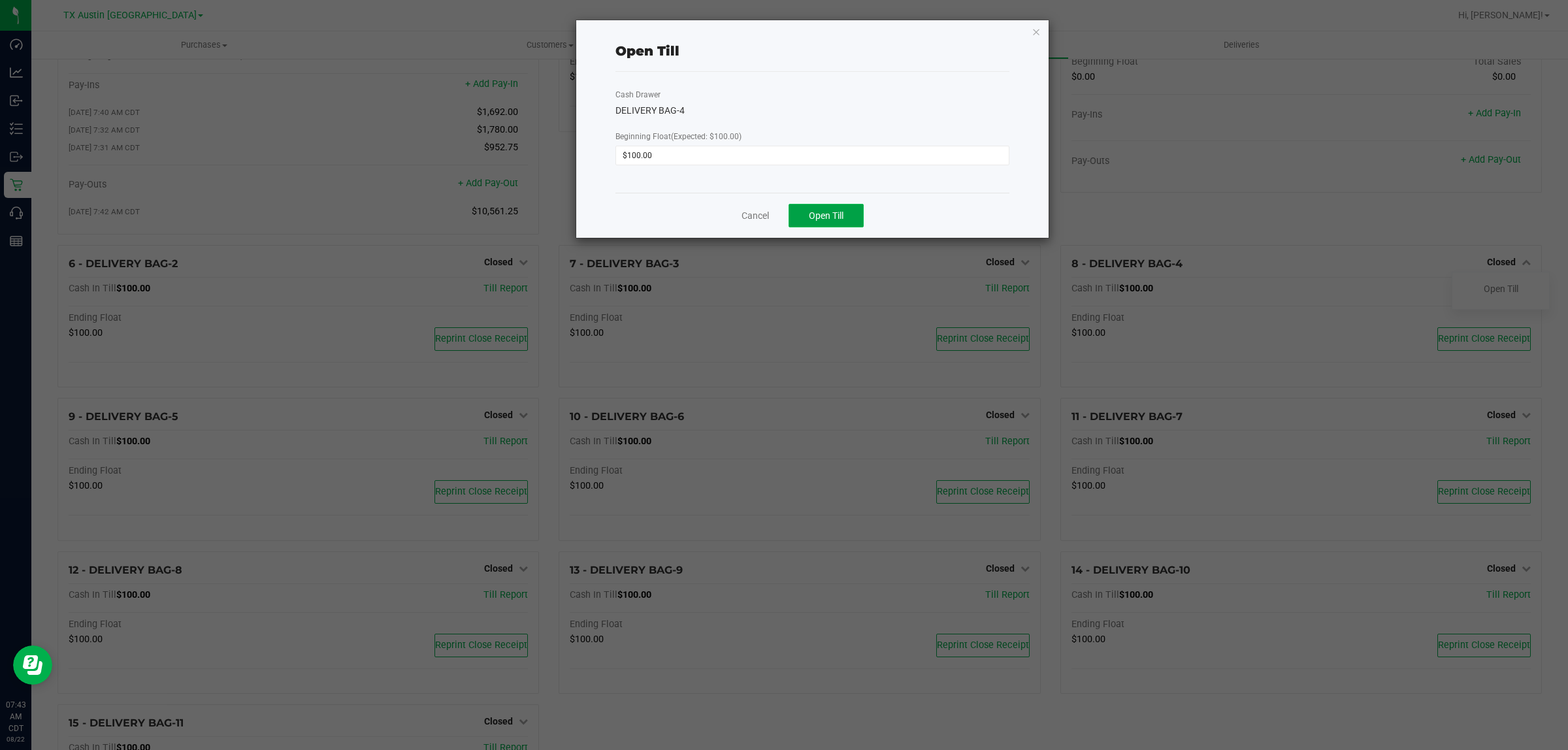
click at [843, 223] on button "Open Till" at bounding box center [826, 215] width 75 height 24
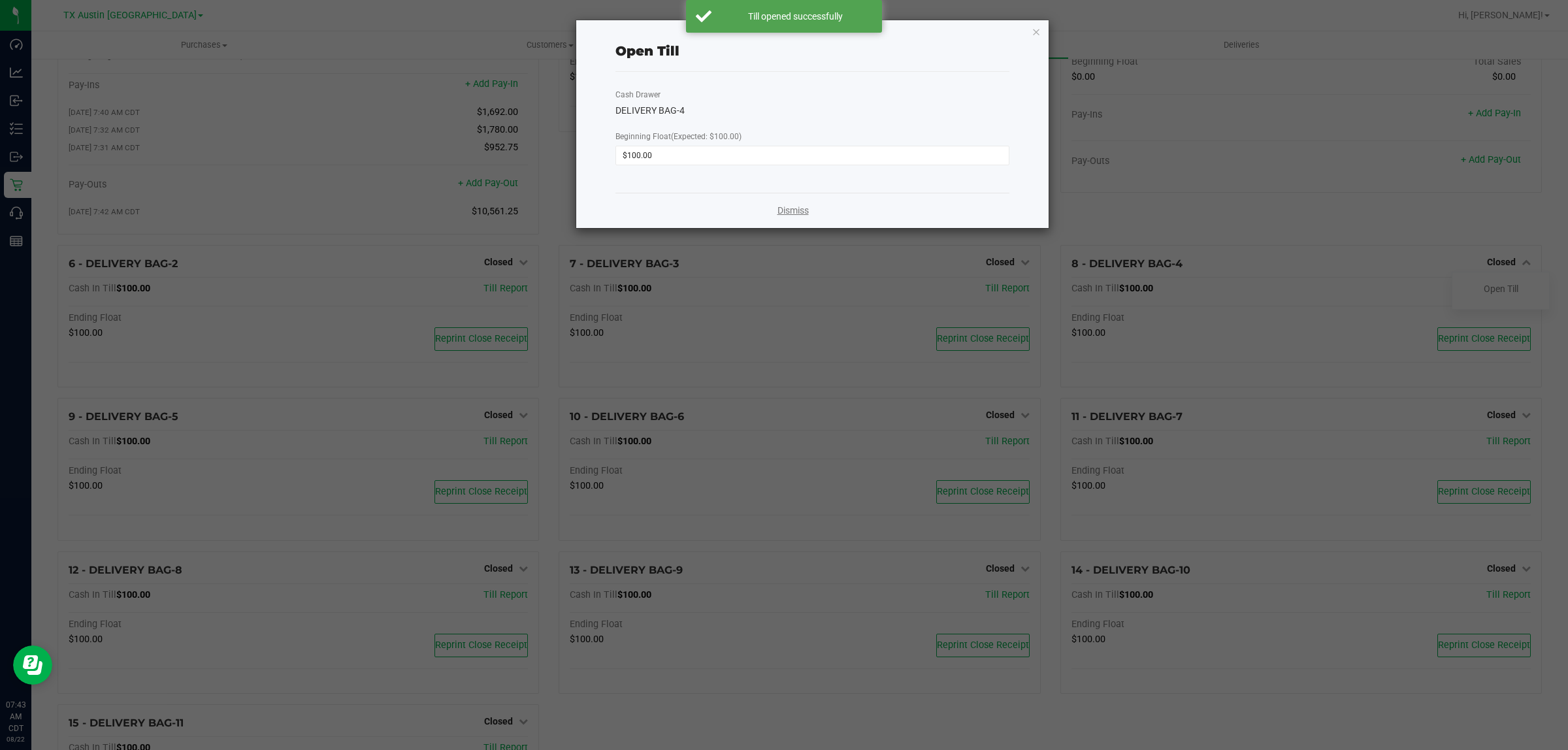
click at [788, 214] on link "Dismiss" at bounding box center [793, 210] width 31 height 13
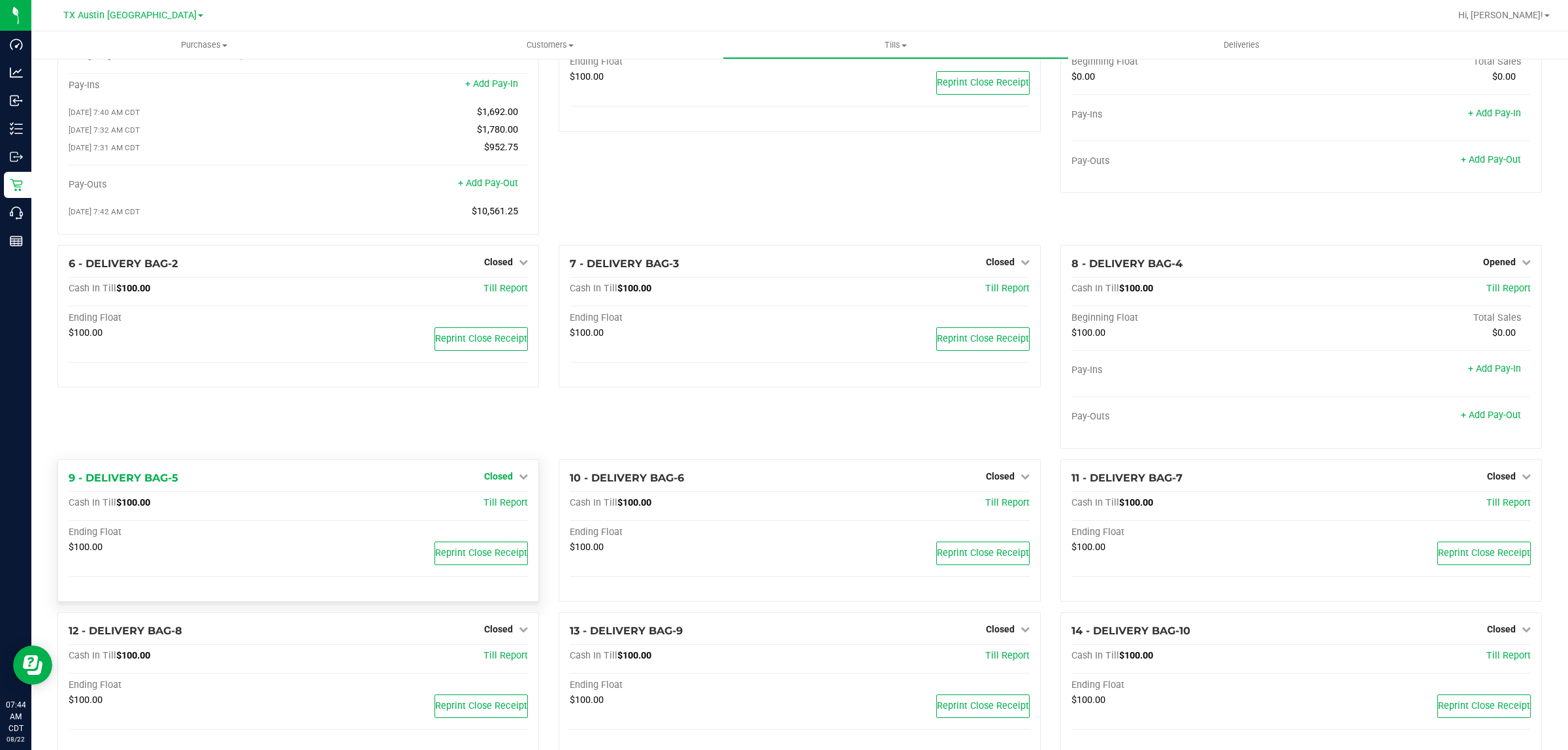
click at [504, 481] on span "Closed" at bounding box center [498, 476] width 29 height 10
click at [498, 508] on link "Open Till" at bounding box center [498, 503] width 35 height 10
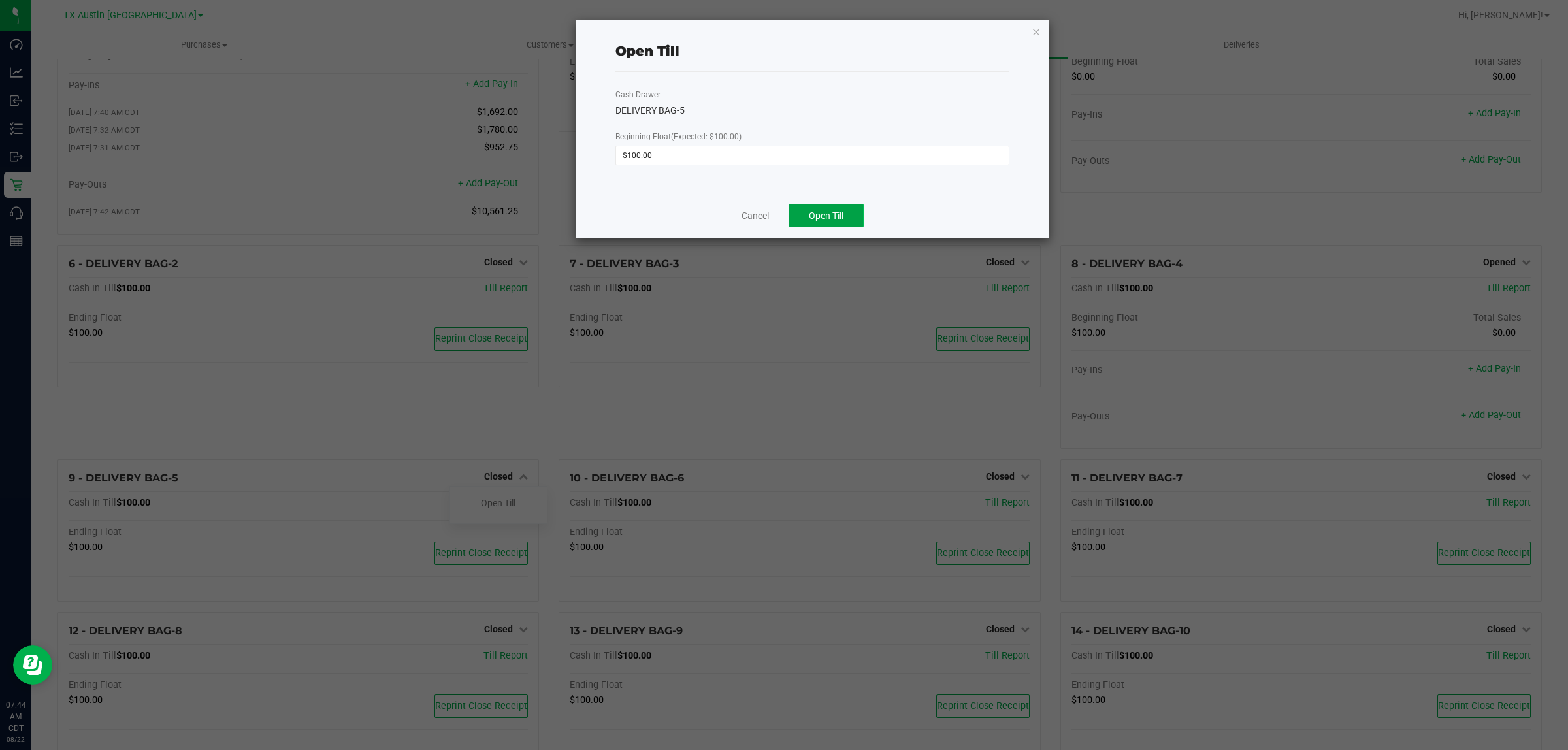
click at [844, 218] on span "Open Till" at bounding box center [826, 215] width 35 height 10
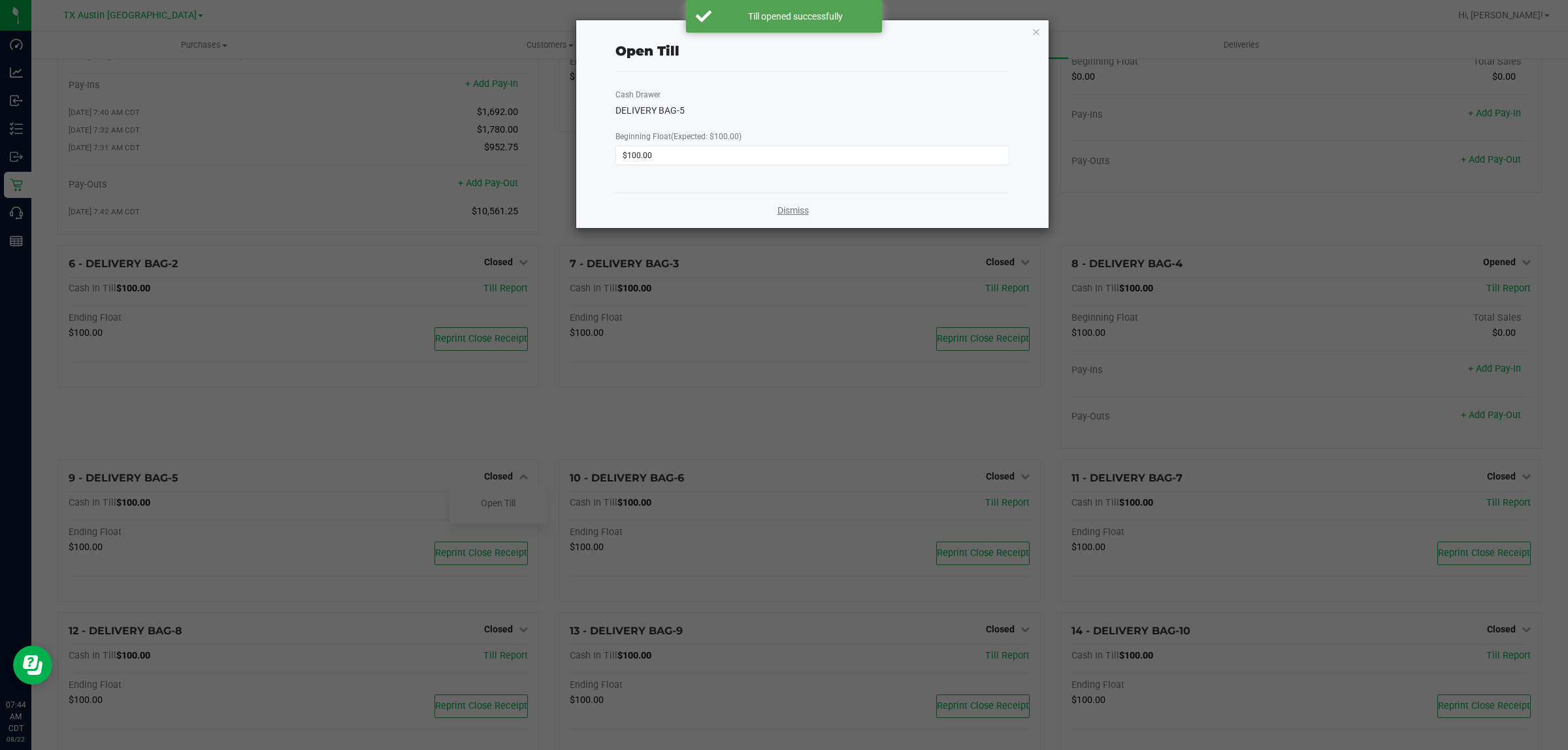
click at [789, 213] on link "Dismiss" at bounding box center [793, 210] width 31 height 13
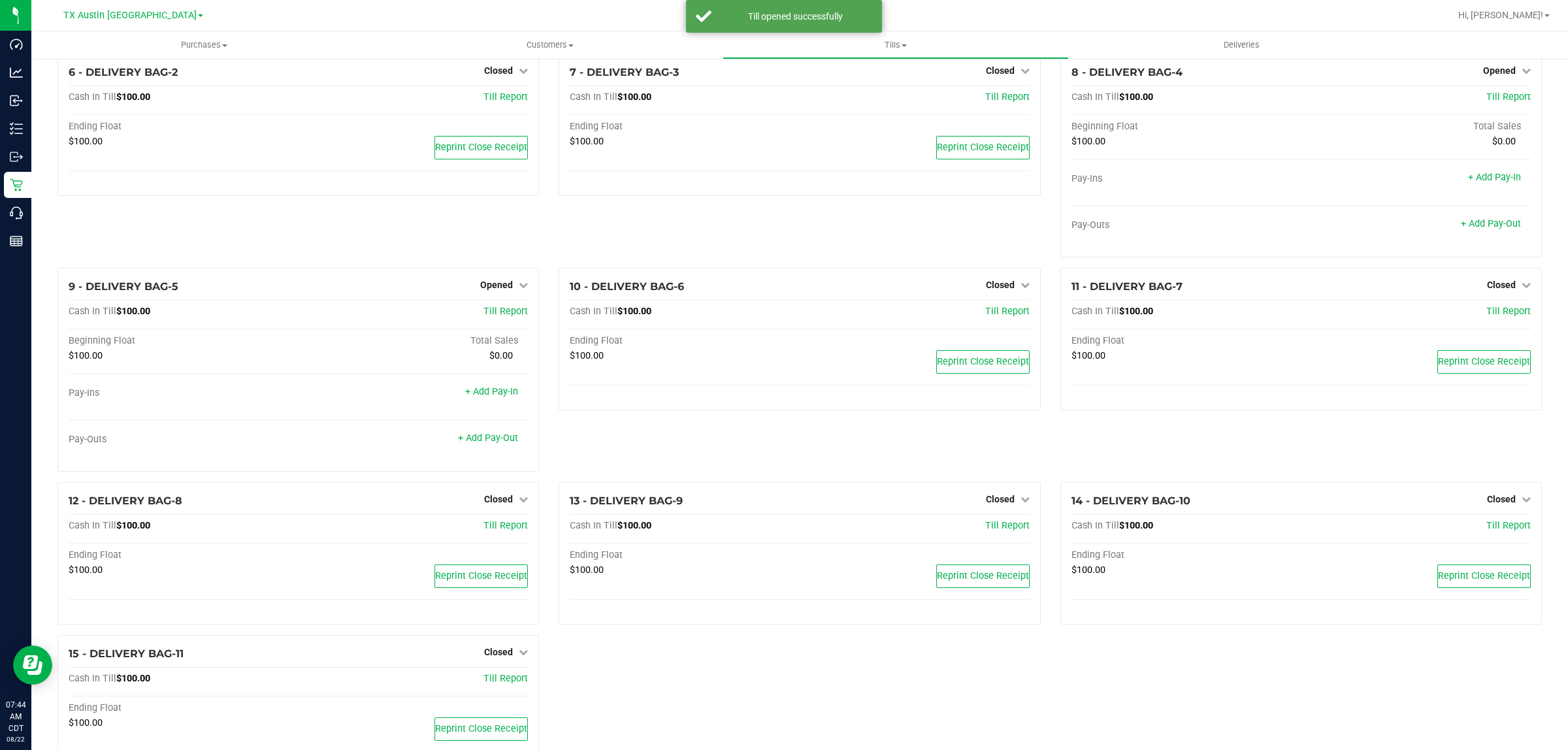
scroll to position [331, 0]
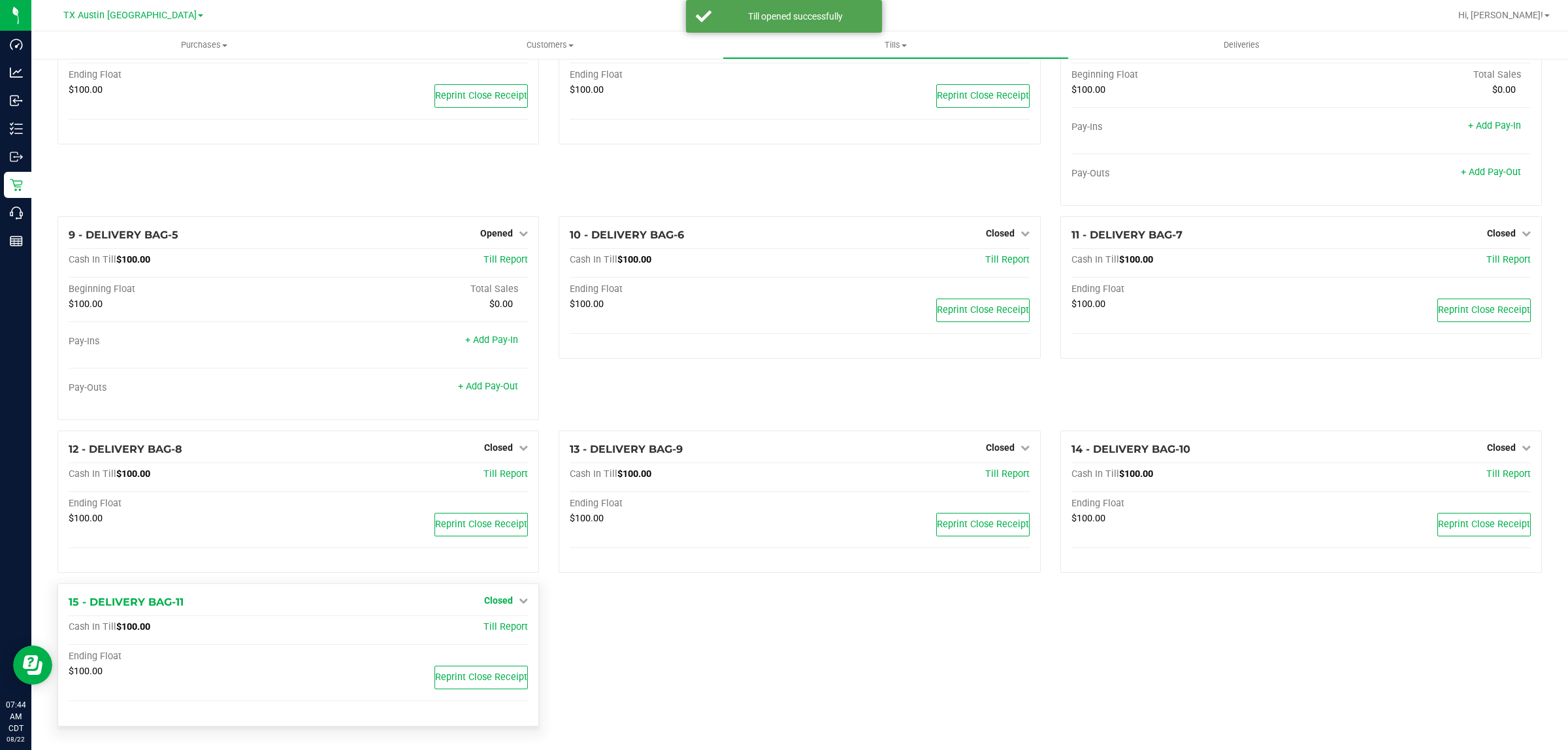
click at [504, 602] on span "Closed" at bounding box center [498, 600] width 29 height 10
click at [494, 629] on link "Open Till" at bounding box center [498, 627] width 35 height 10
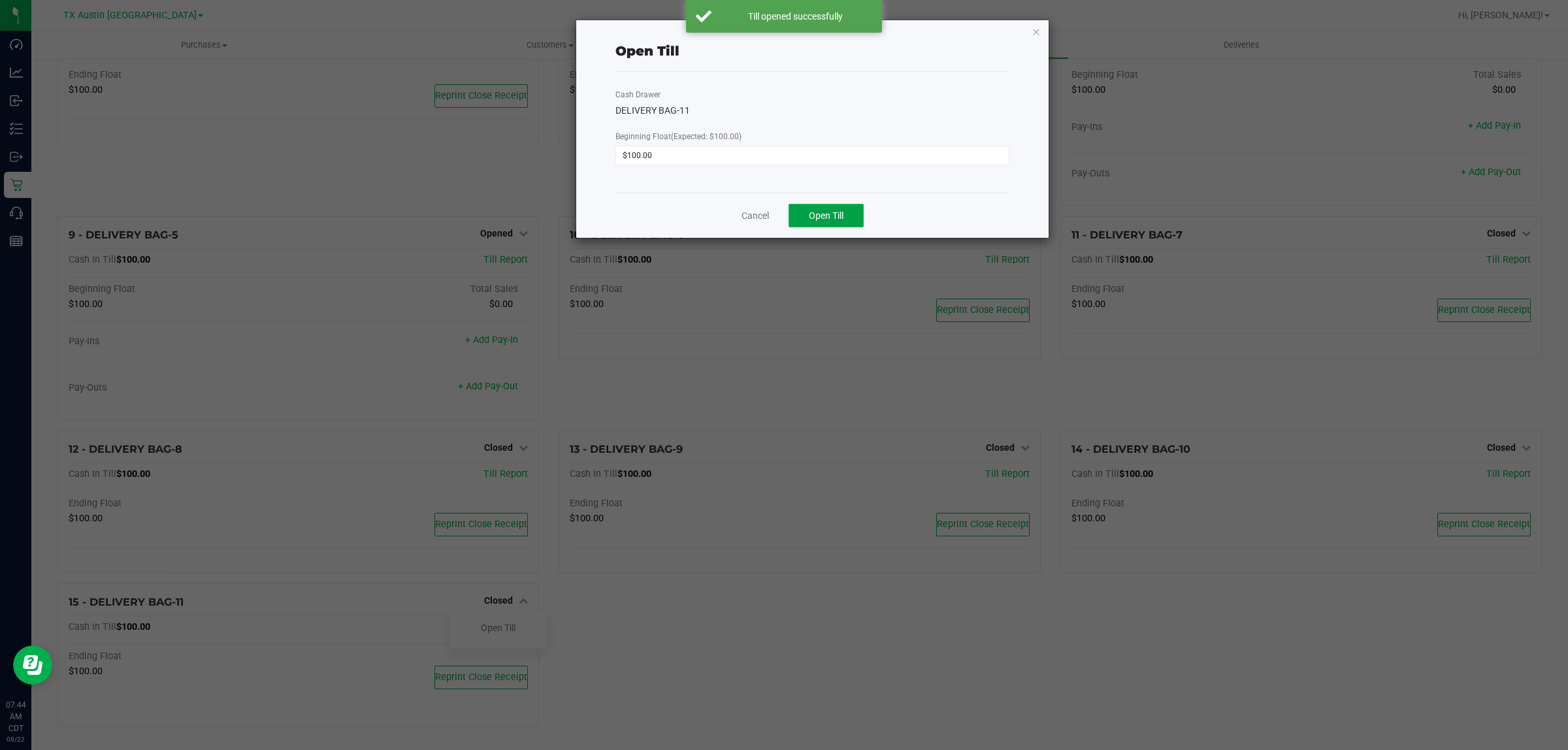
click at [828, 223] on button "Open Till" at bounding box center [826, 215] width 75 height 24
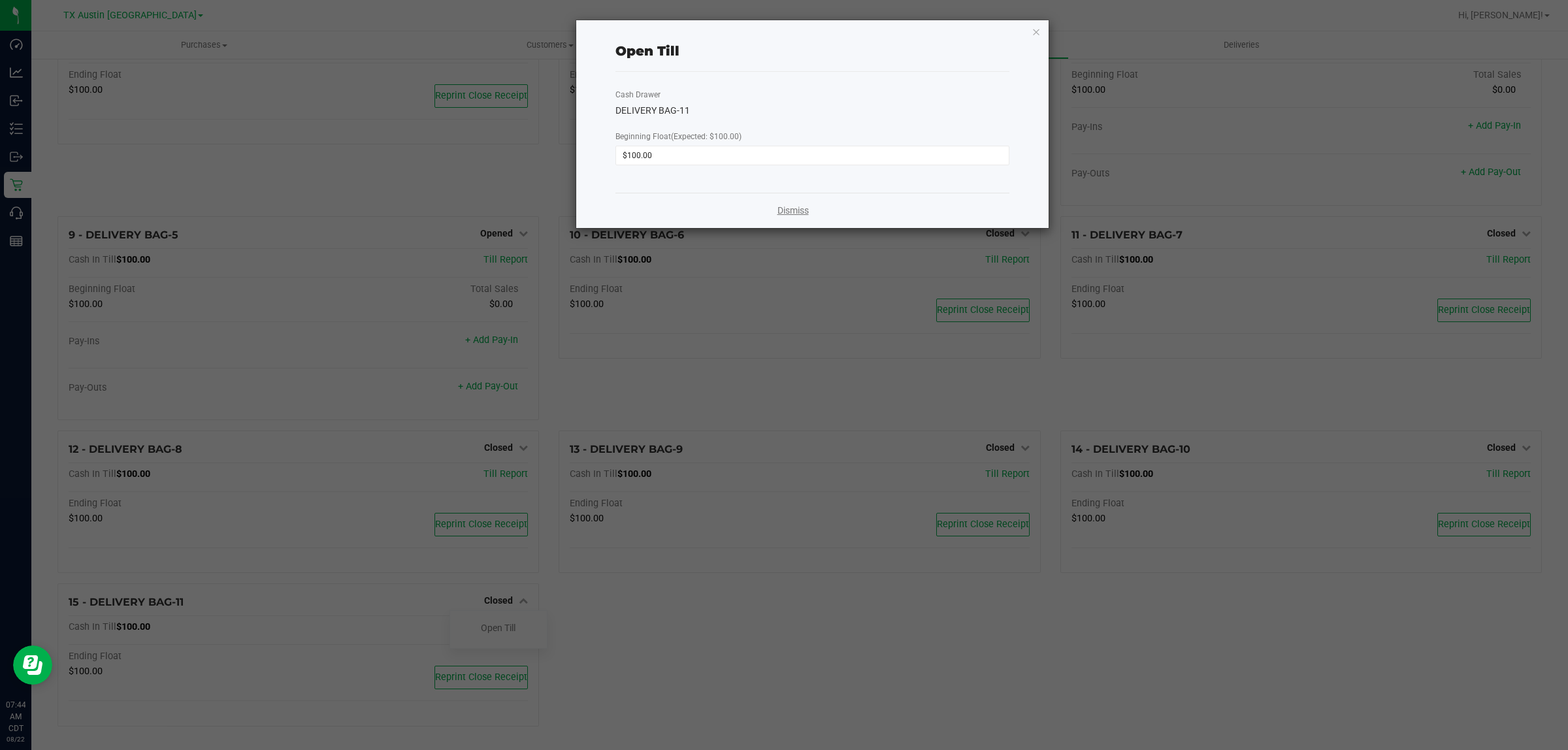
click at [795, 215] on link "Dismiss" at bounding box center [793, 210] width 31 height 13
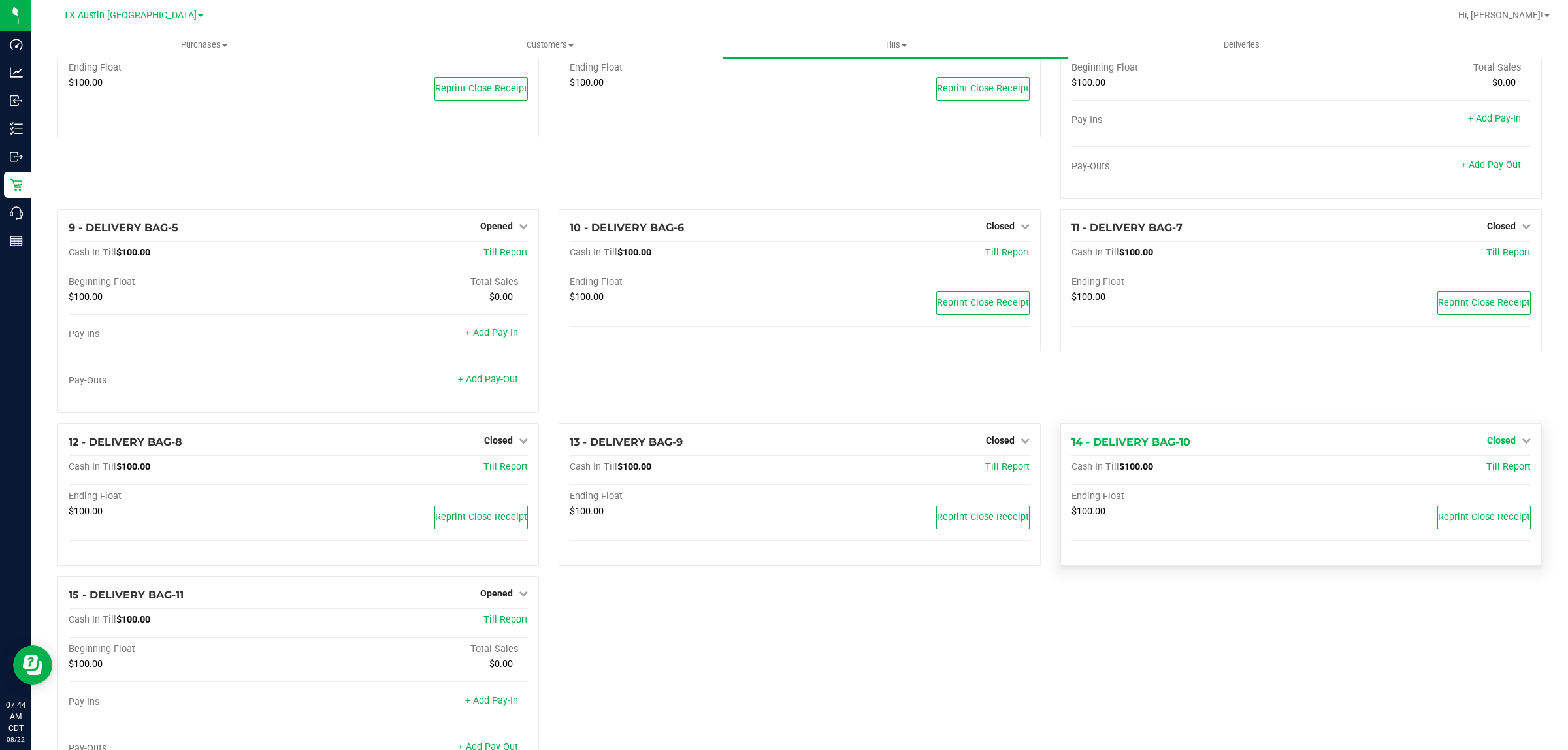
click at [1503, 445] on link "Closed" at bounding box center [1509, 440] width 44 height 10
click at [1490, 472] on link "Open Till" at bounding box center [1500, 466] width 35 height 10
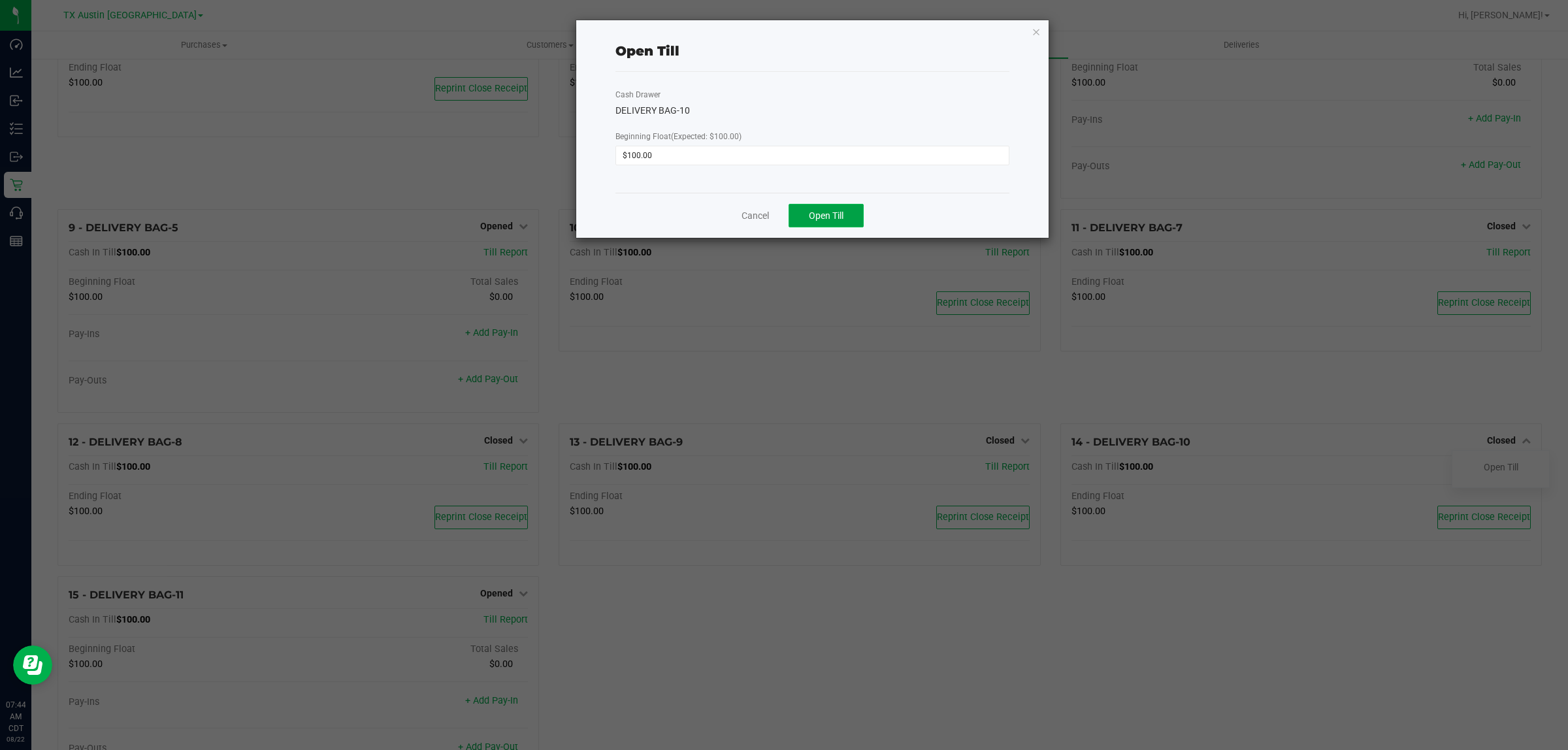
click at [835, 219] on span "Open Till" at bounding box center [826, 215] width 35 height 10
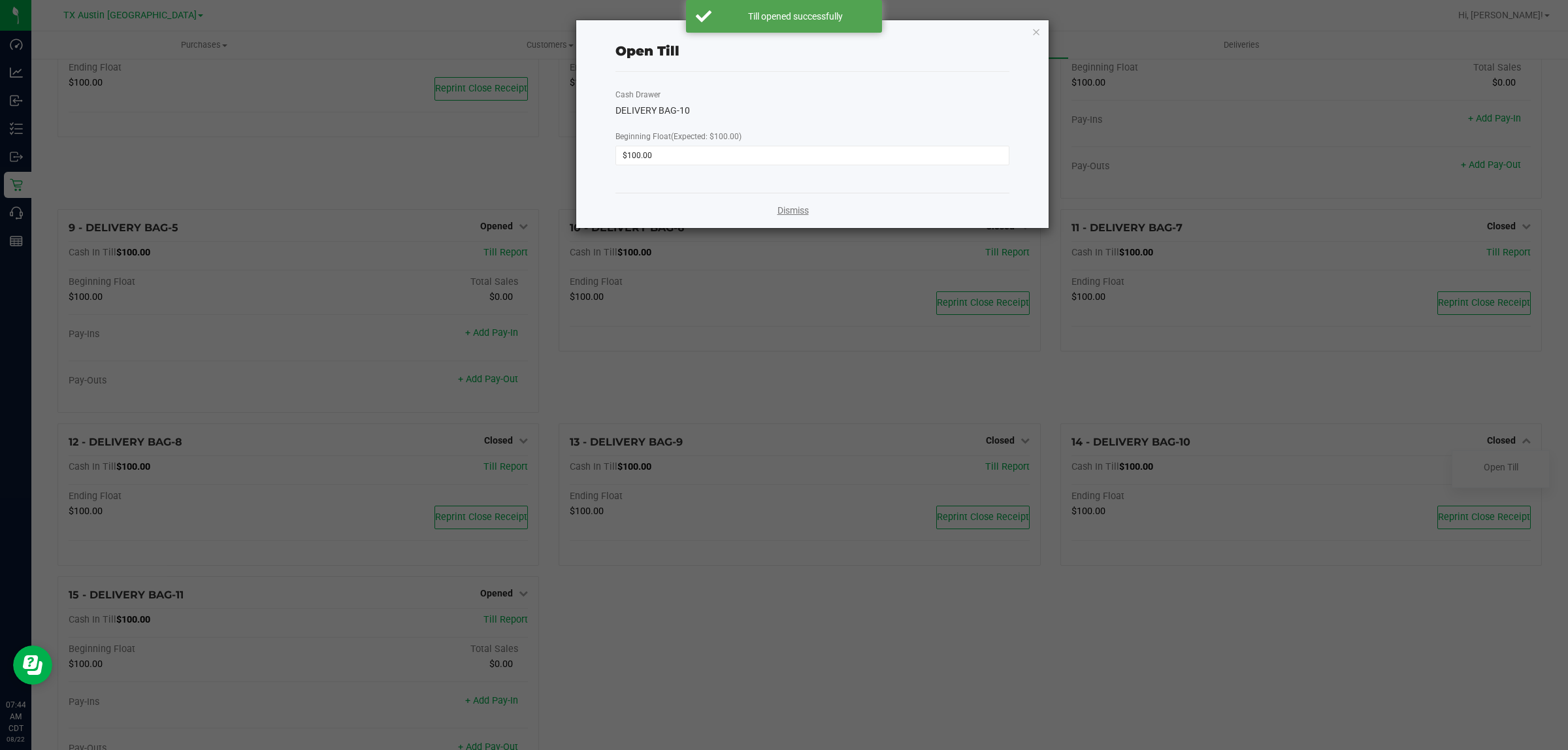
click at [796, 213] on link "Dismiss" at bounding box center [793, 210] width 31 height 13
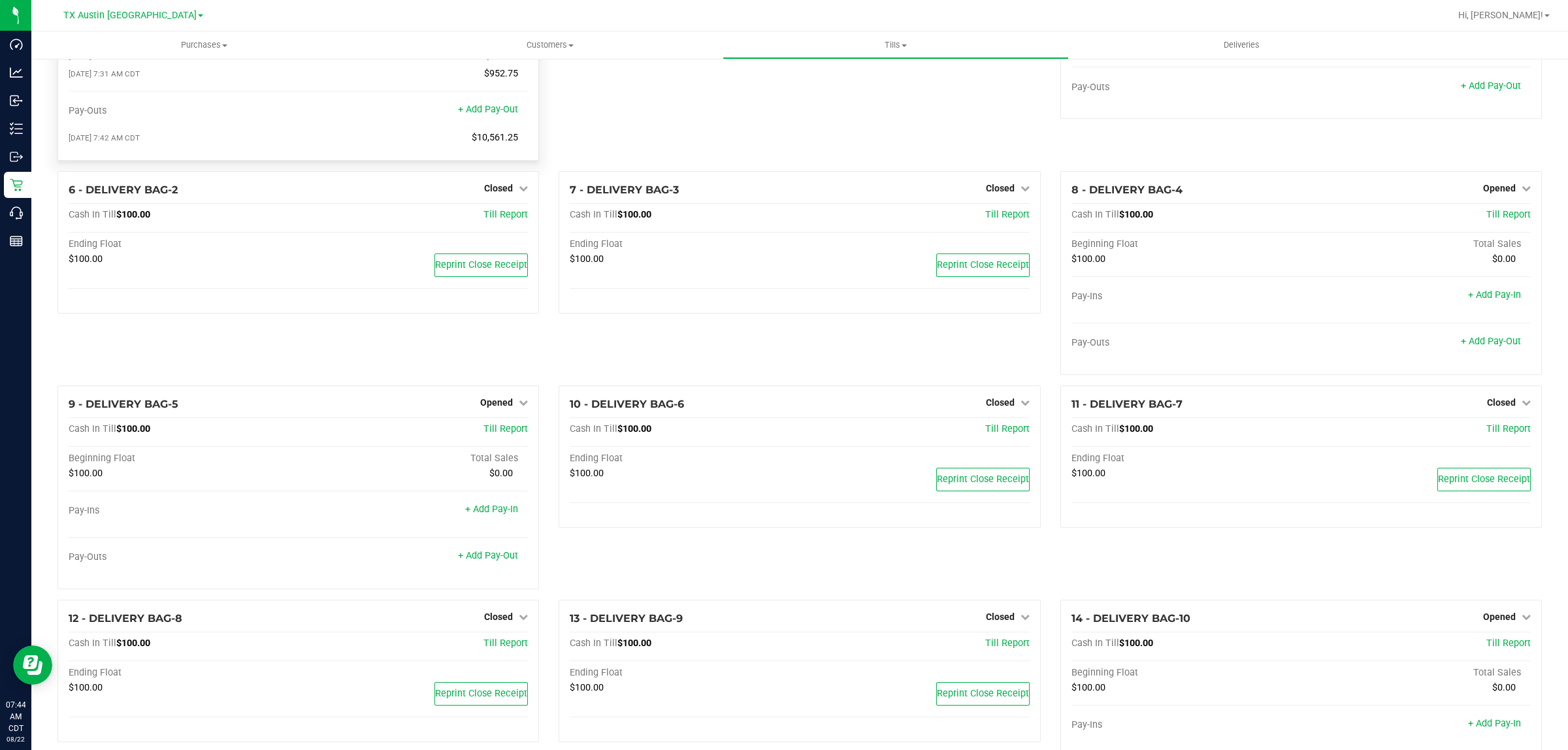
scroll to position [0, 0]
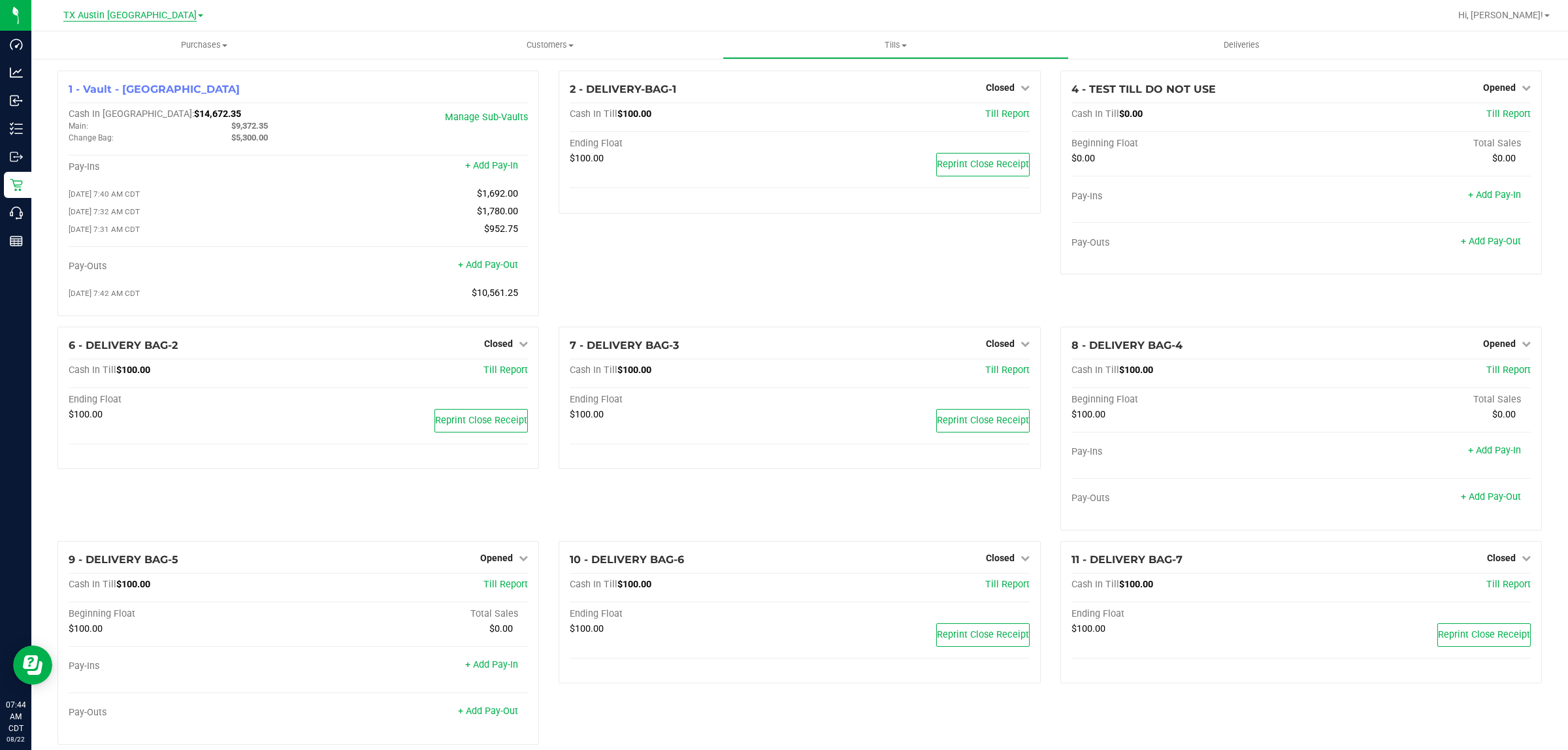
click at [129, 17] on span "TX Austin [GEOGRAPHIC_DATA]" at bounding box center [130, 15] width 134 height 12
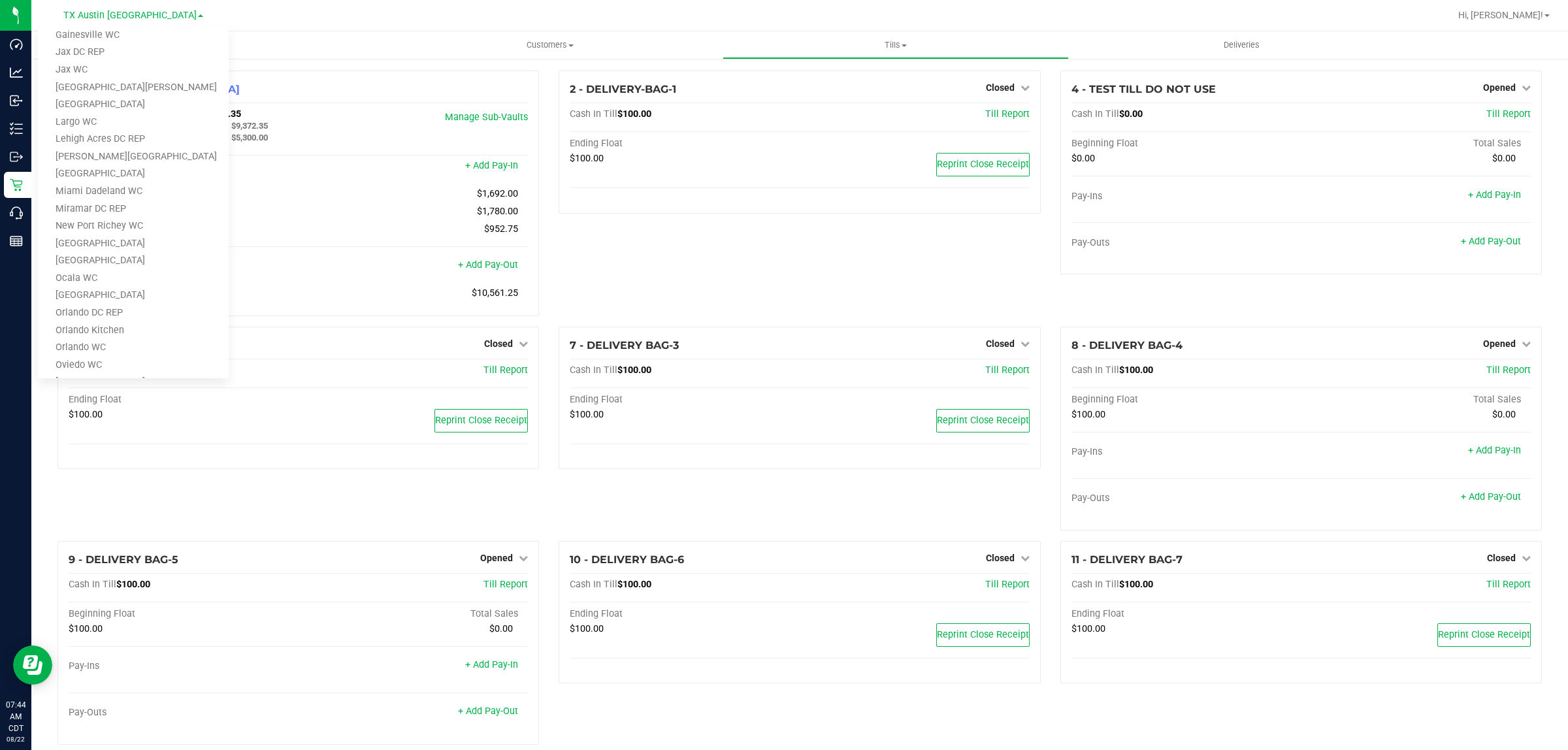
scroll to position [572, 0]
click at [106, 301] on link "TX South-[GEOGRAPHIC_DATA] Retail" at bounding box center [133, 308] width 191 height 17
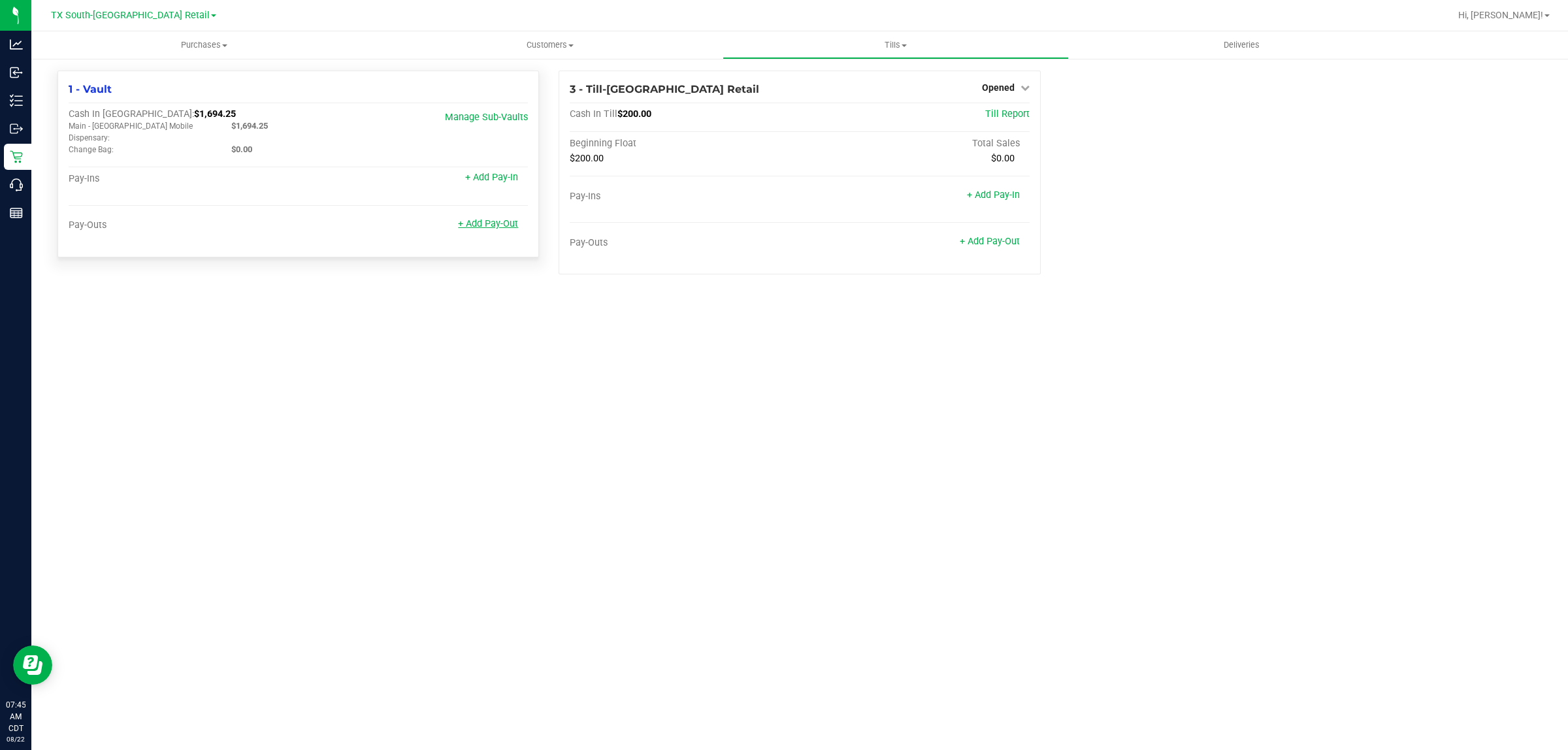
click at [485, 218] on link "+ Add Pay-Out" at bounding box center [488, 224] width 60 height 11
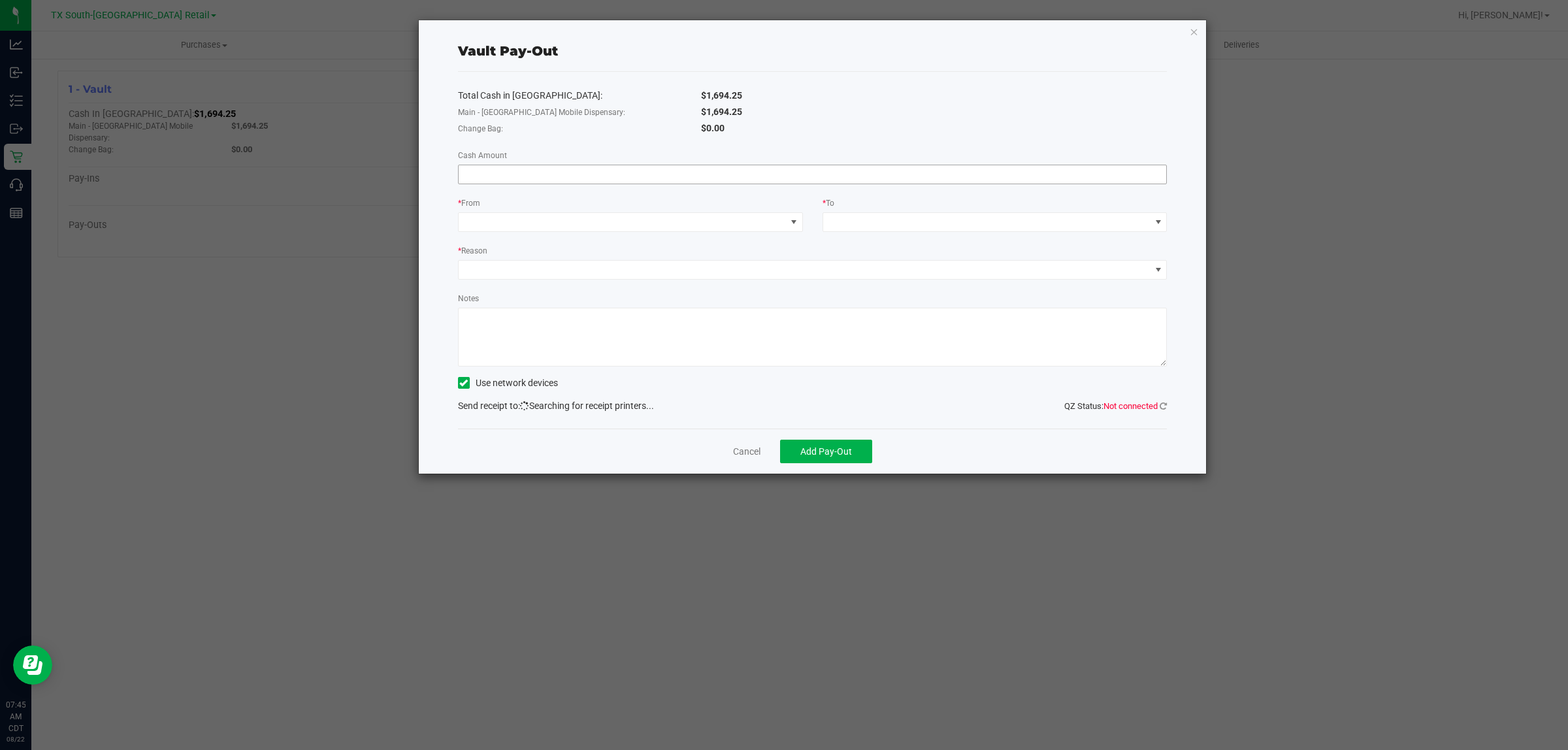
click at [815, 171] on input at bounding box center [812, 174] width 708 height 18
type input "$1,285.25"
click at [775, 225] on span at bounding box center [622, 221] width 328 height 18
drag, startPoint x: 546, startPoint y: 307, endPoint x: 870, endPoint y: 215, distance: 336.8
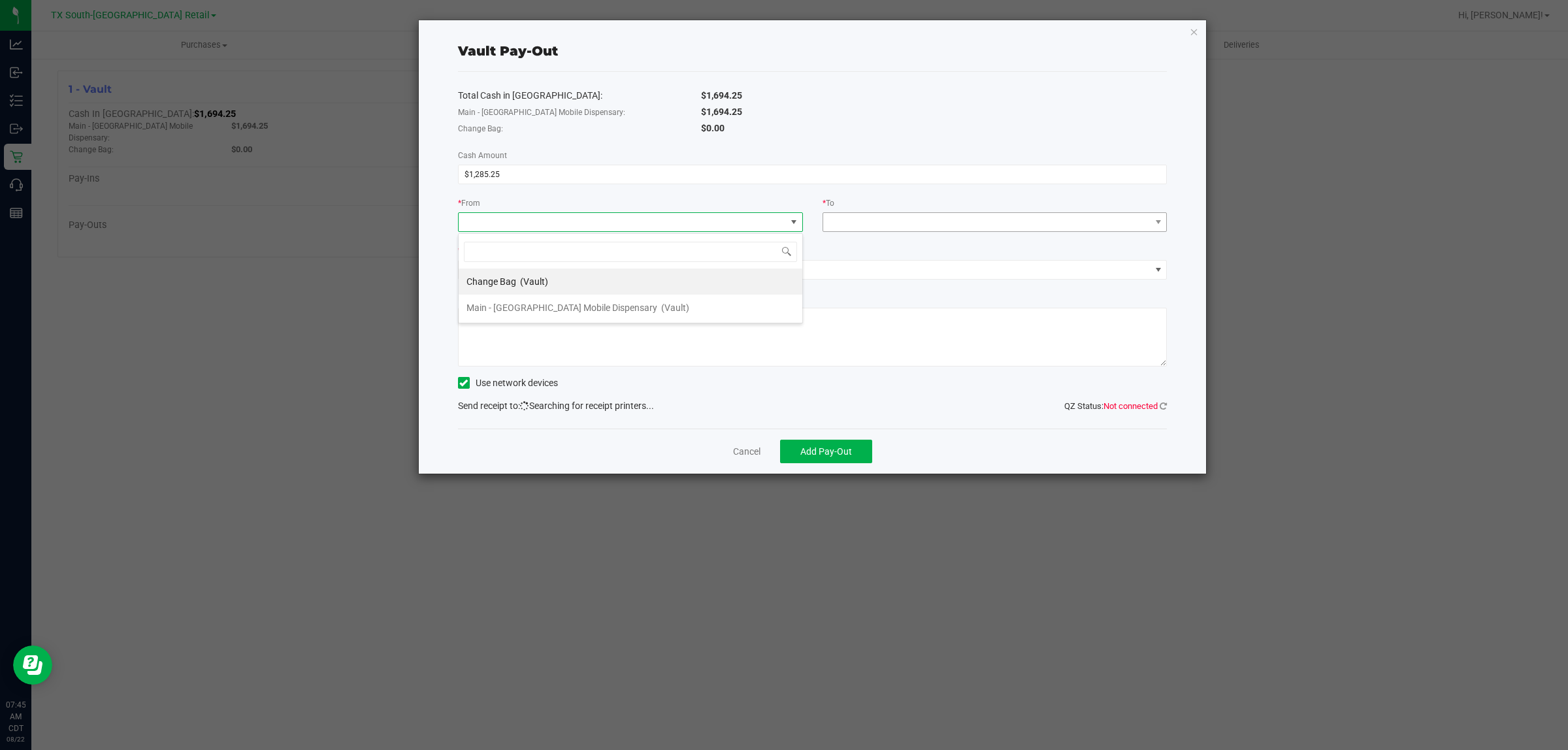
click at [560, 305] on span "Main - [GEOGRAPHIC_DATA] Mobile Dispensary" at bounding box center [562, 307] width 191 height 10
click at [910, 221] on span at bounding box center [987, 221] width 328 height 18
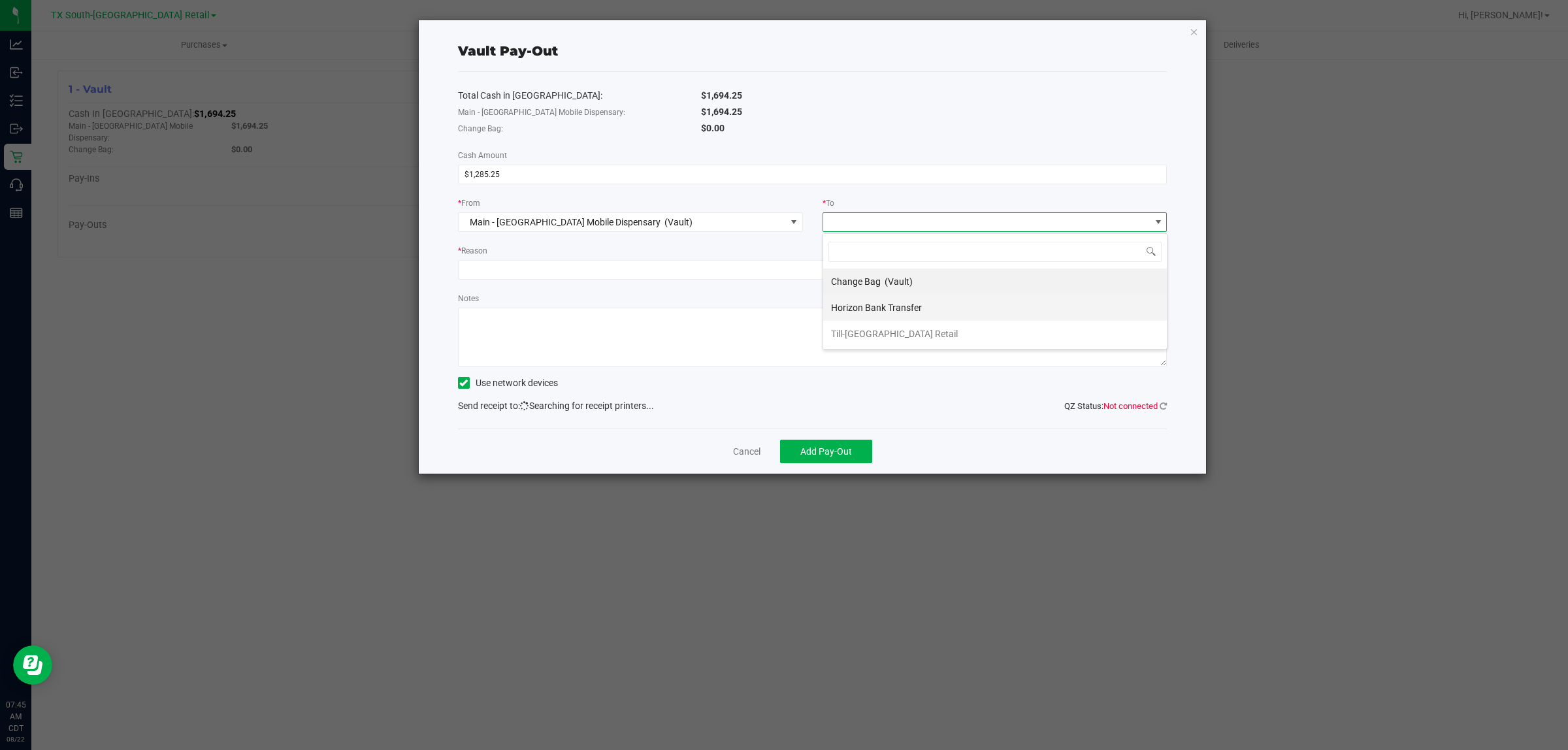
click at [888, 308] on span "Horizon Bank Transfer" at bounding box center [877, 307] width 91 height 10
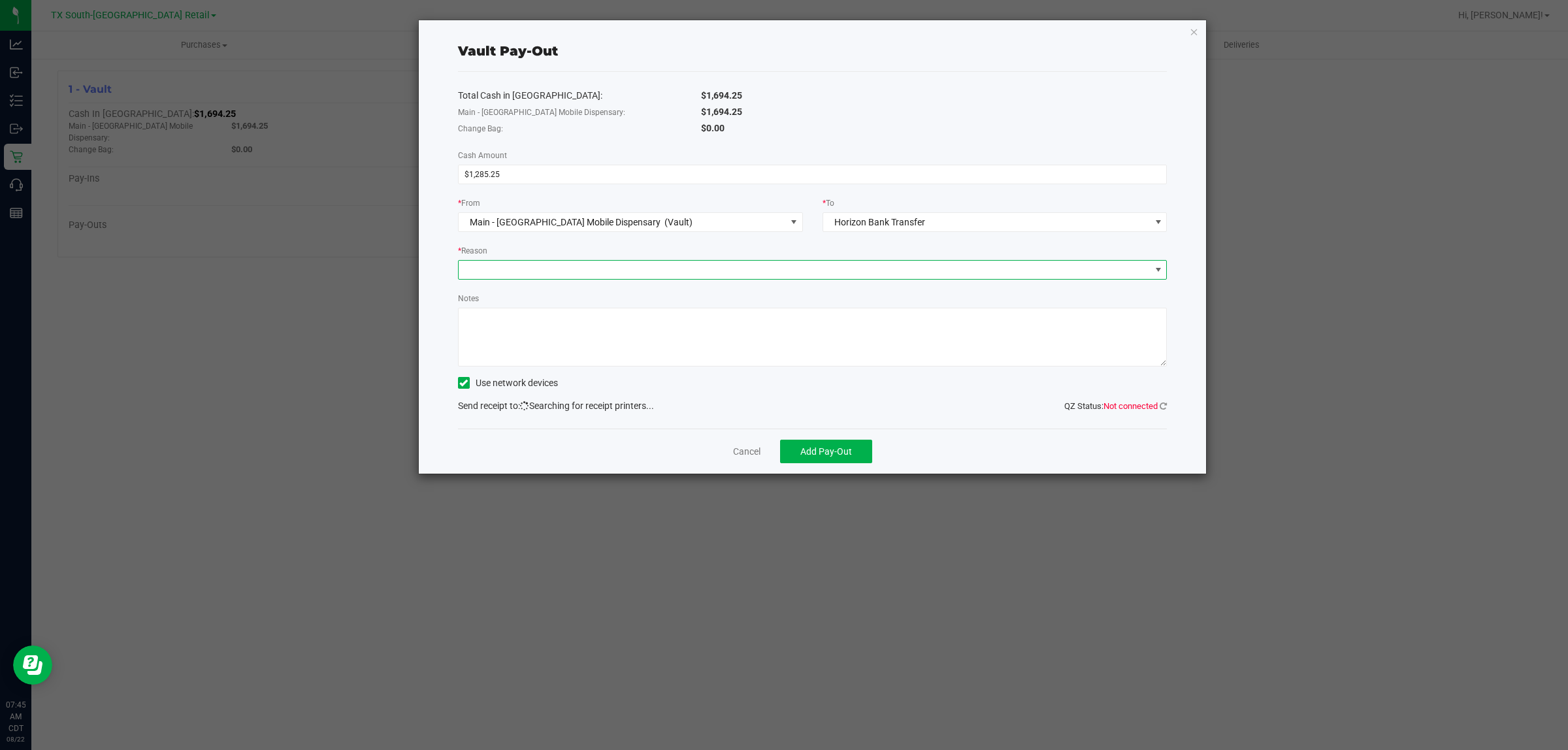
click at [870, 274] on span at bounding box center [804, 269] width 692 height 18
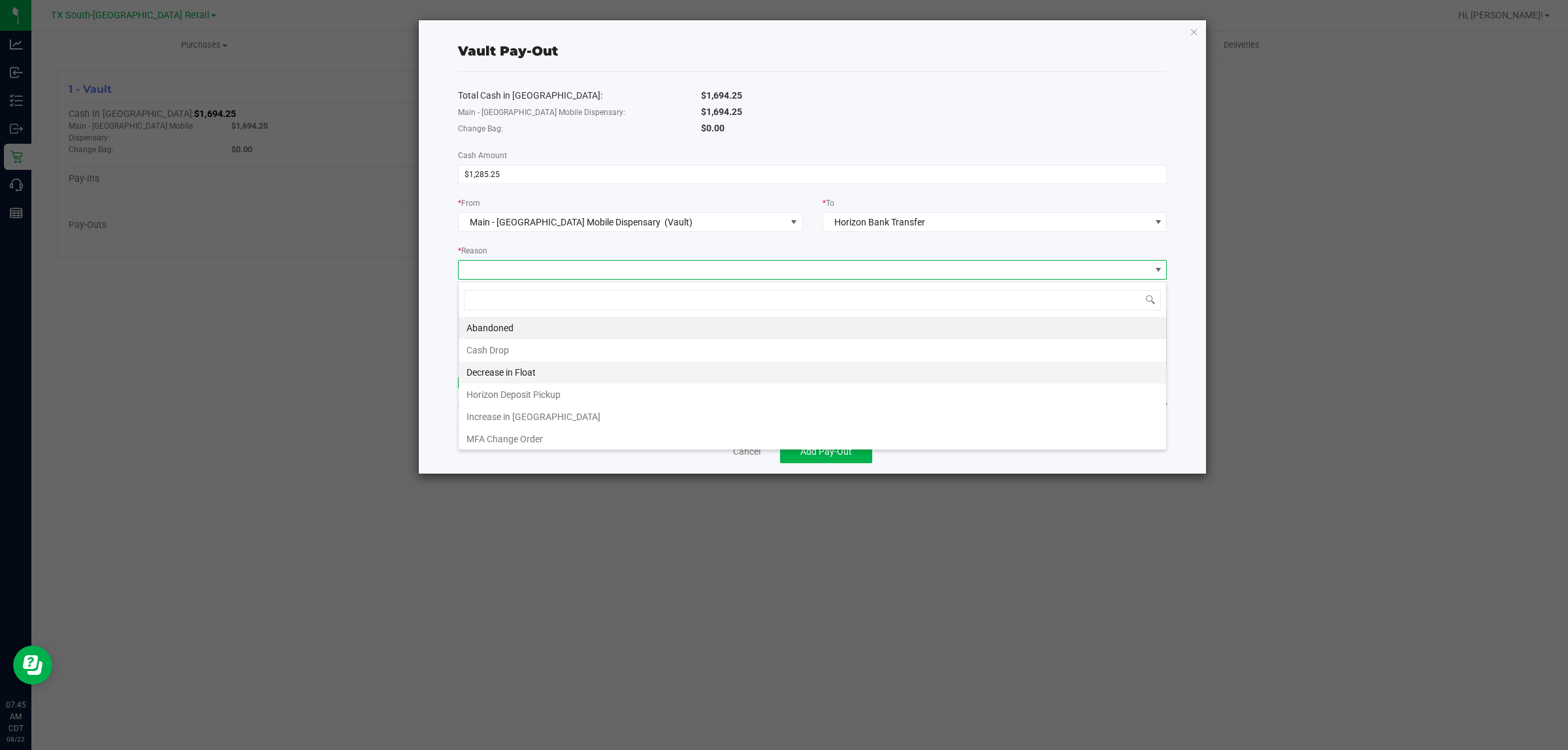
scroll to position [20, 709]
click at [515, 327] on li "Abandoned" at bounding box center [812, 327] width 708 height 22
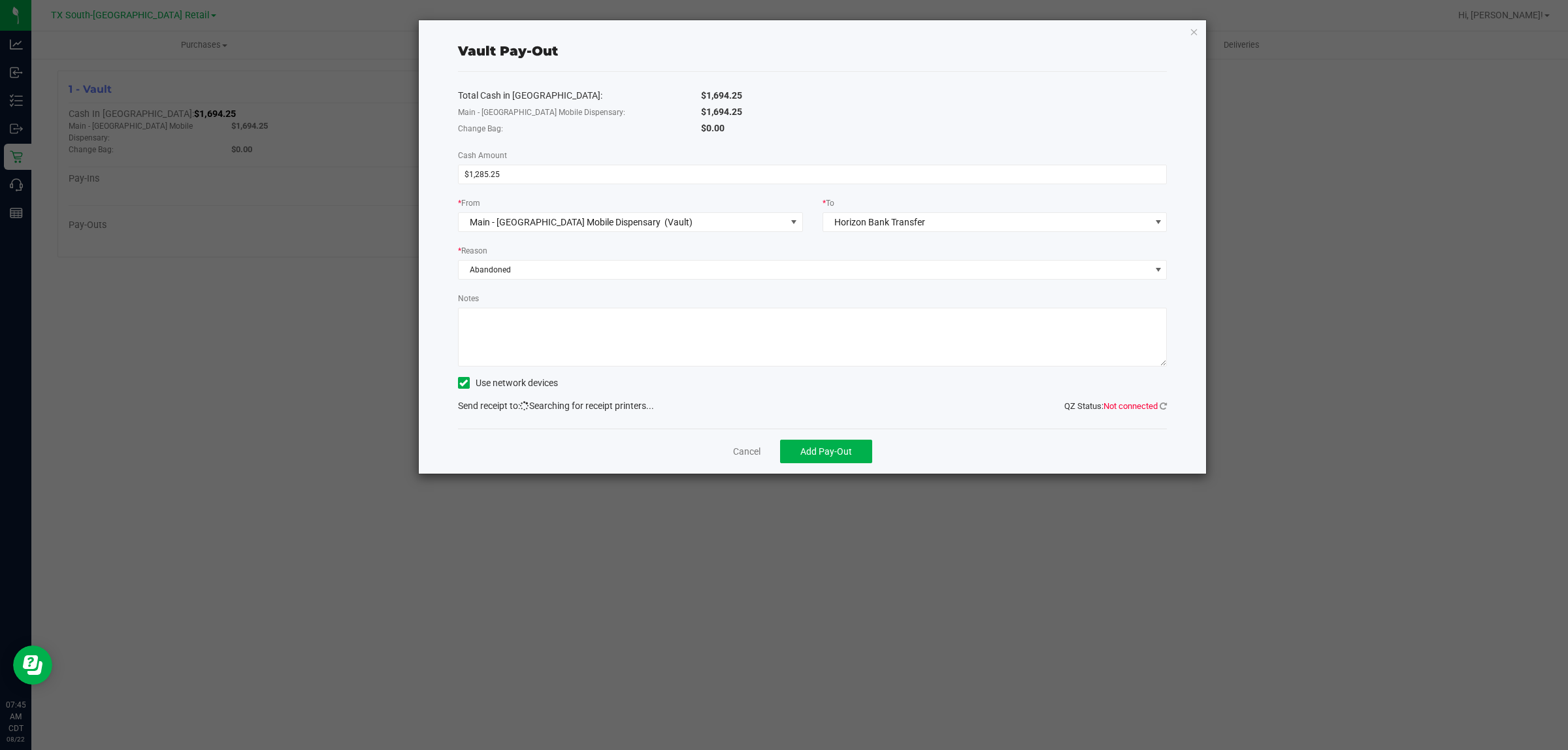
click at [523, 327] on textarea "Notes" at bounding box center [812, 337] width 709 height 59
click at [559, 272] on span "Abandoned" at bounding box center [804, 269] width 692 height 18
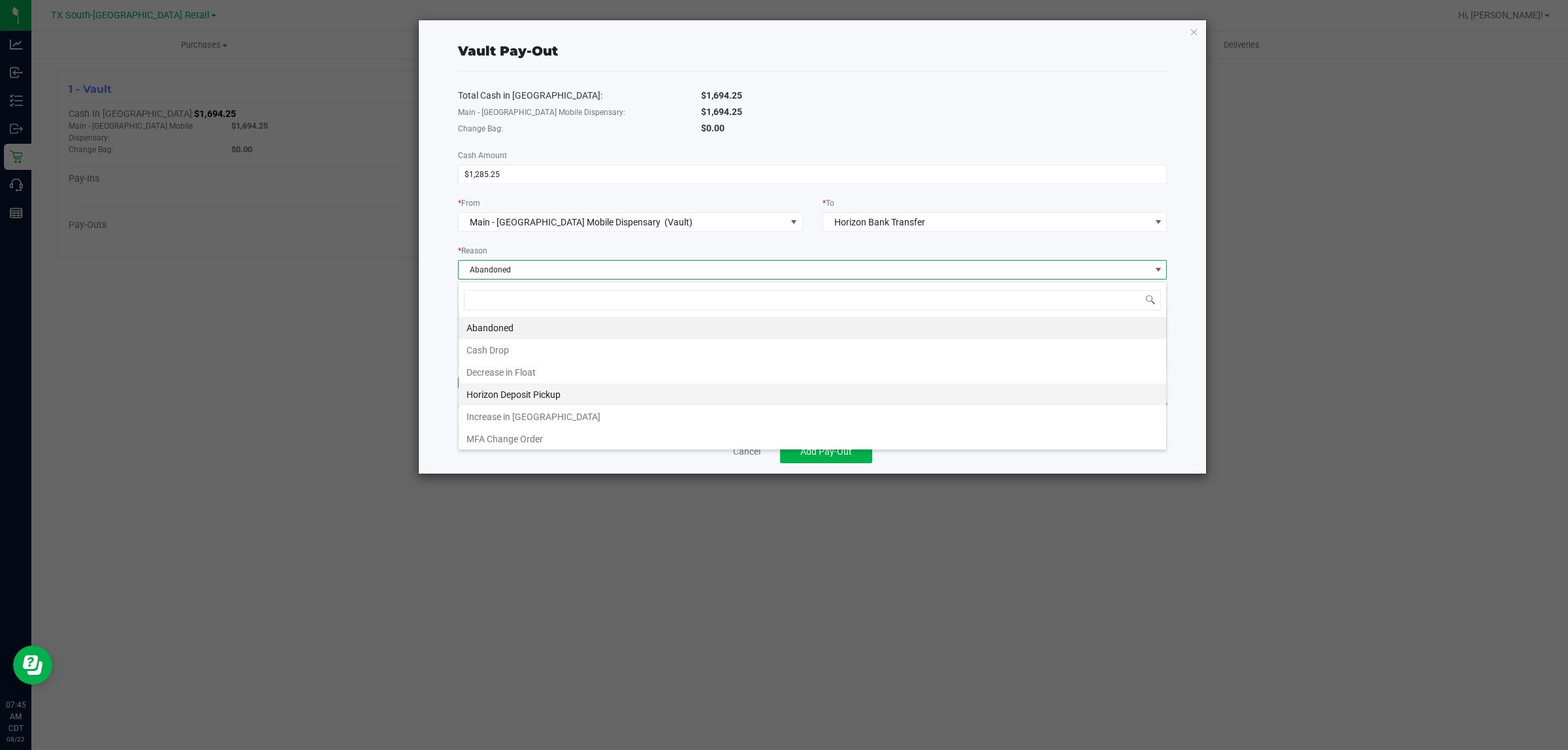
click at [530, 393] on li "Horizon Deposit Pickup" at bounding box center [812, 394] width 708 height 22
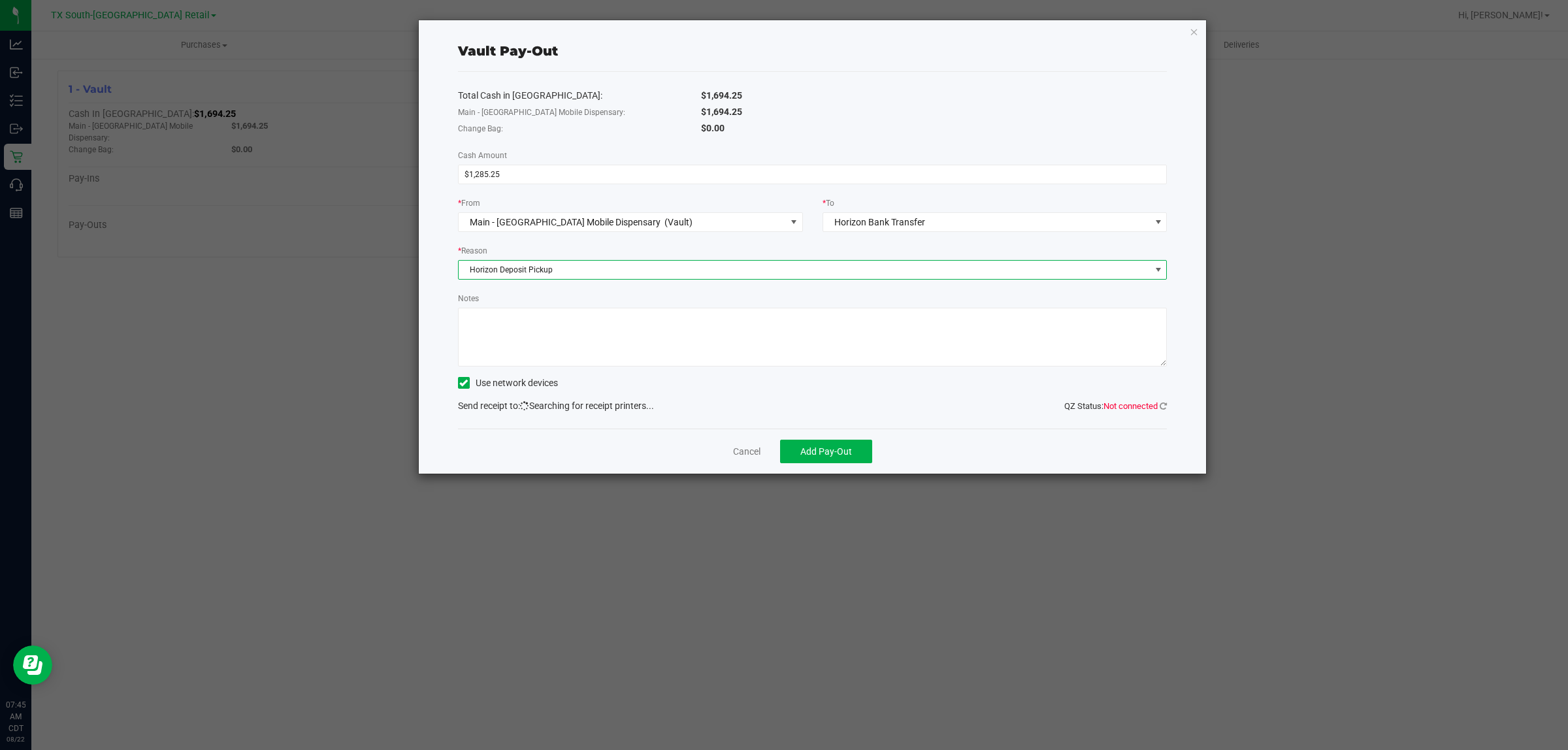
click at [531, 349] on textarea "Notes" at bounding box center [812, 337] width 709 height 59
type textarea "Given to Horizon"
click at [840, 456] on span "Add Pay-Out" at bounding box center [826, 451] width 52 height 10
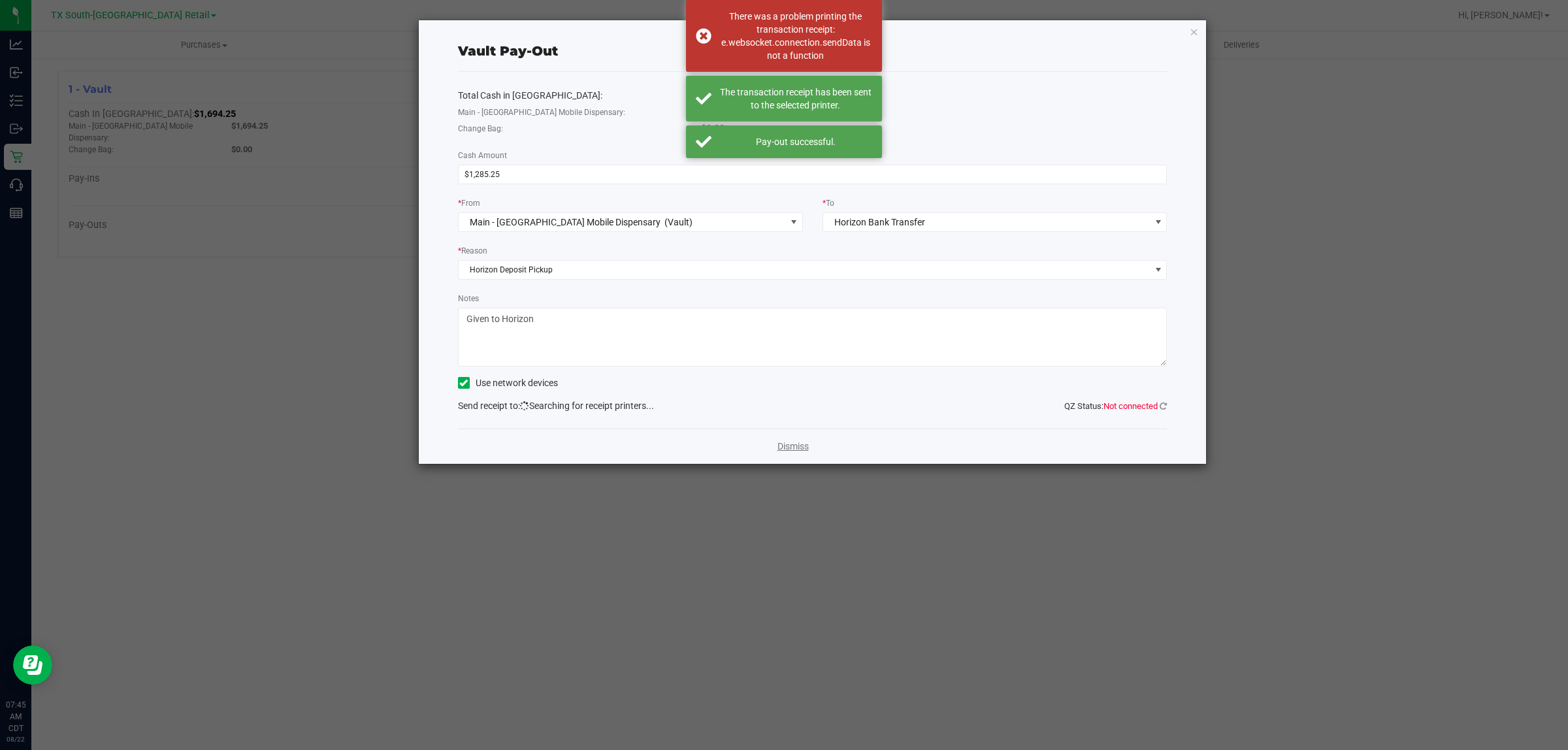
click at [786, 452] on link "Dismiss" at bounding box center [793, 446] width 31 height 13
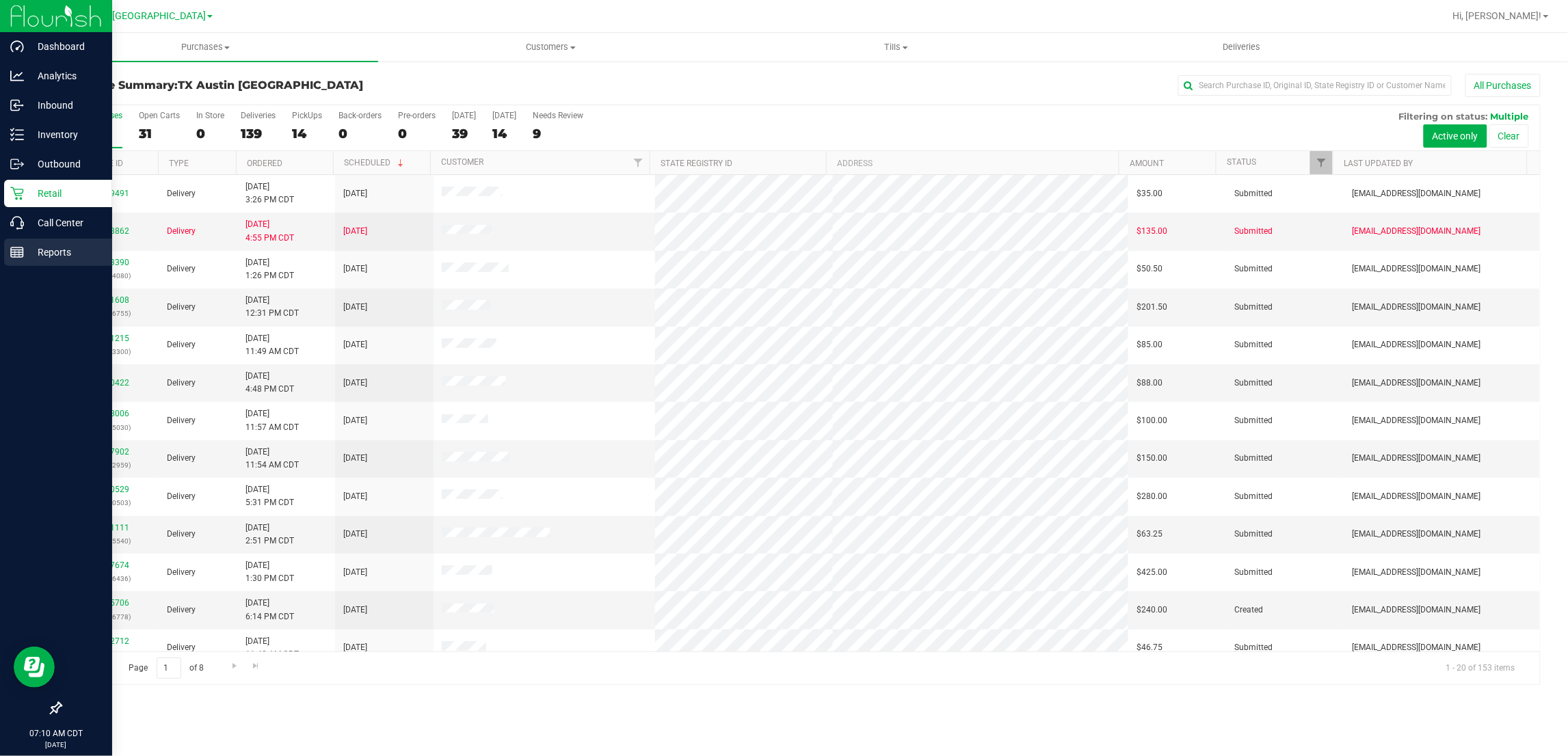
click at [55, 247] on p "Reports" at bounding box center [65, 252] width 82 height 16
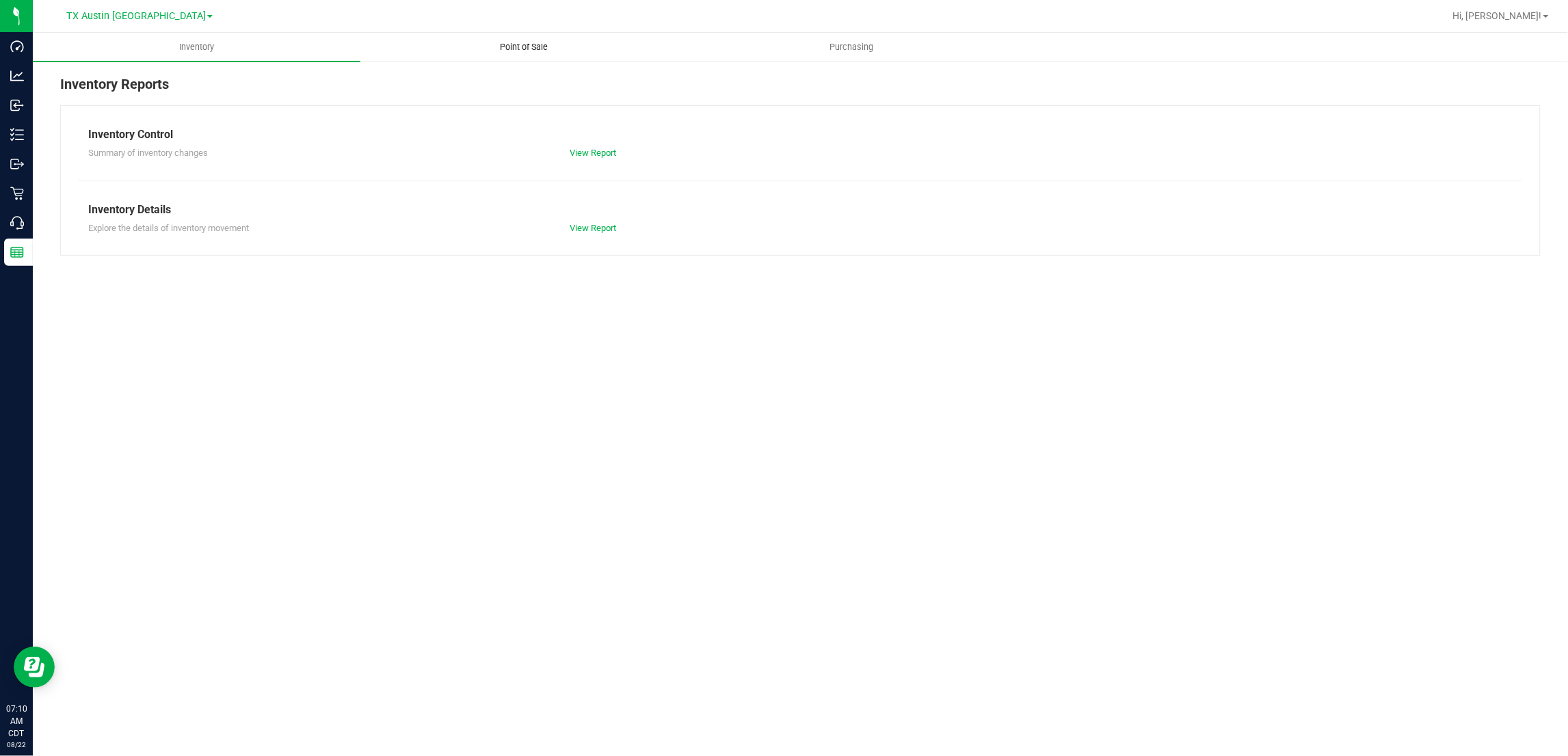
click at [516, 48] on span "Point of Sale" at bounding box center [524, 47] width 85 height 12
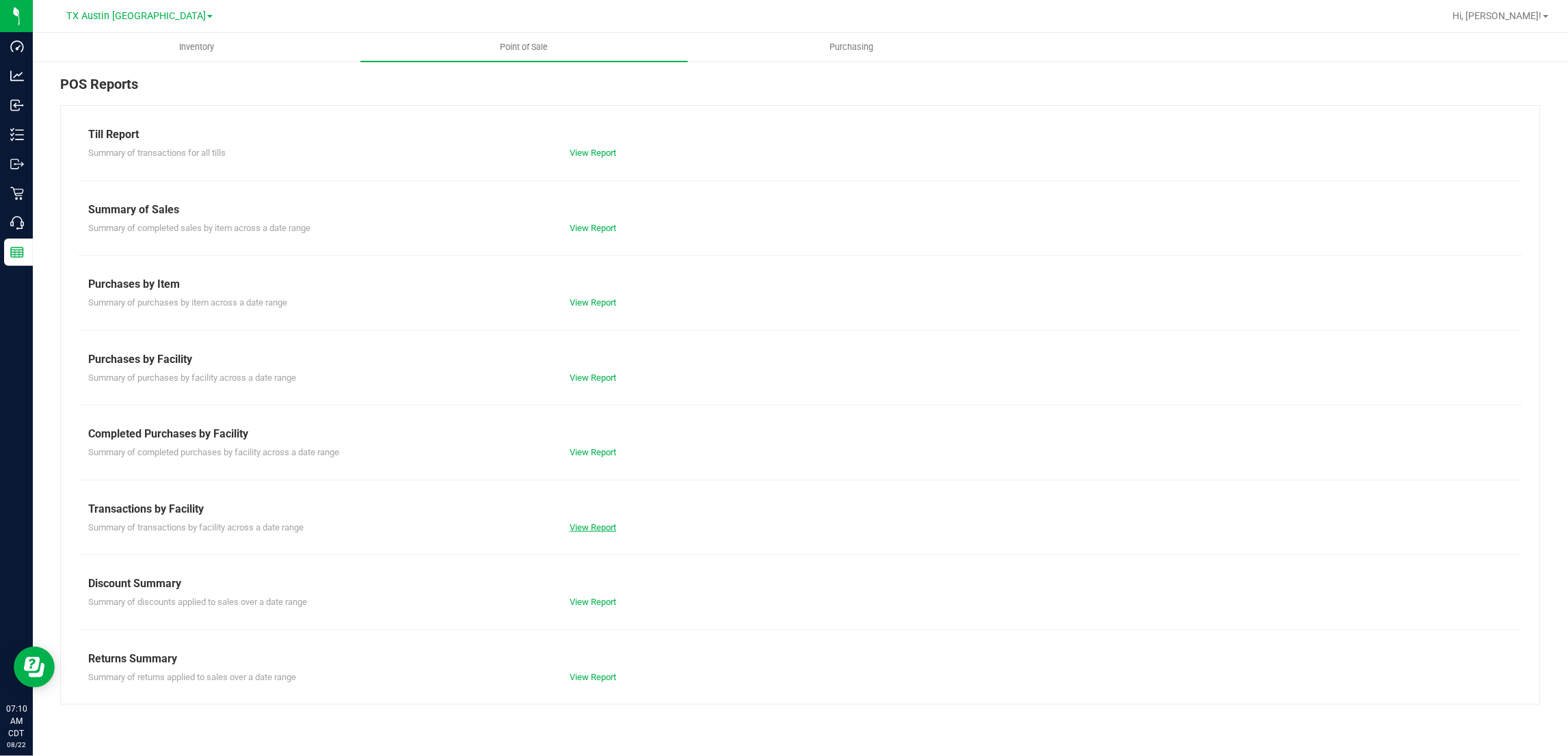
click at [594, 530] on link "View Report" at bounding box center [593, 527] width 47 height 10
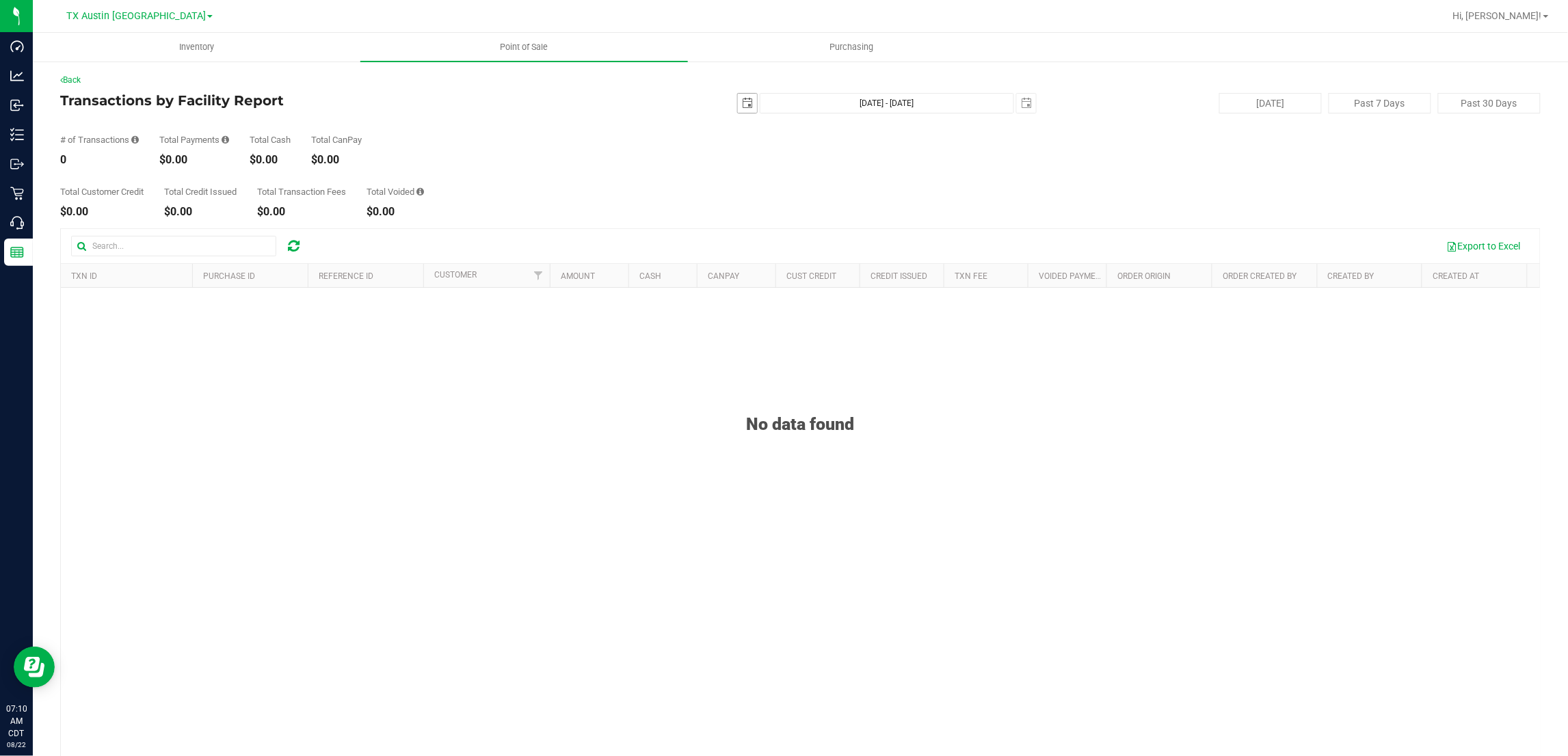
click at [742, 106] on span "select" at bounding box center [747, 103] width 11 height 11
click at [821, 240] on link "21" at bounding box center [821, 242] width 20 height 21
type input "2025-08-21"
type input "Aug 21, 2025 - Aug 22, 2025"
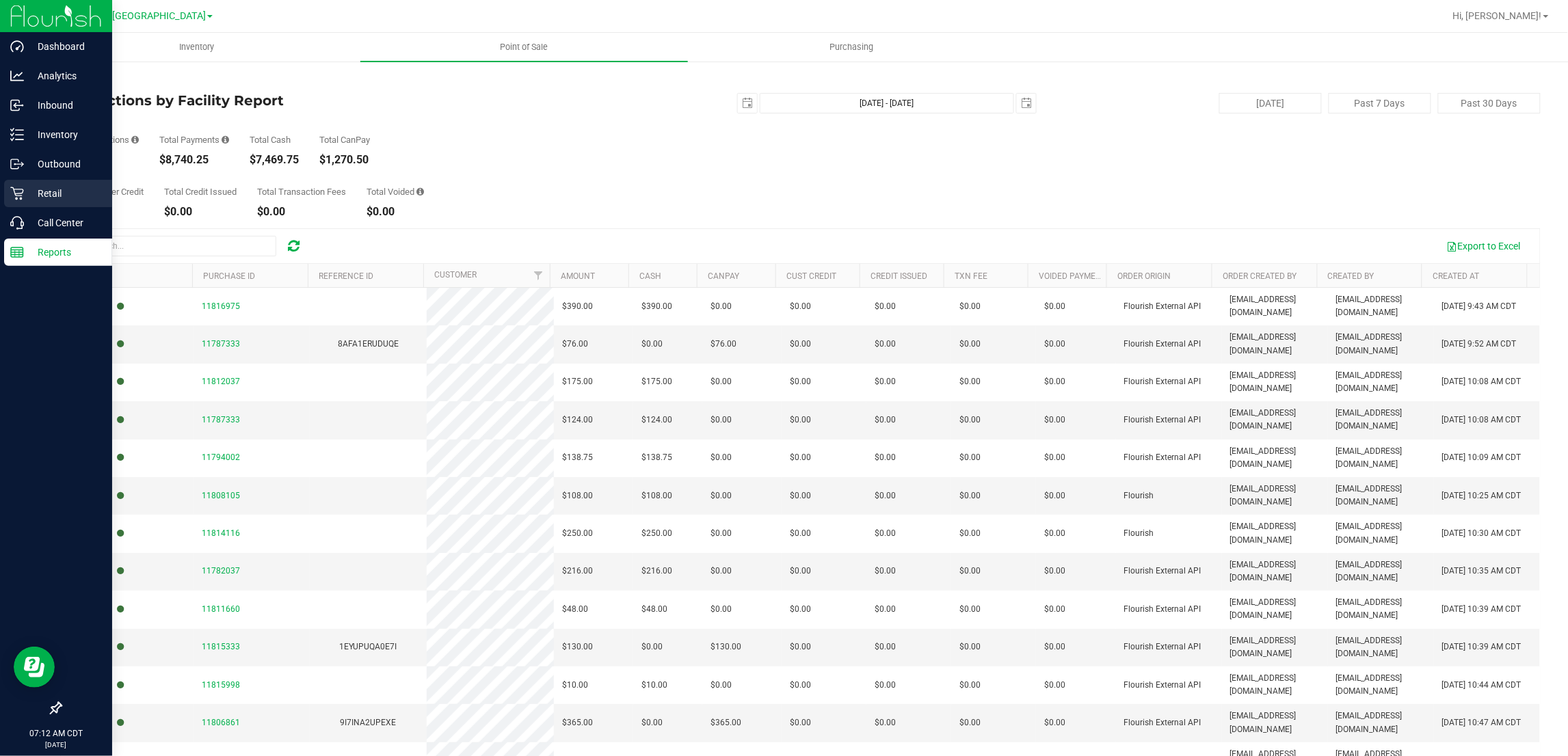
click at [28, 185] on p "Retail" at bounding box center [65, 193] width 82 height 16
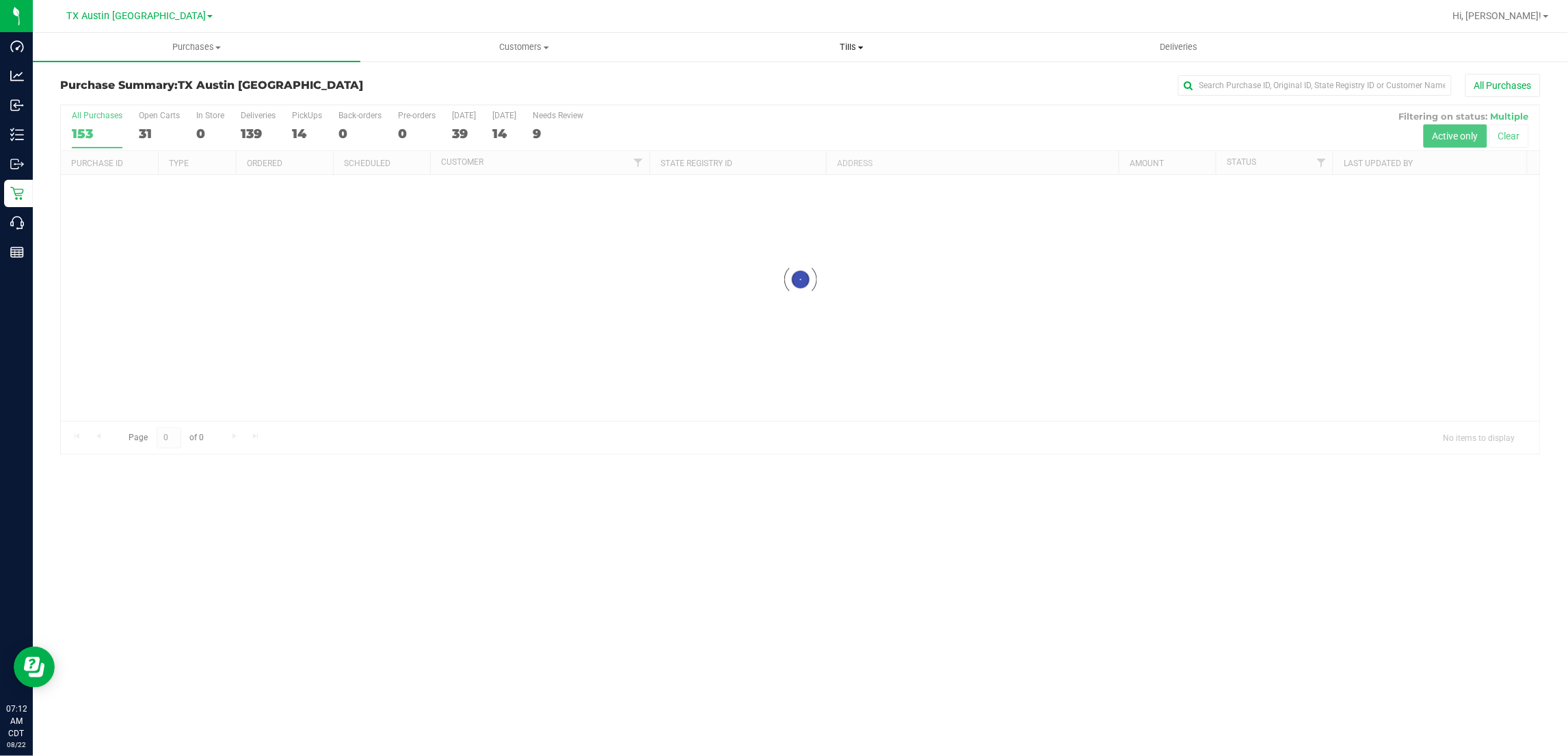
click at [859, 43] on span "Tills" at bounding box center [851, 47] width 326 height 12
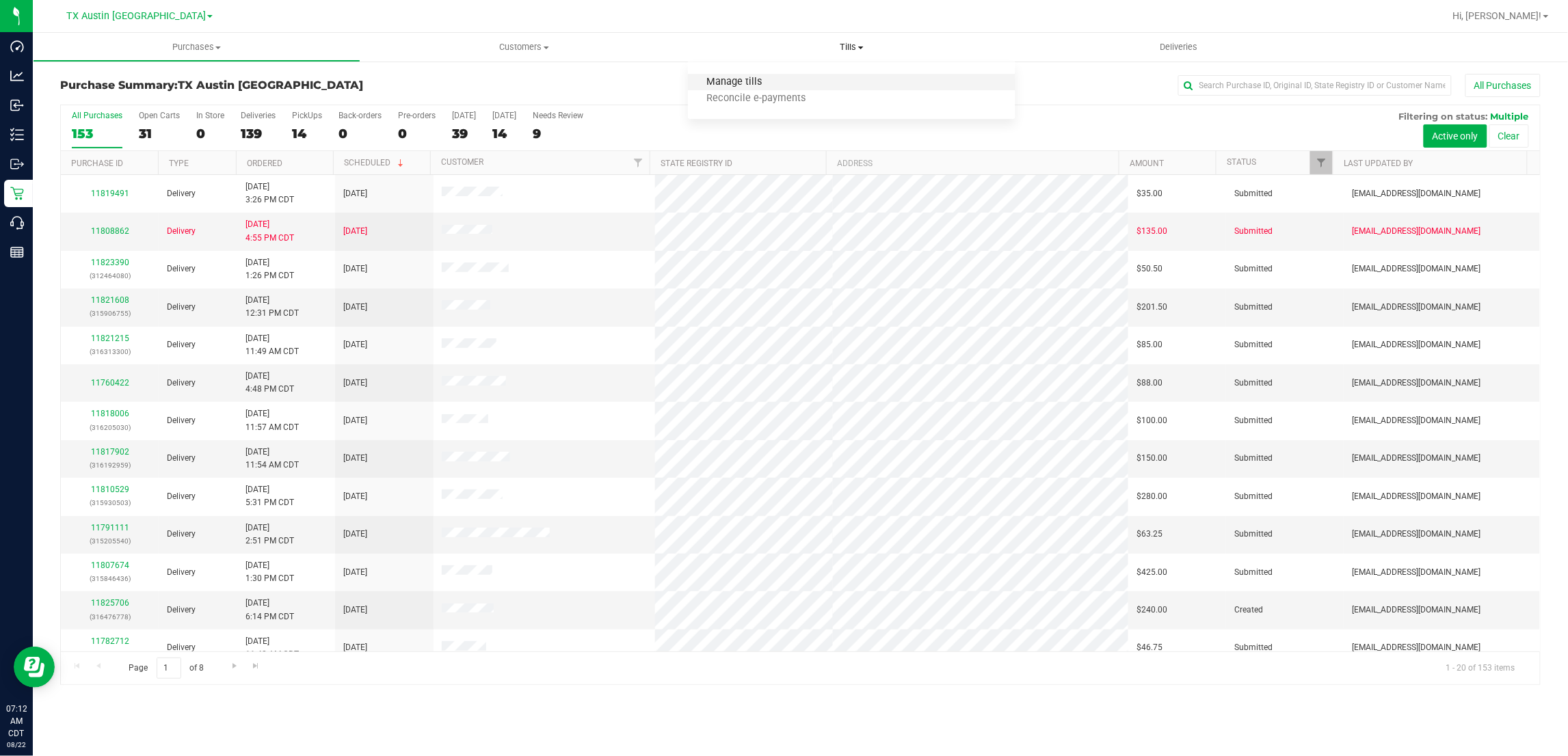
click at [740, 80] on span "Manage tills" at bounding box center [734, 82] width 92 height 12
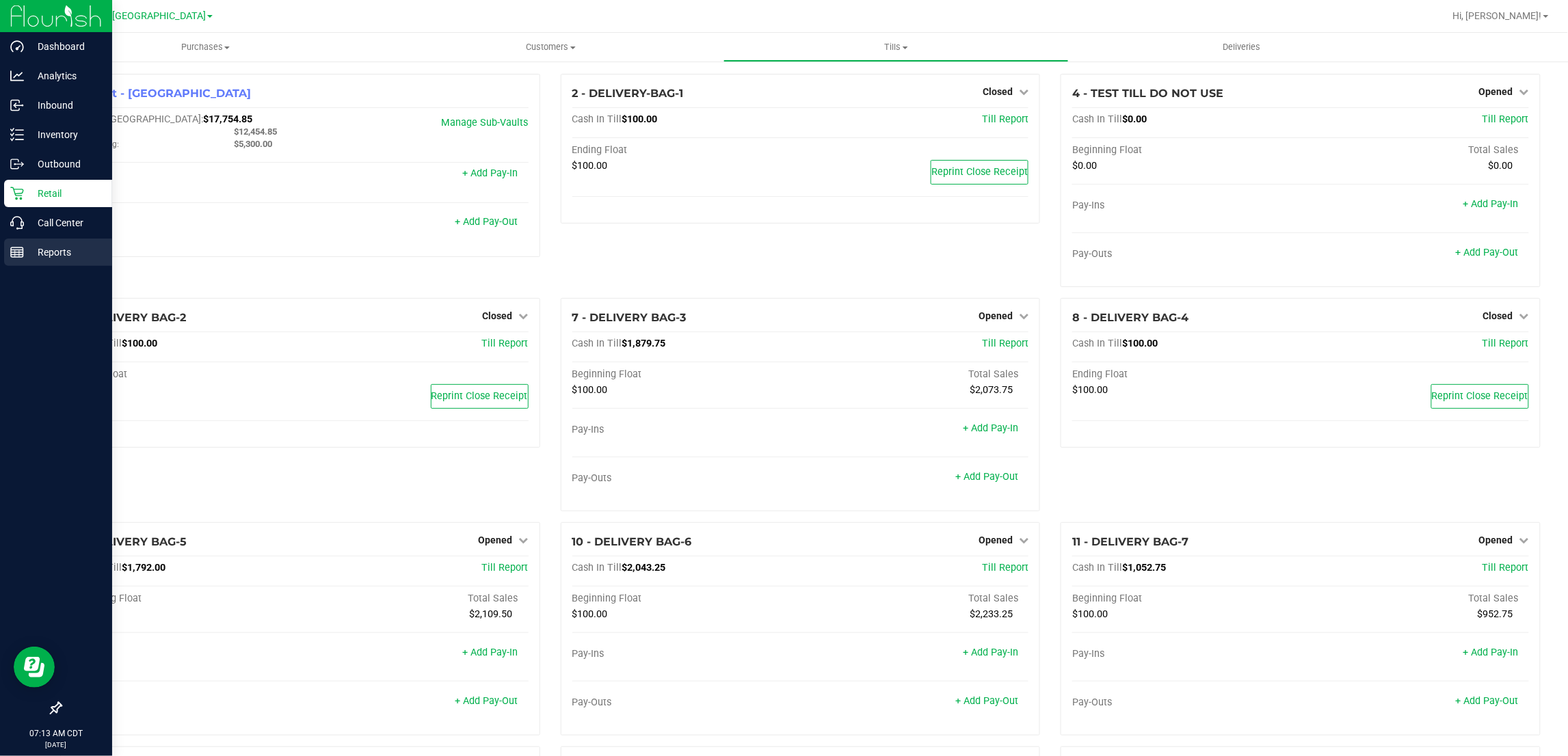
click at [42, 250] on p "Reports" at bounding box center [65, 252] width 82 height 16
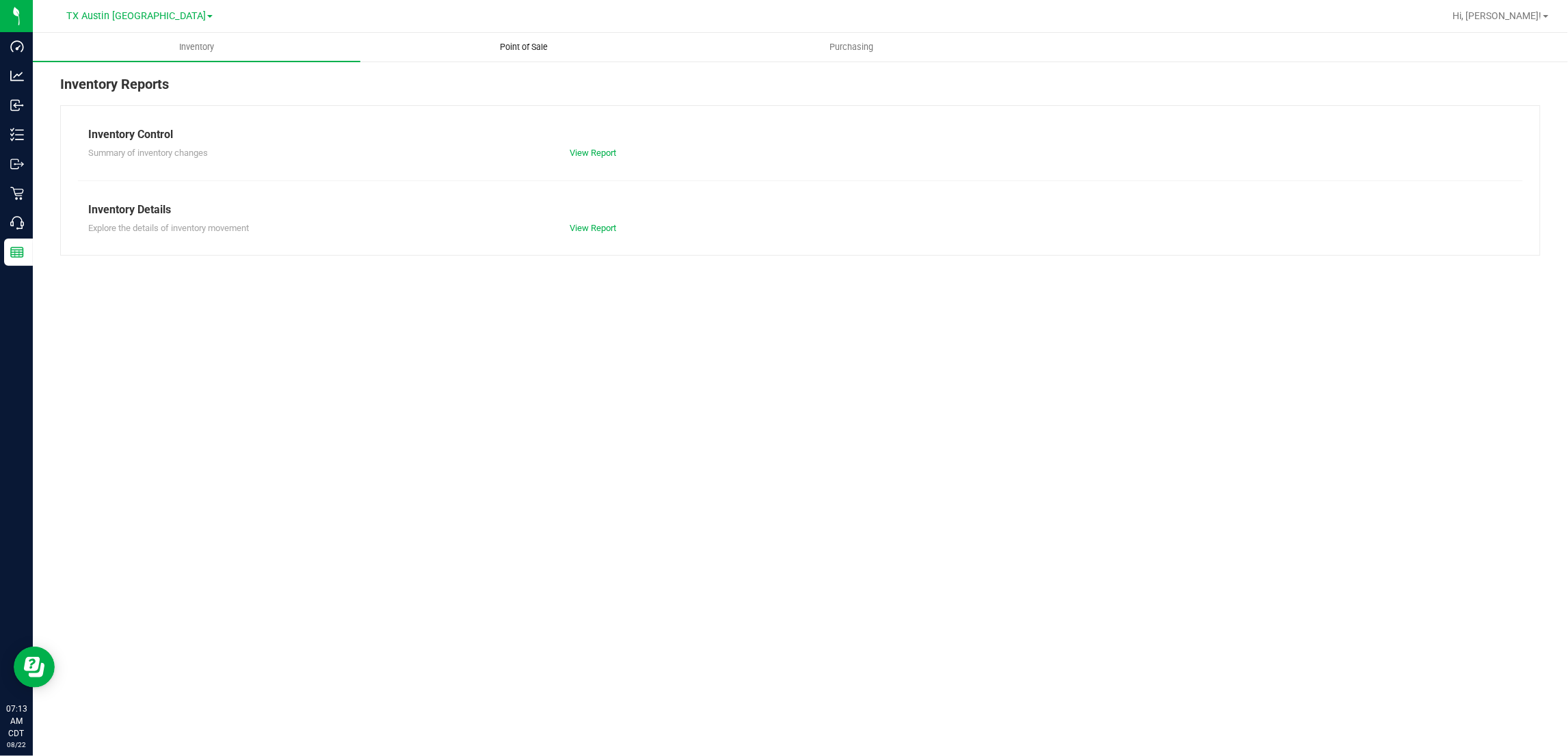
click at [526, 51] on span "Point of Sale" at bounding box center [524, 47] width 85 height 12
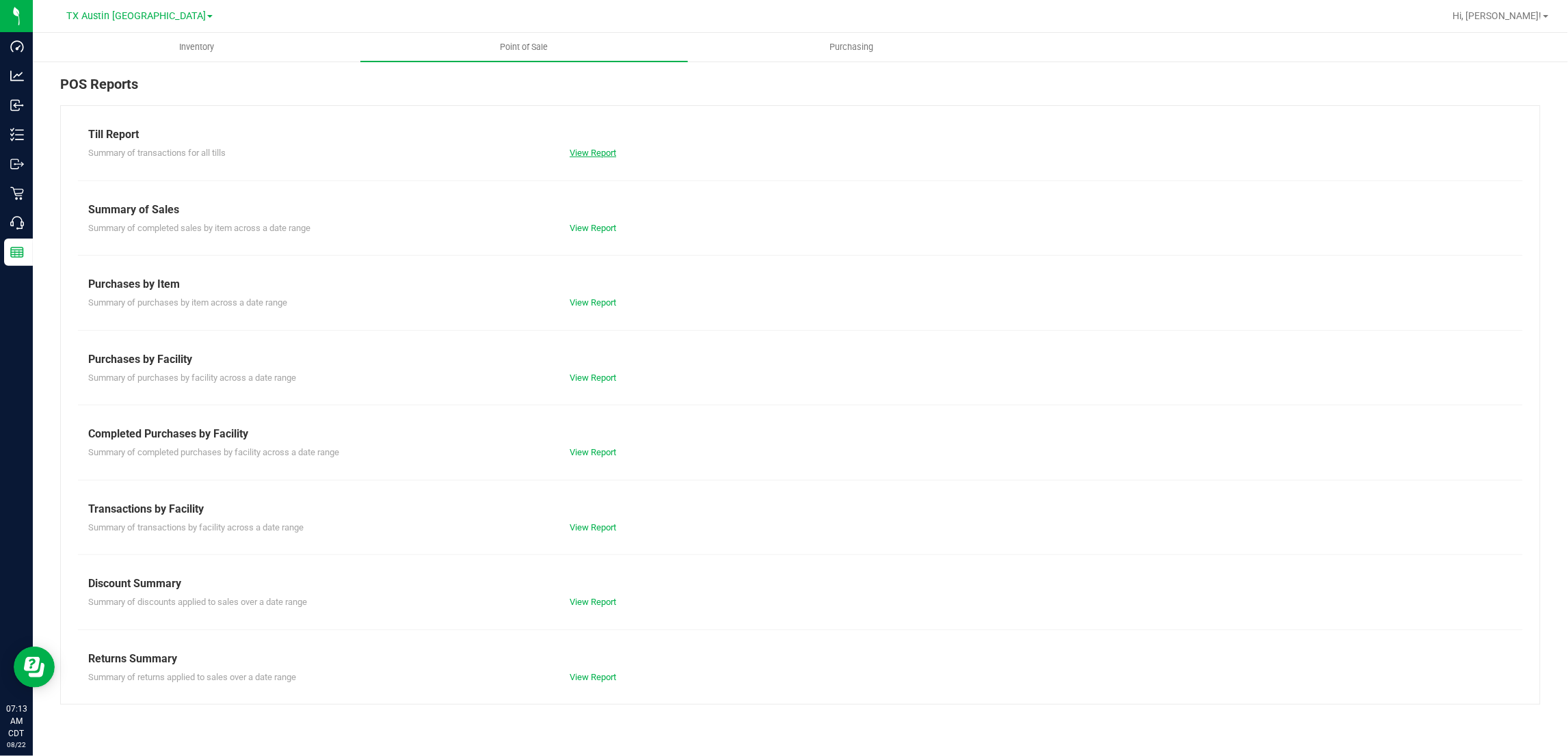
click at [596, 150] on link "View Report" at bounding box center [593, 153] width 47 height 10
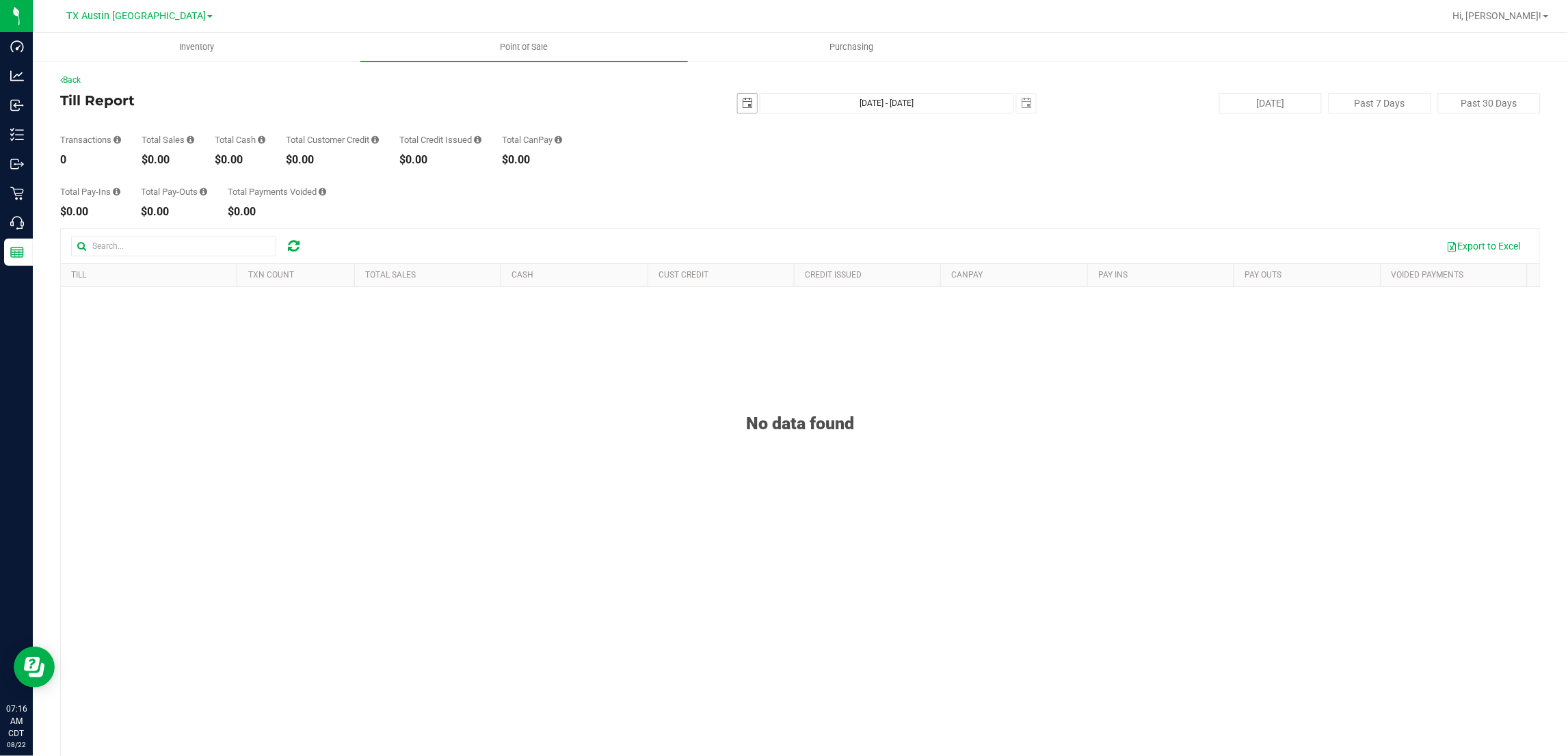
click at [742, 104] on span "select" at bounding box center [747, 103] width 11 height 11
click at [822, 250] on link "21" at bounding box center [821, 242] width 20 height 21
type input "2025-08-21"
type input "Aug 21, 2025 - Aug 22, 2025"
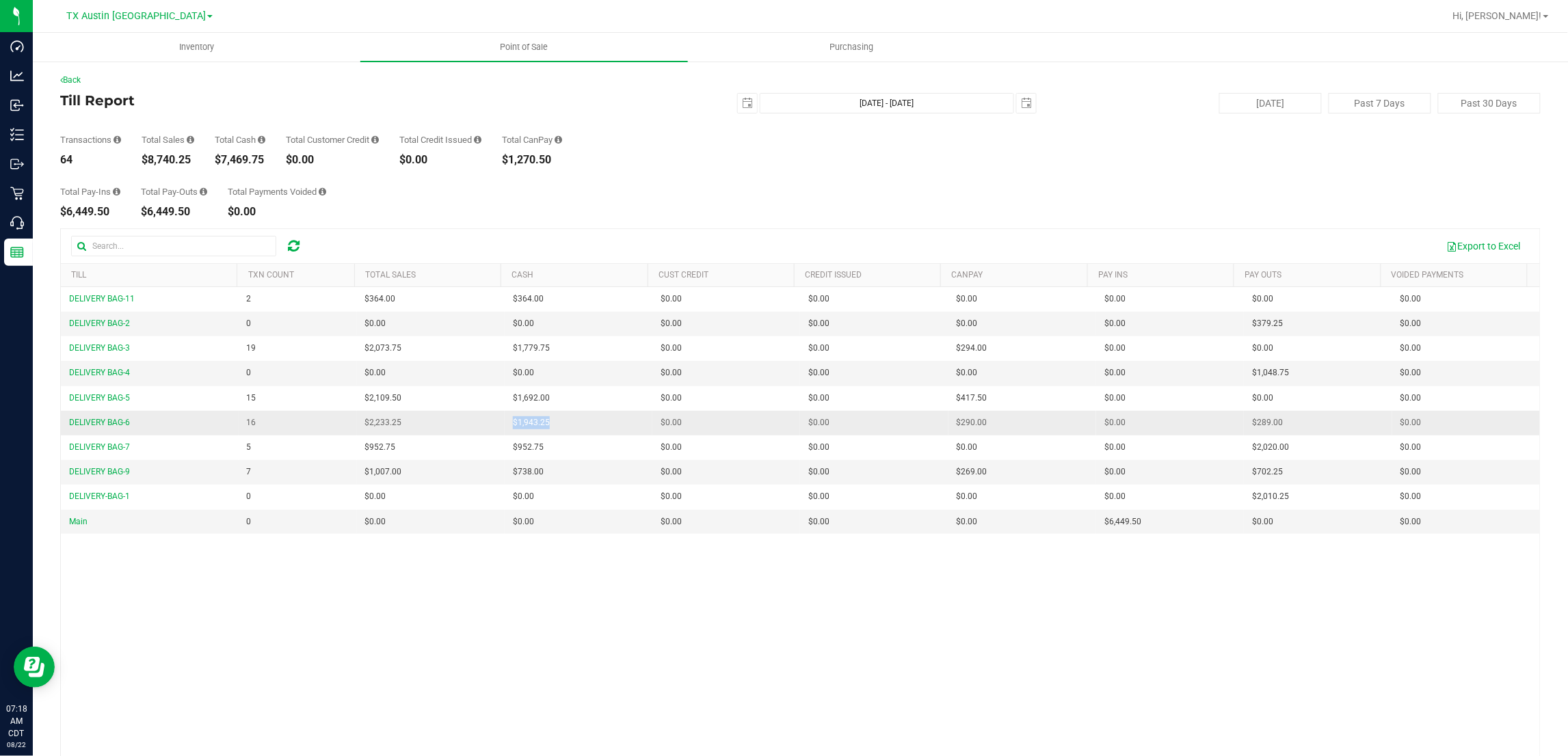
drag, startPoint x: 534, startPoint y: 427, endPoint x: 497, endPoint y: 426, distance: 37.0
click at [505, 426] on td "$1,943.25" at bounding box center [579, 423] width 148 height 25
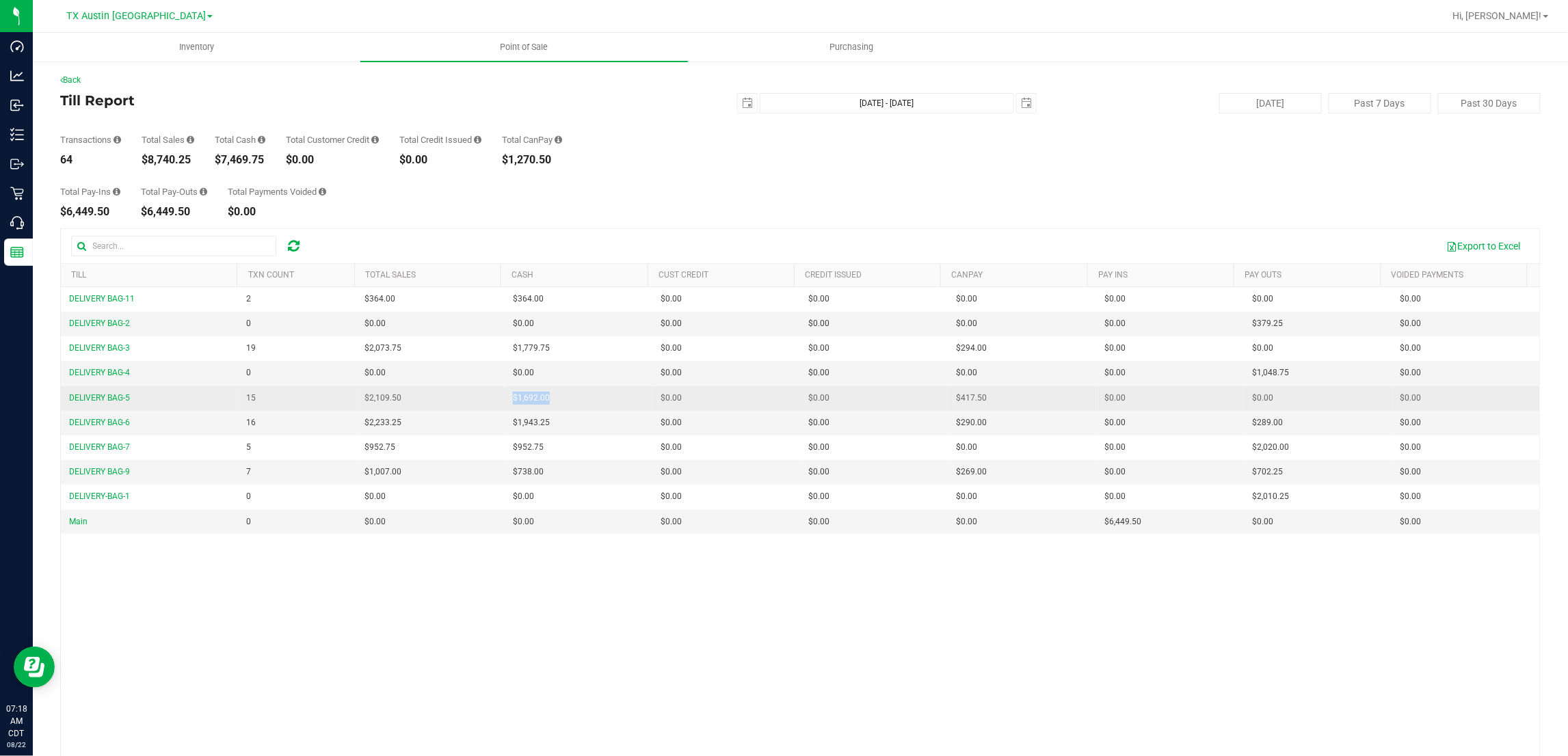
drag, startPoint x: 545, startPoint y: 403, endPoint x: 501, endPoint y: 400, distance: 44.1
click at [505, 400] on td "$1,692.00" at bounding box center [579, 399] width 148 height 25
